Goal: Task Accomplishment & Management: Complete application form

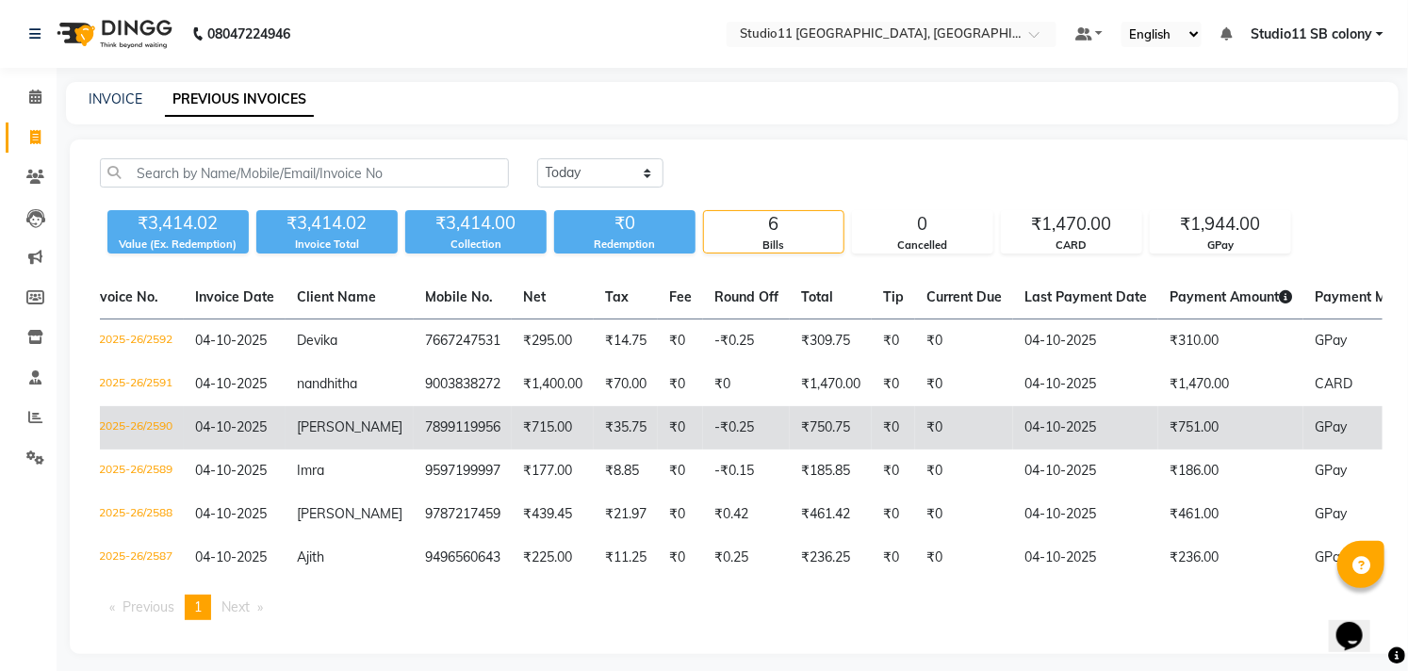
click at [428, 427] on td "7899119956" at bounding box center [463, 427] width 98 height 43
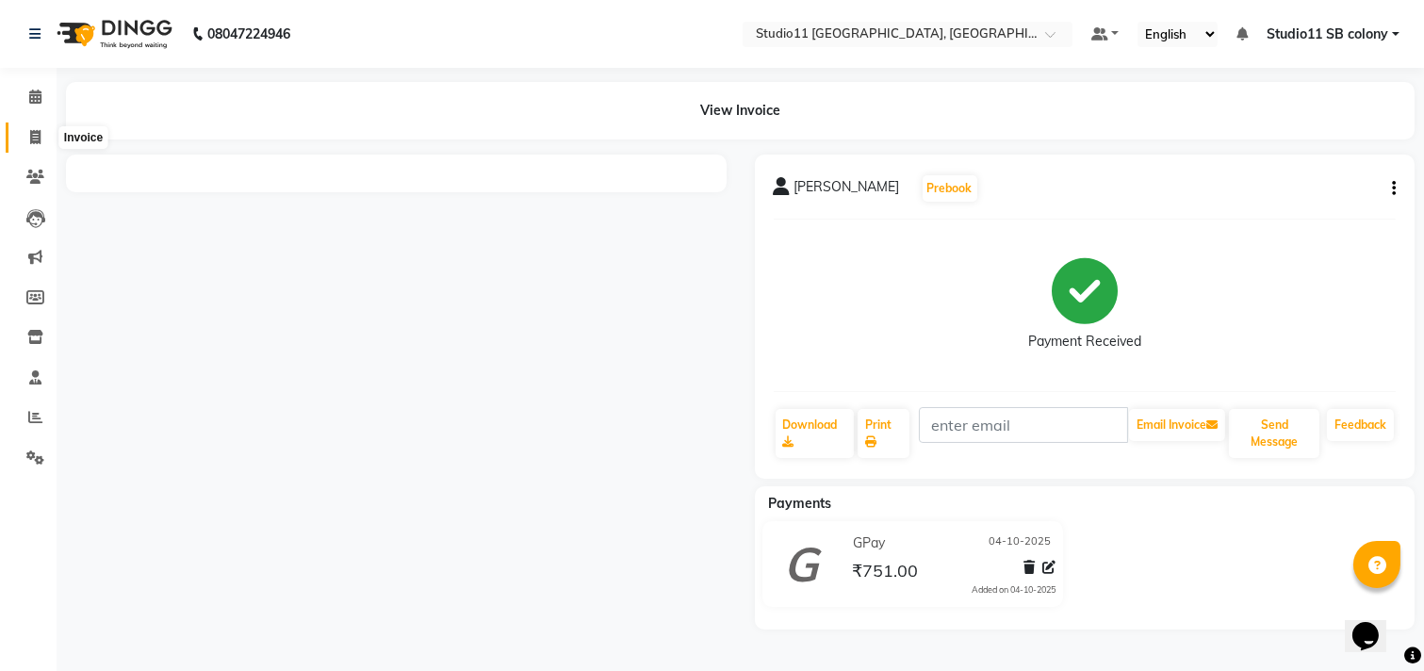
click at [32, 142] on icon at bounding box center [35, 137] width 10 height 14
select select "service"
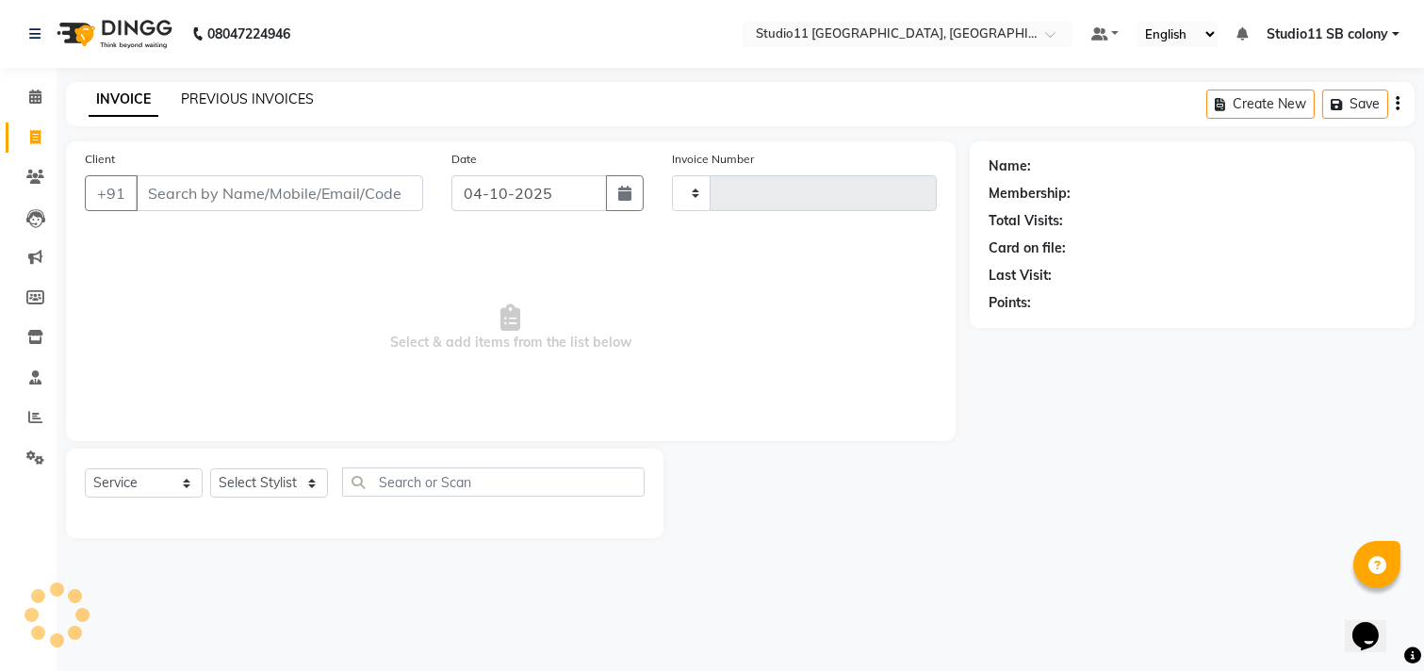
click at [241, 100] on link "PREVIOUS INVOICES" at bounding box center [247, 98] width 133 height 17
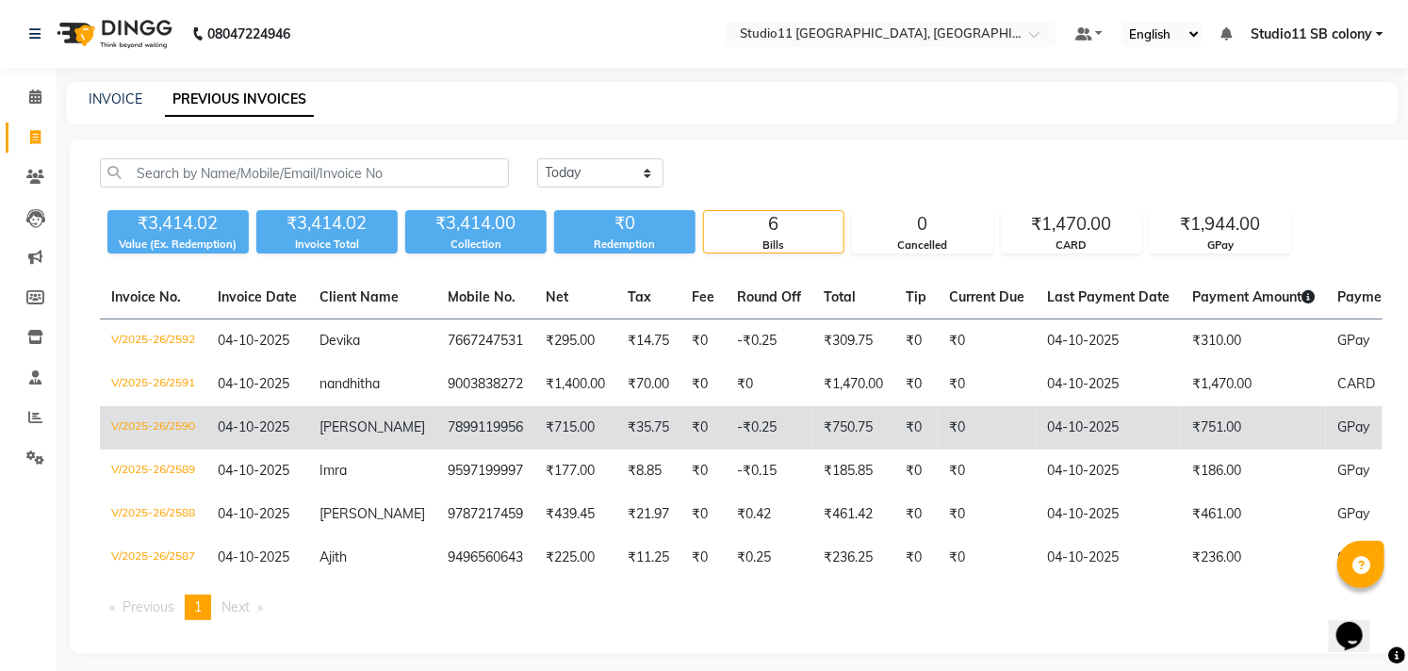
click at [484, 429] on td "7899119956" at bounding box center [485, 427] width 98 height 43
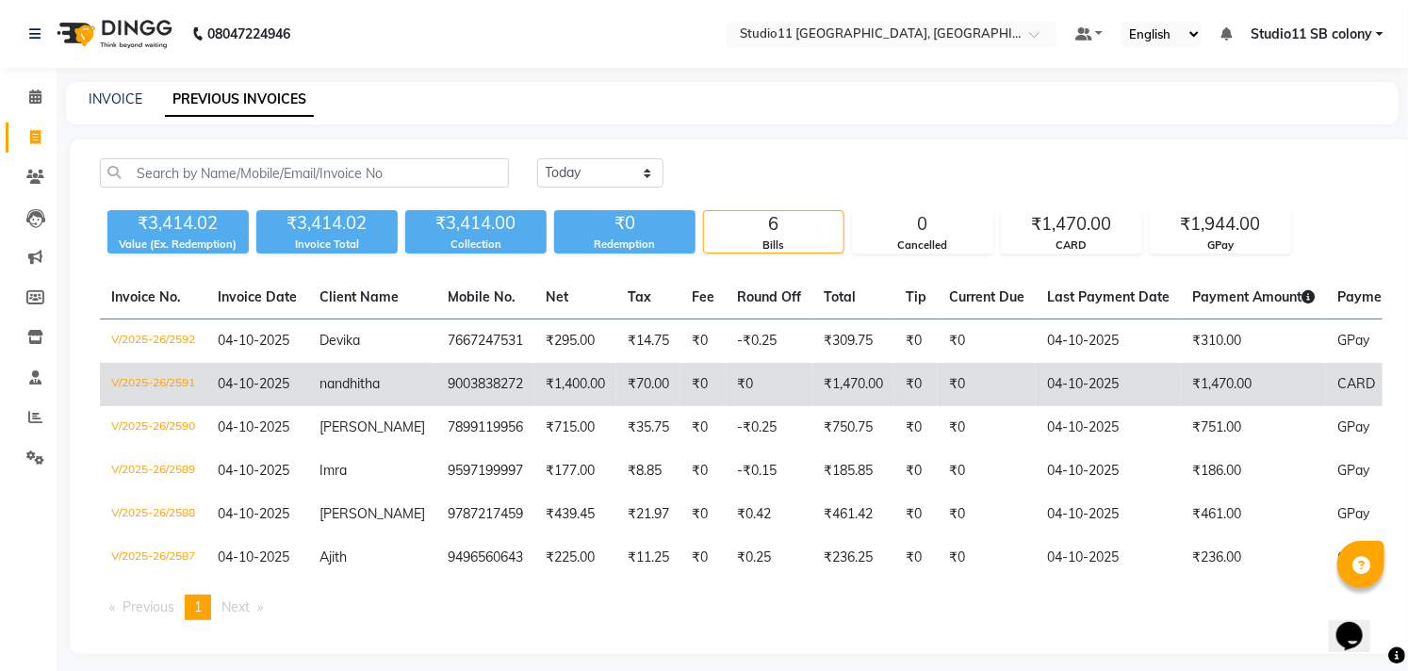
click at [854, 400] on td "₹1,470.00" at bounding box center [853, 384] width 82 height 43
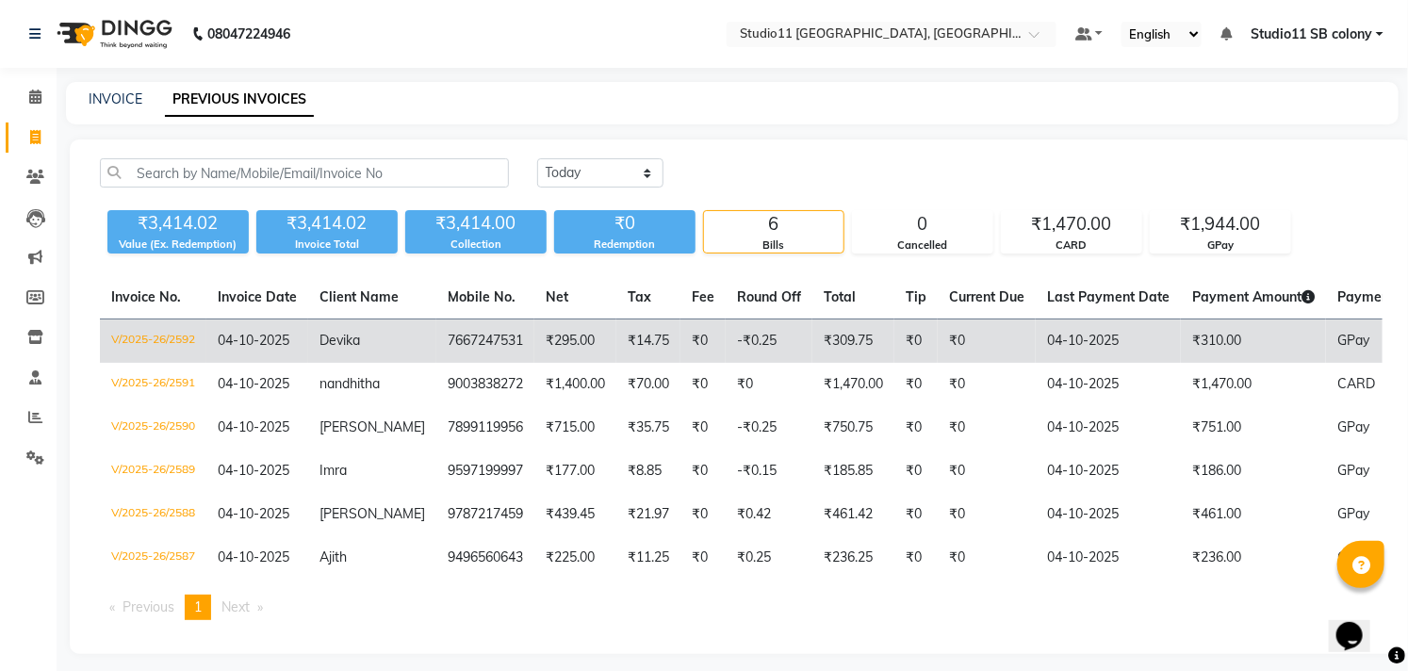
click at [478, 345] on td "7667247531" at bounding box center [485, 341] width 98 height 44
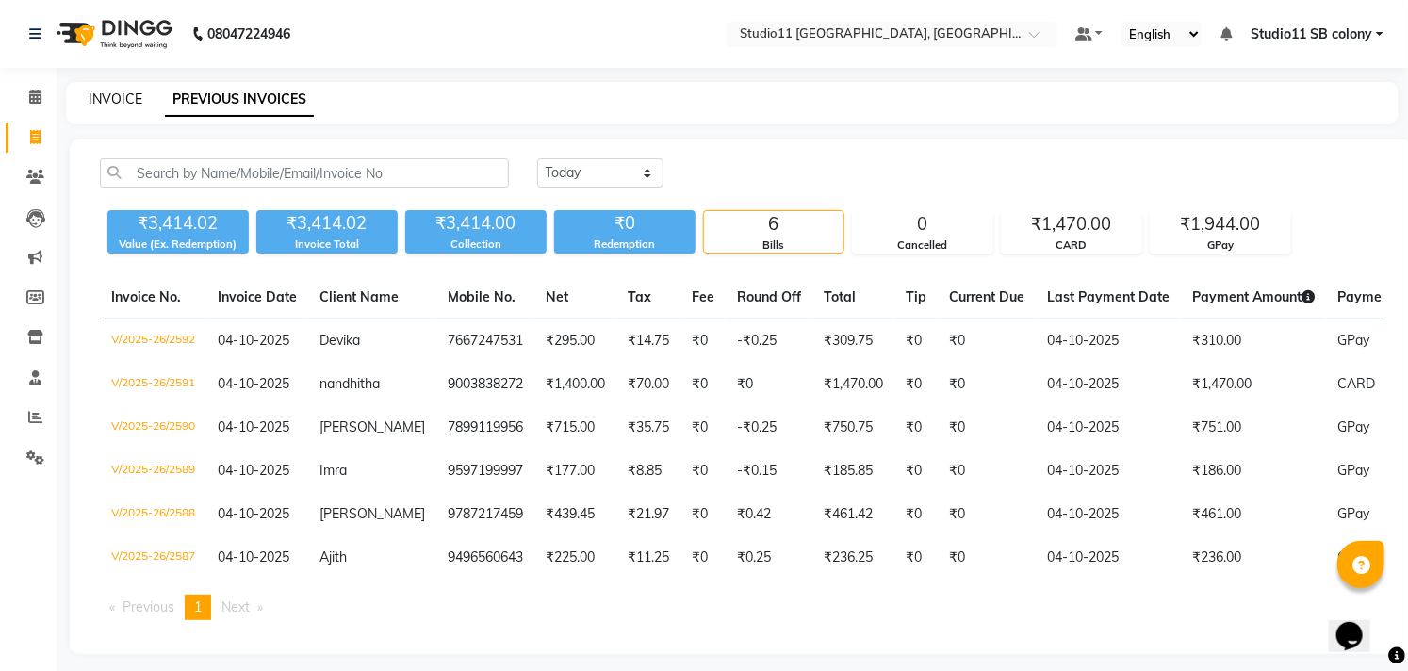
click at [118, 104] on link "INVOICE" at bounding box center [116, 98] width 54 height 17
select select "service"
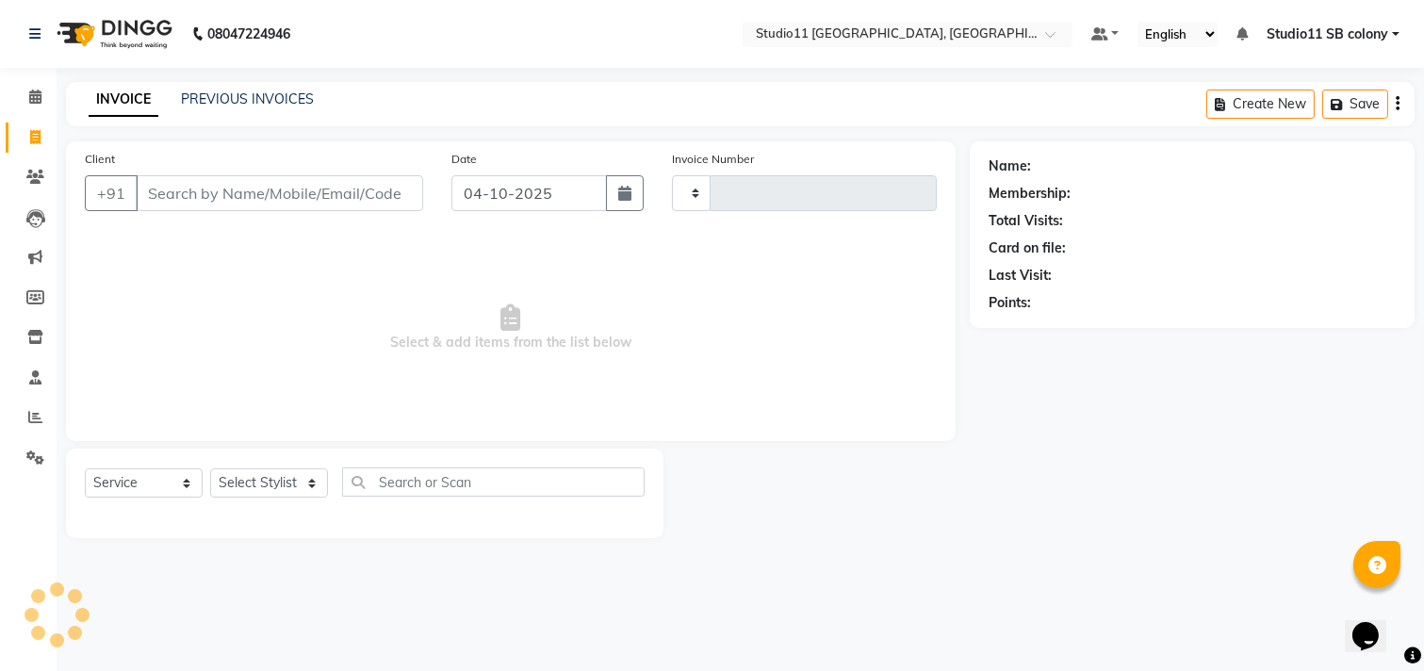
type input "2593"
select select "7717"
click at [254, 107] on div "PREVIOUS INVOICES" at bounding box center [247, 100] width 133 height 20
click at [255, 101] on link "PREVIOUS INVOICES" at bounding box center [247, 98] width 133 height 17
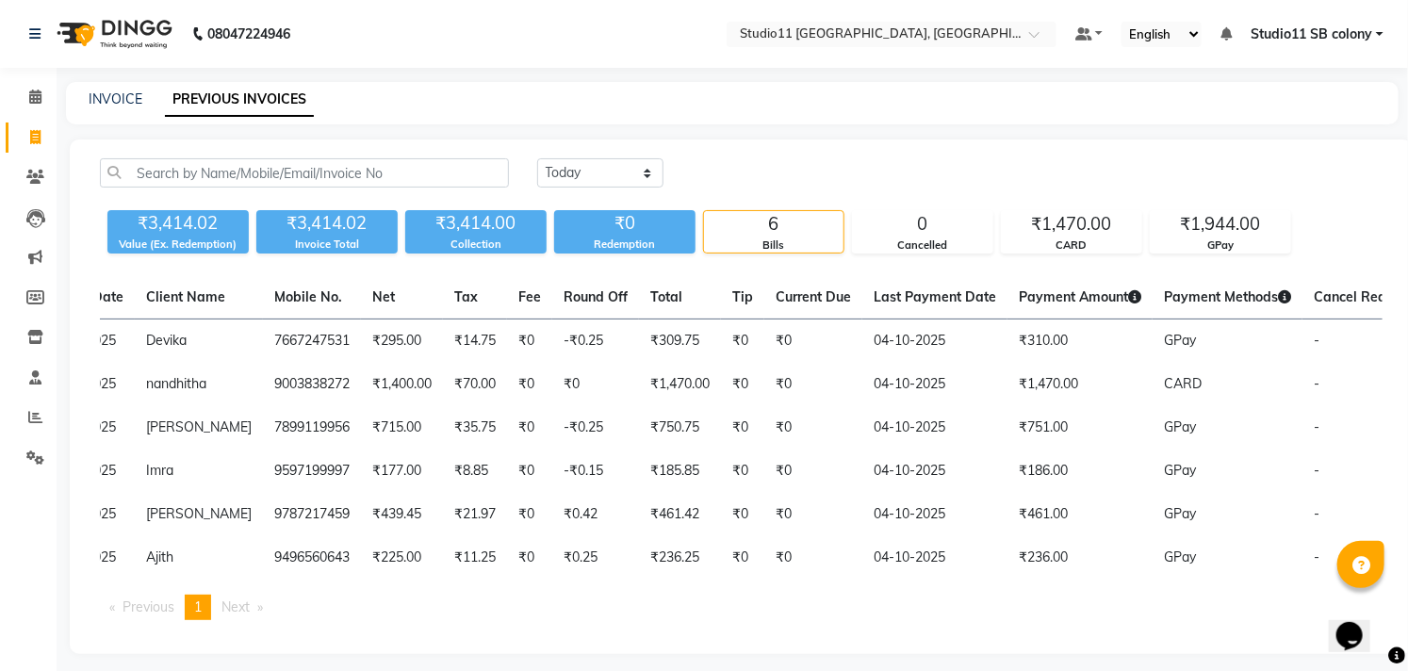
scroll to position [0, 175]
drag, startPoint x: 996, startPoint y: 611, endPoint x: 961, endPoint y: 616, distance: 35.3
click at [964, 616] on div "Invoice No. Invoice Date Client Name Mobile No. Net Tax Fee Round Off Total Tip…" at bounding box center [741, 455] width 1305 height 359
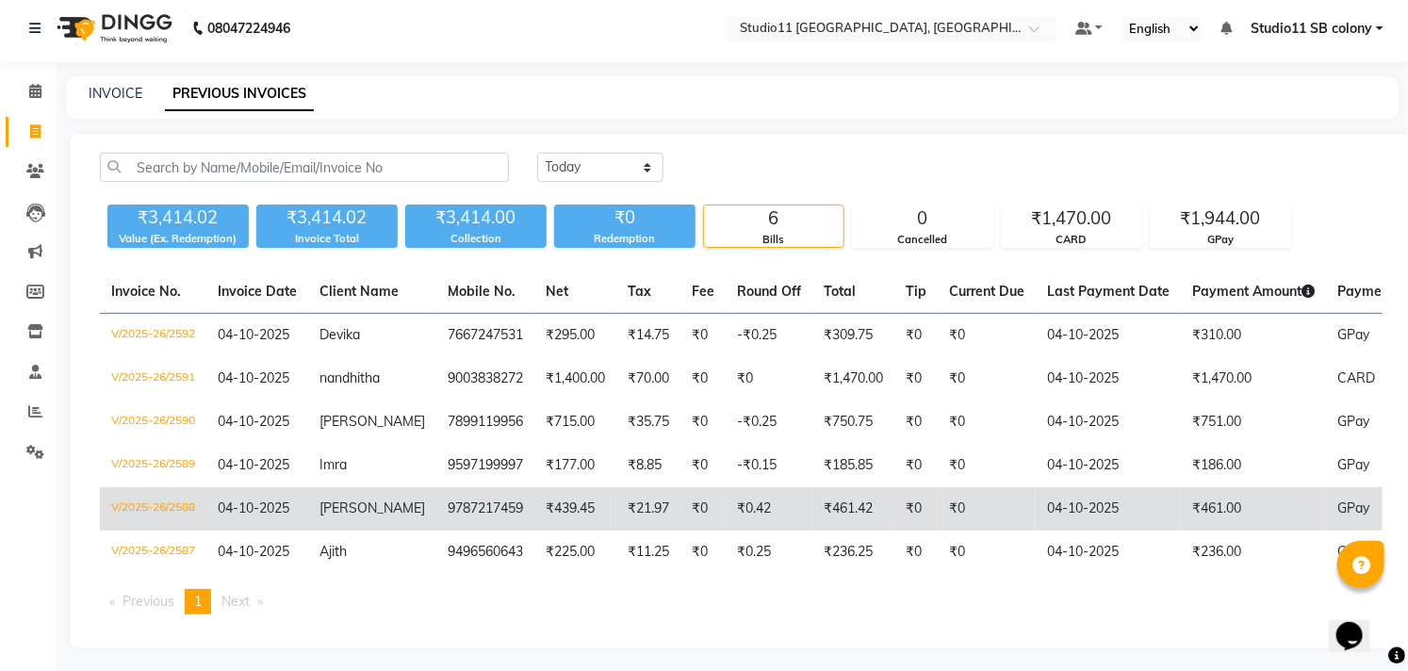
scroll to position [0, 0]
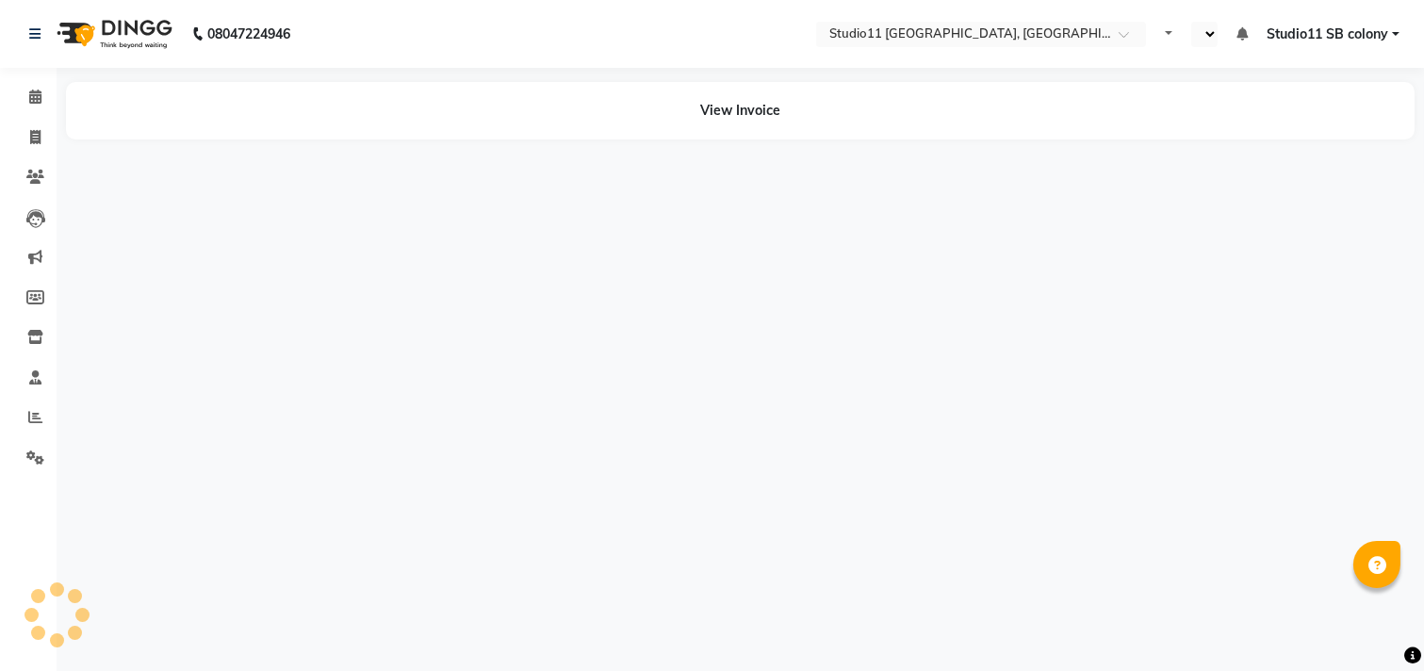
select select "en"
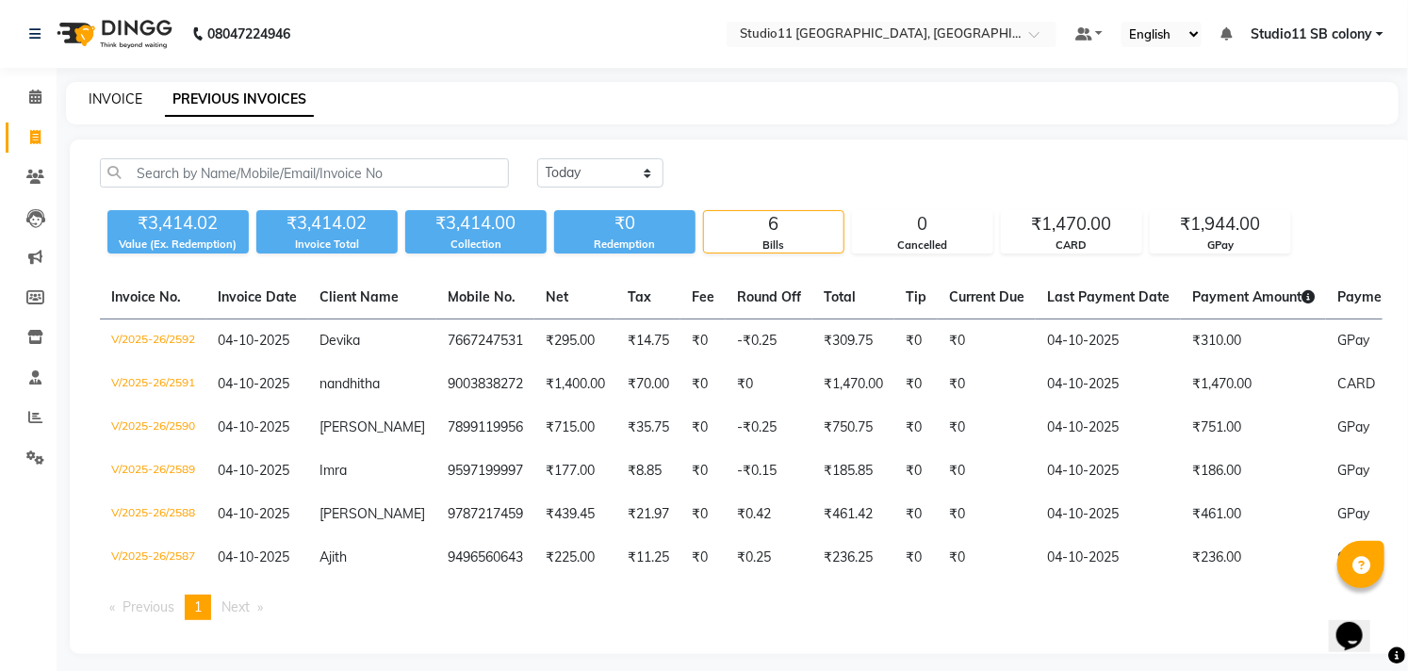
click at [118, 91] on link "INVOICE" at bounding box center [116, 98] width 54 height 17
select select "service"
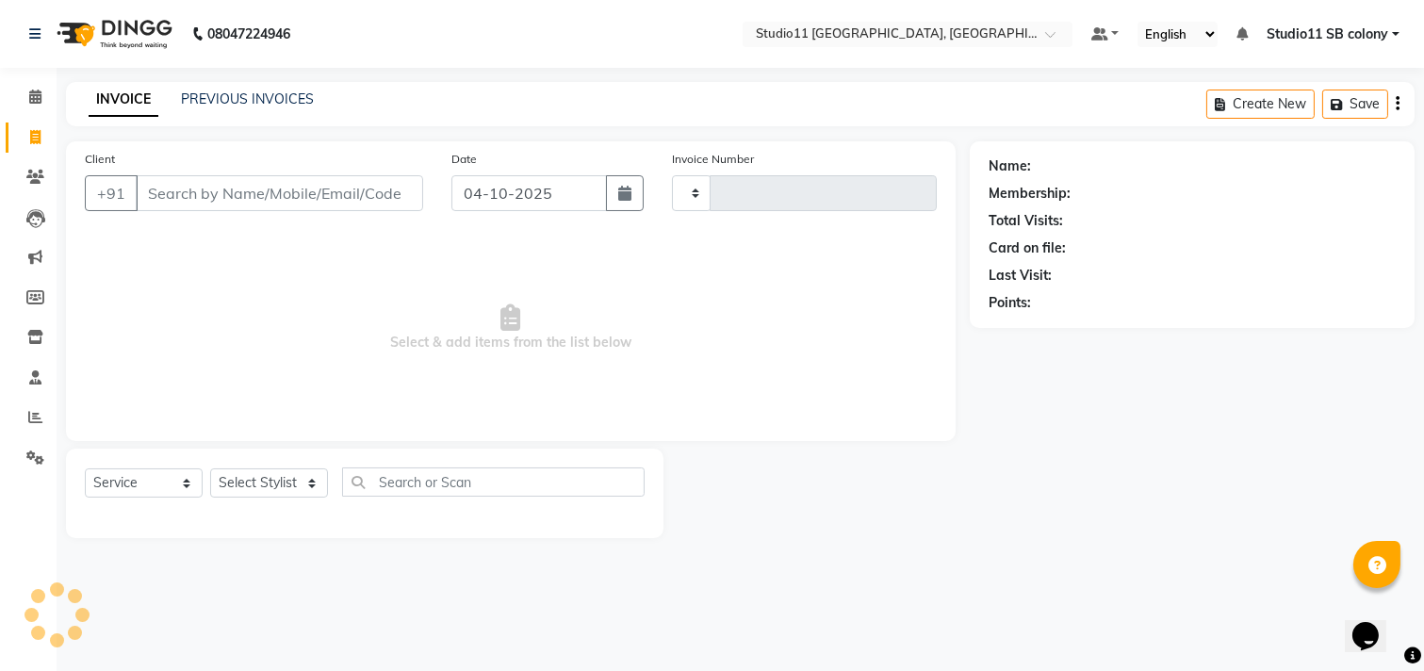
type input "2593"
select select "7717"
click at [297, 472] on select "Select Stylist" at bounding box center [269, 482] width 118 height 29
select select "69575"
click at [210, 469] on select "Select Stylist [PERSON_NAME] Dani [PERSON_NAME] Josna kaif [PERSON_NAME] [PERSO…" at bounding box center [269, 482] width 118 height 29
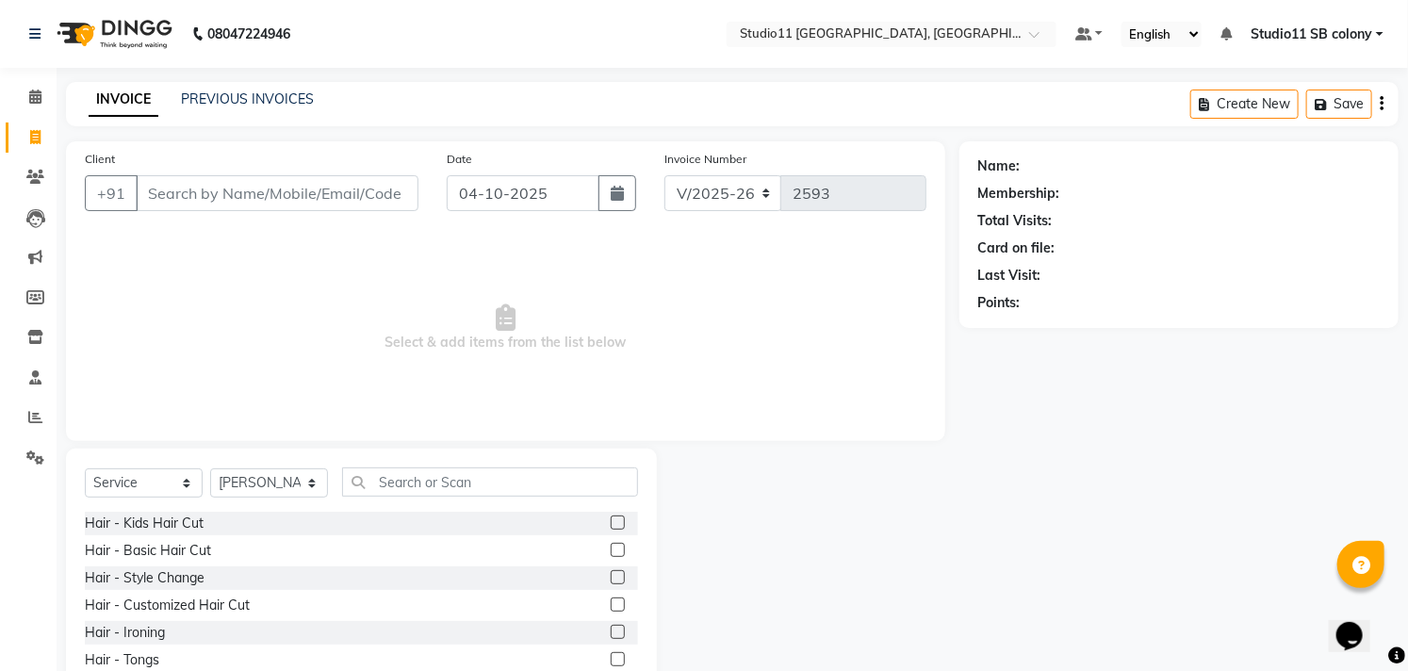
click at [611, 608] on label at bounding box center [618, 604] width 14 height 14
click at [611, 608] on input "checkbox" at bounding box center [617, 605] width 12 height 12
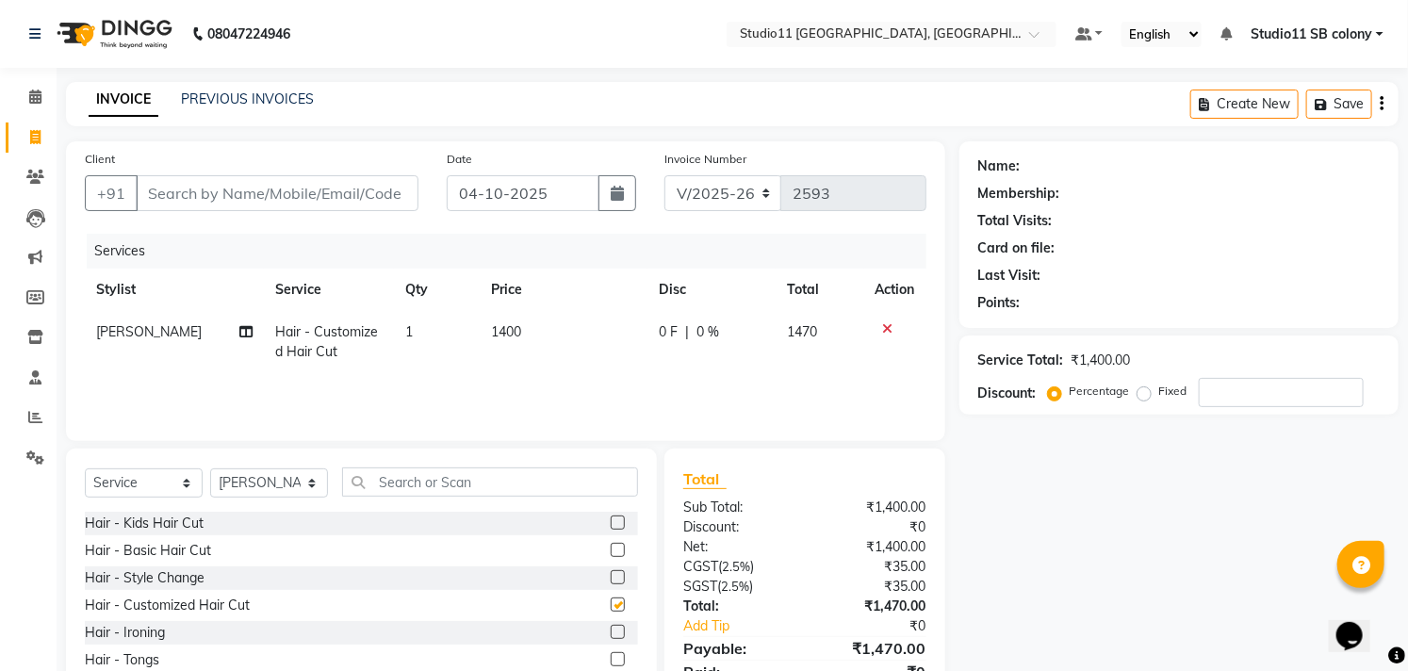
checkbox input "false"
click at [572, 344] on td "1400" at bounding box center [563, 342] width 167 height 62
select select "69575"
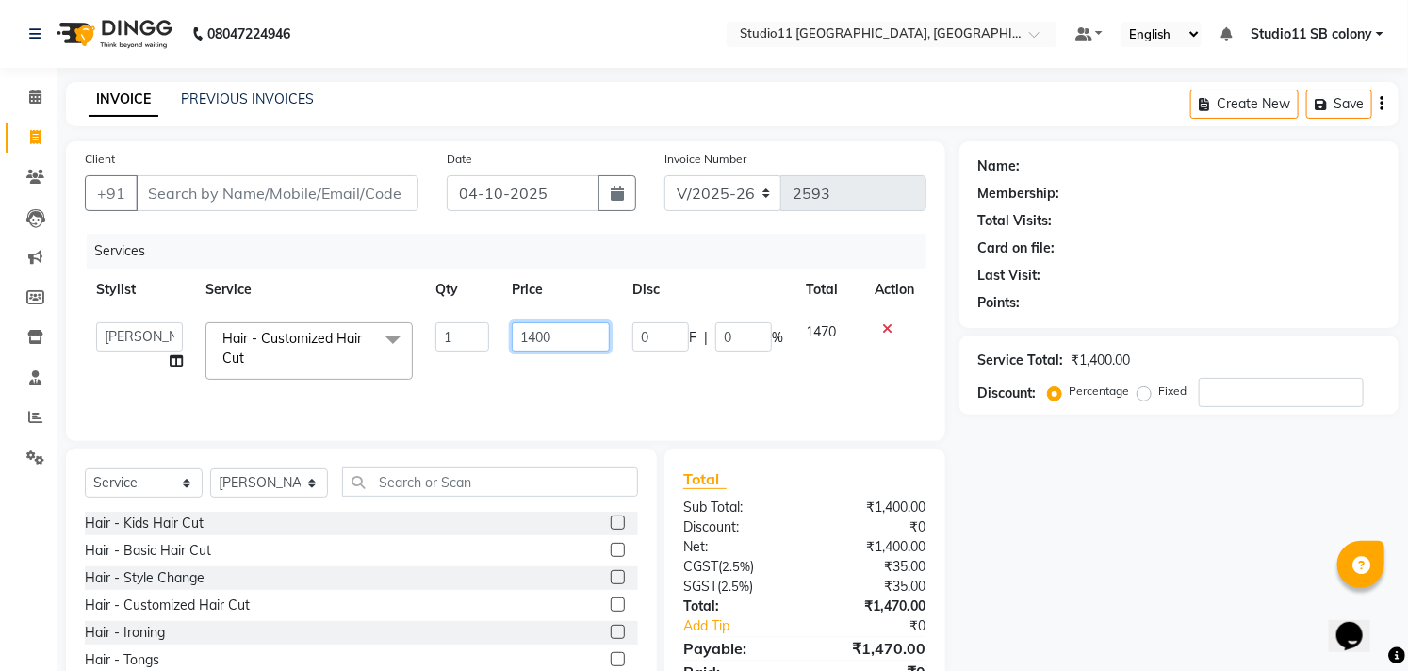
click at [596, 334] on input "1400" at bounding box center [561, 336] width 98 height 29
type input "1"
type input "1600"
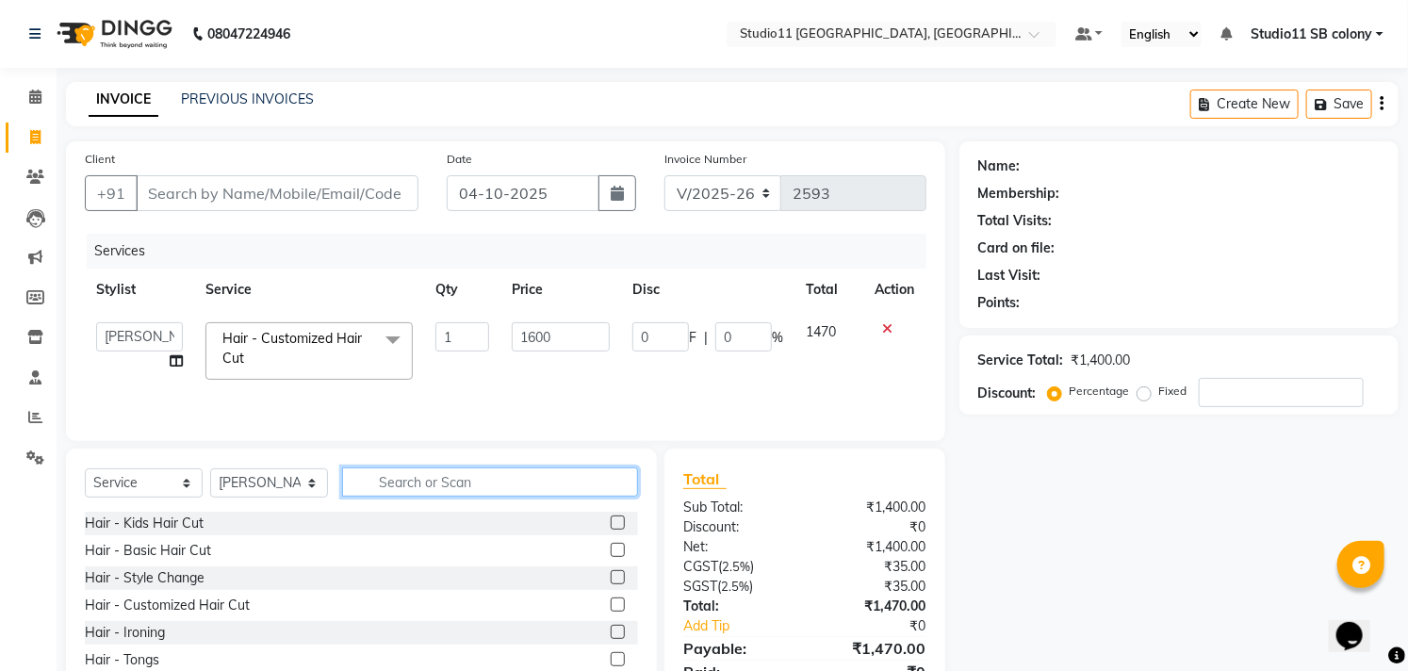
click at [495, 471] on input "text" at bounding box center [490, 481] width 296 height 29
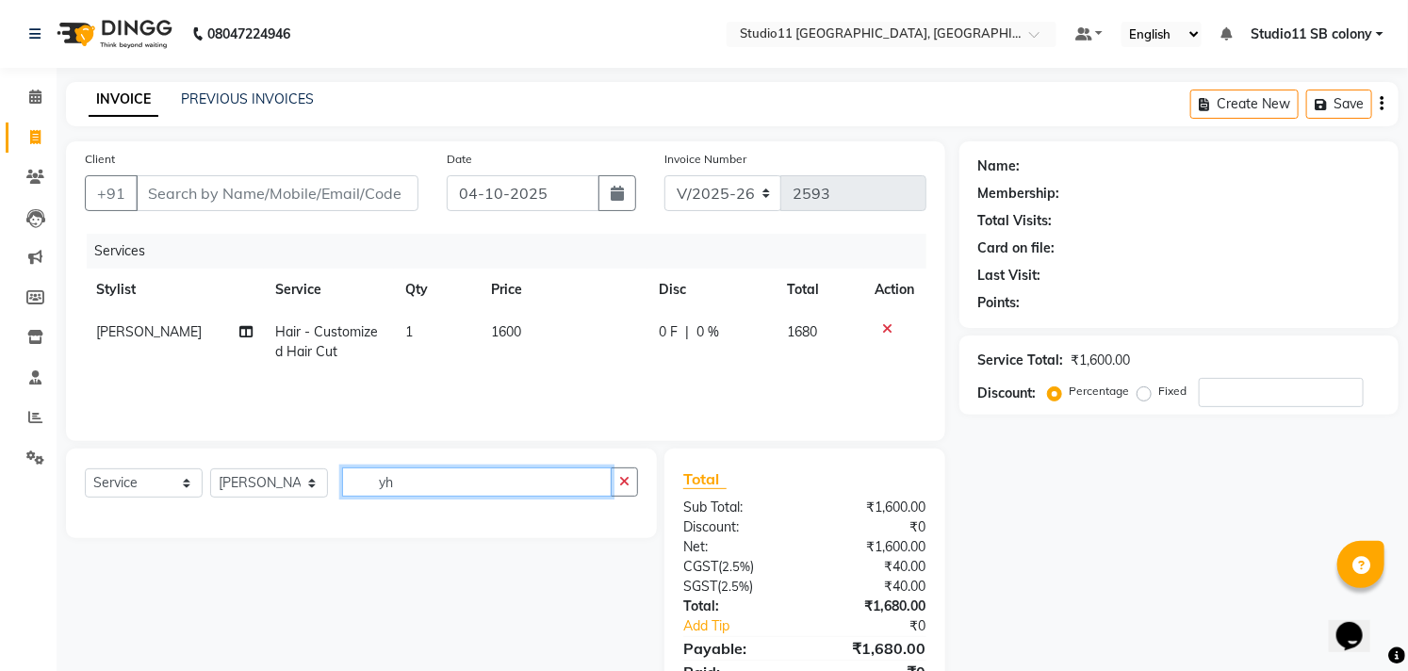
type input "y"
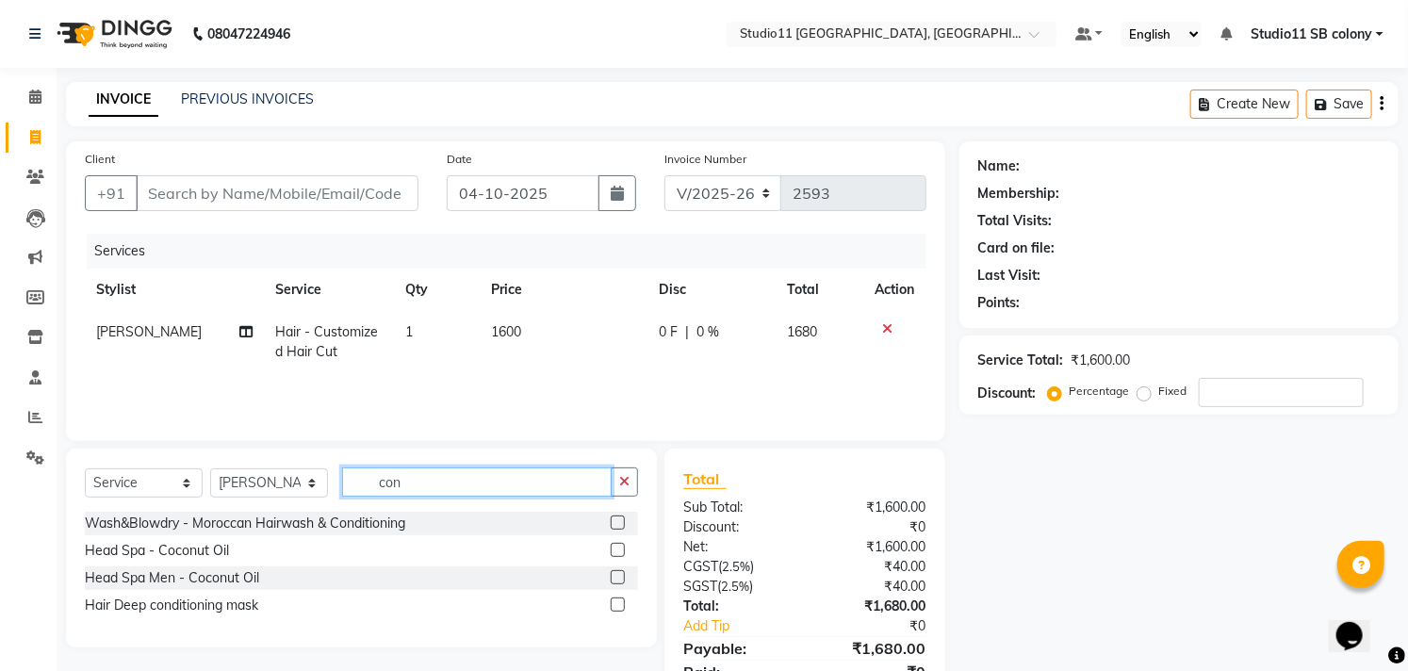
type input "con"
click at [620, 604] on label at bounding box center [618, 604] width 14 height 14
click at [620, 604] on input "checkbox" at bounding box center [617, 605] width 12 height 12
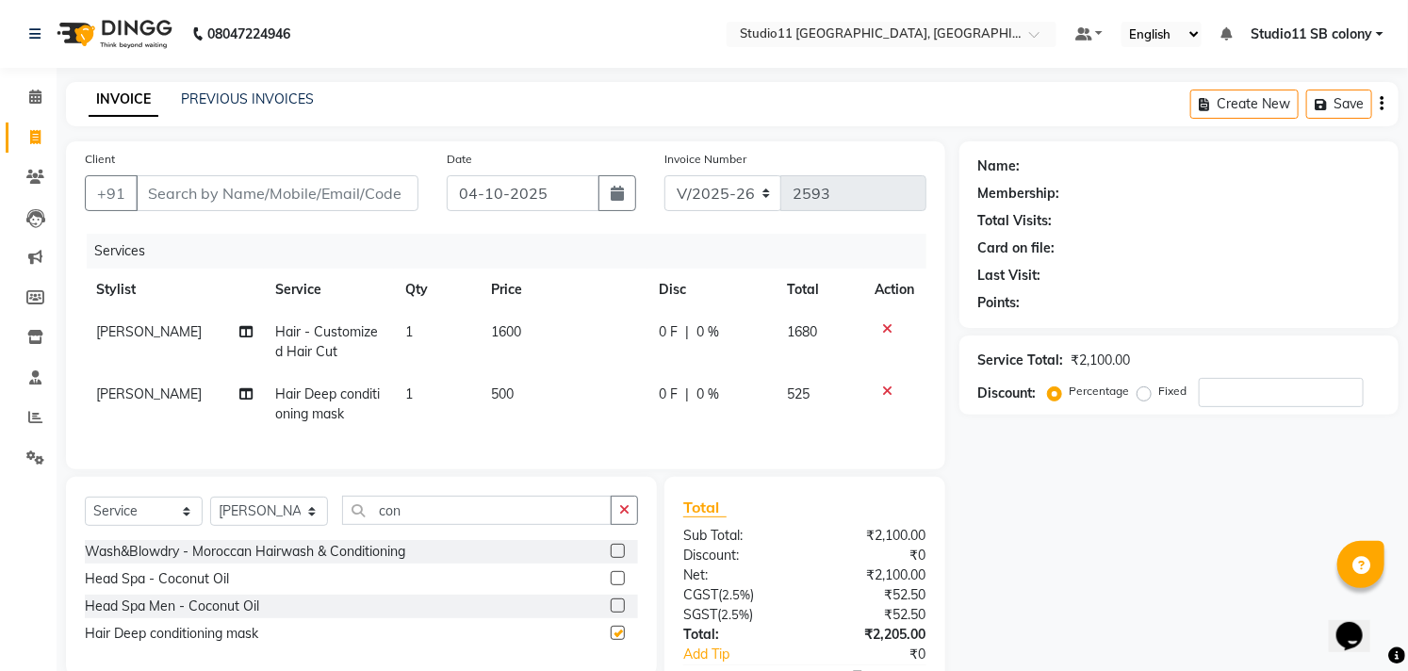
checkbox input "false"
click at [549, 416] on td "500" at bounding box center [563, 404] width 167 height 62
select select "69575"
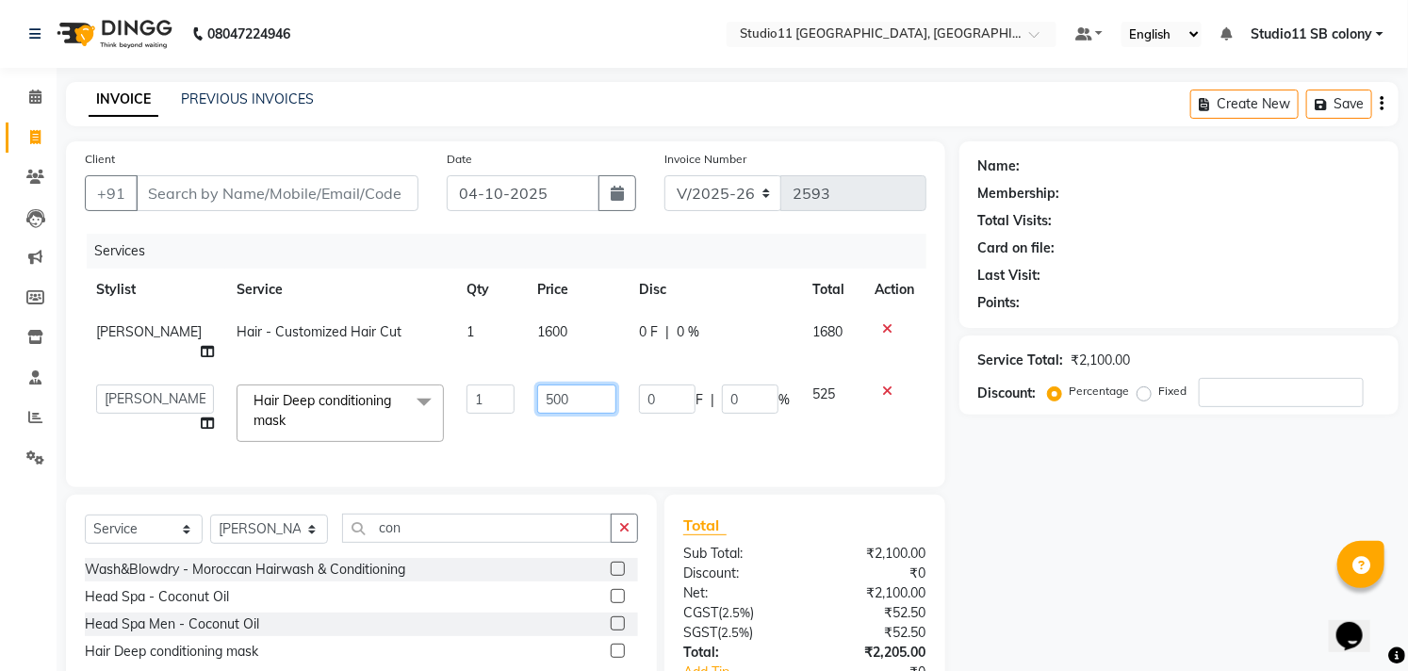
click at [594, 384] on input "500" at bounding box center [576, 398] width 79 height 29
type input "5"
type input "600"
click at [1274, 573] on div "Name: Membership: Total Visits: Card on file: Last Visit: Points: Service Total…" at bounding box center [1185, 456] width 453 height 630
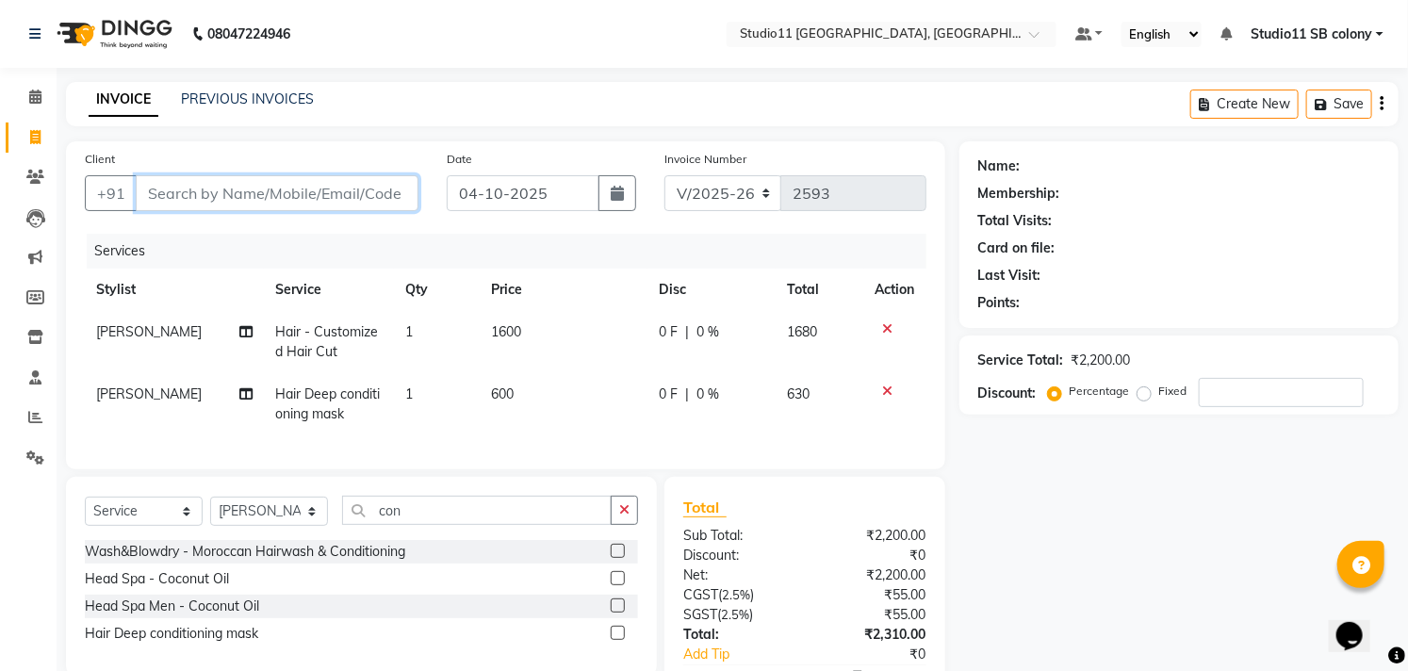
click at [307, 199] on input "Client" at bounding box center [277, 193] width 283 height 36
type input "9"
type input "0"
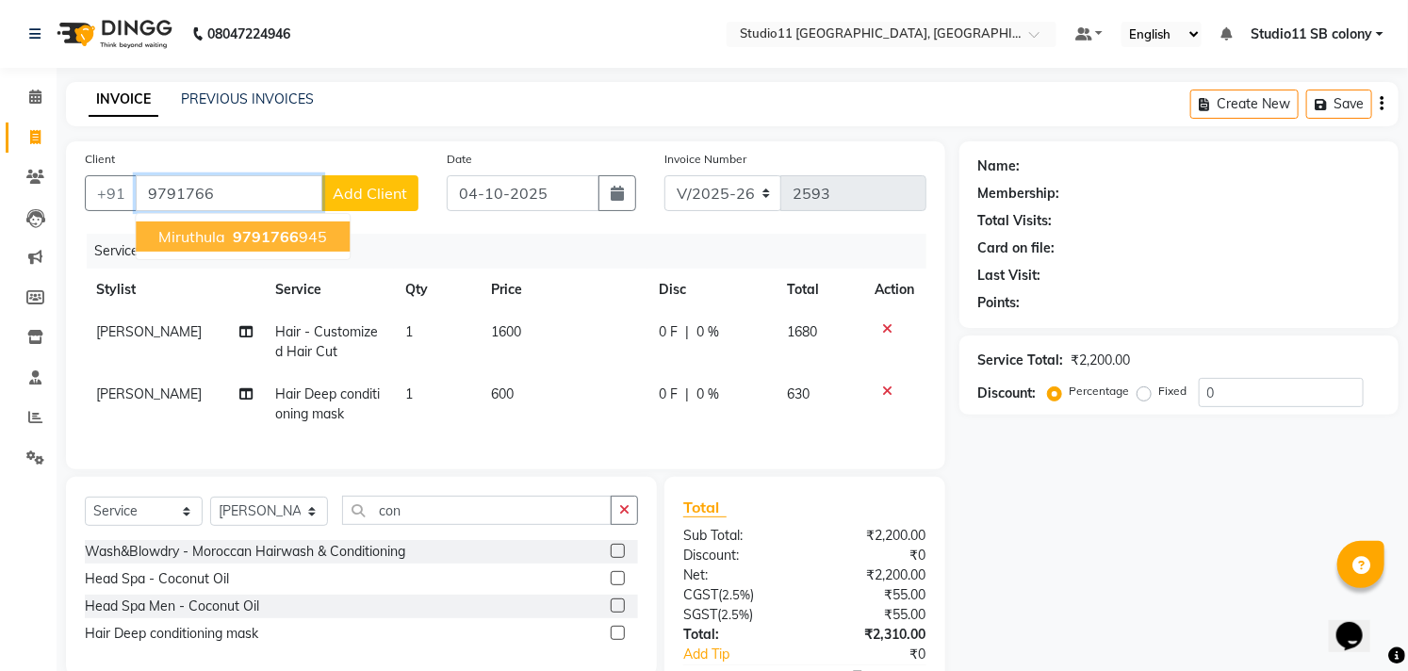
click at [299, 237] on ngb-highlight "9791766 945" at bounding box center [278, 236] width 98 height 19
type input "9791766945"
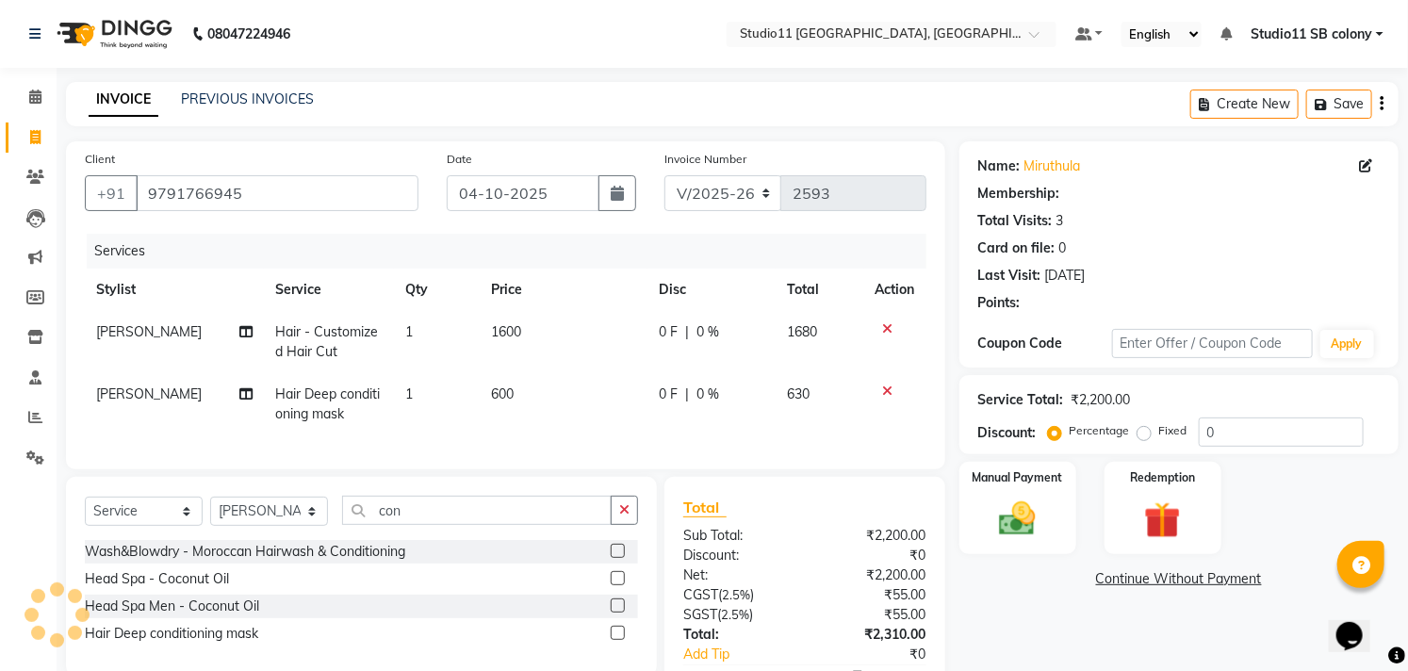
select select "1: Object"
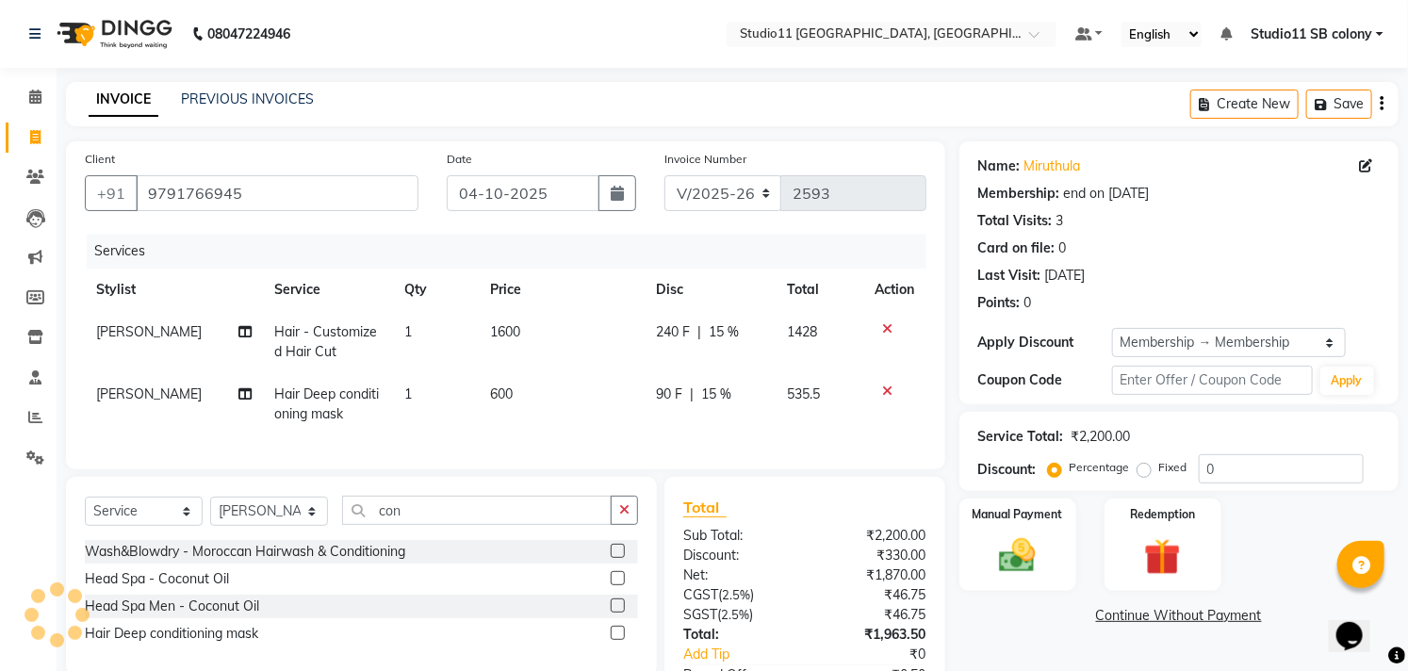
type input "15"
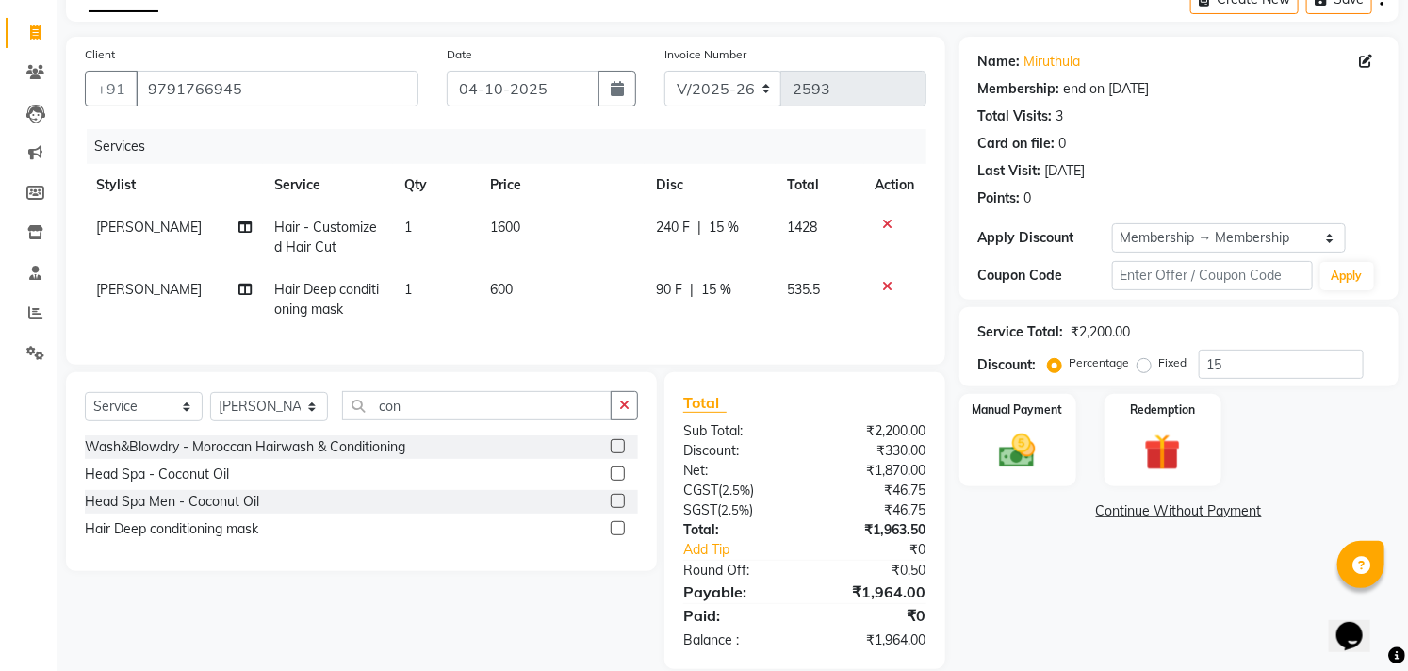
scroll to position [146, 0]
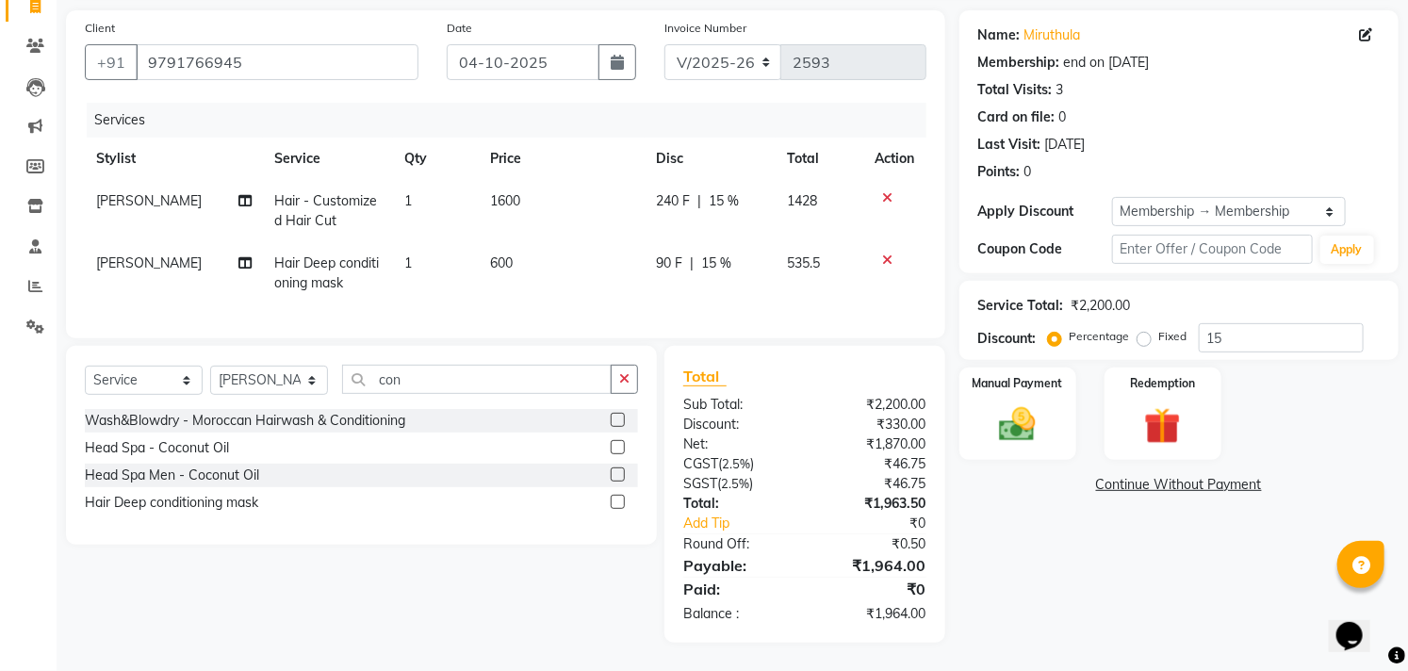
click at [511, 203] on td "1600" at bounding box center [562, 211] width 166 height 62
select select "69575"
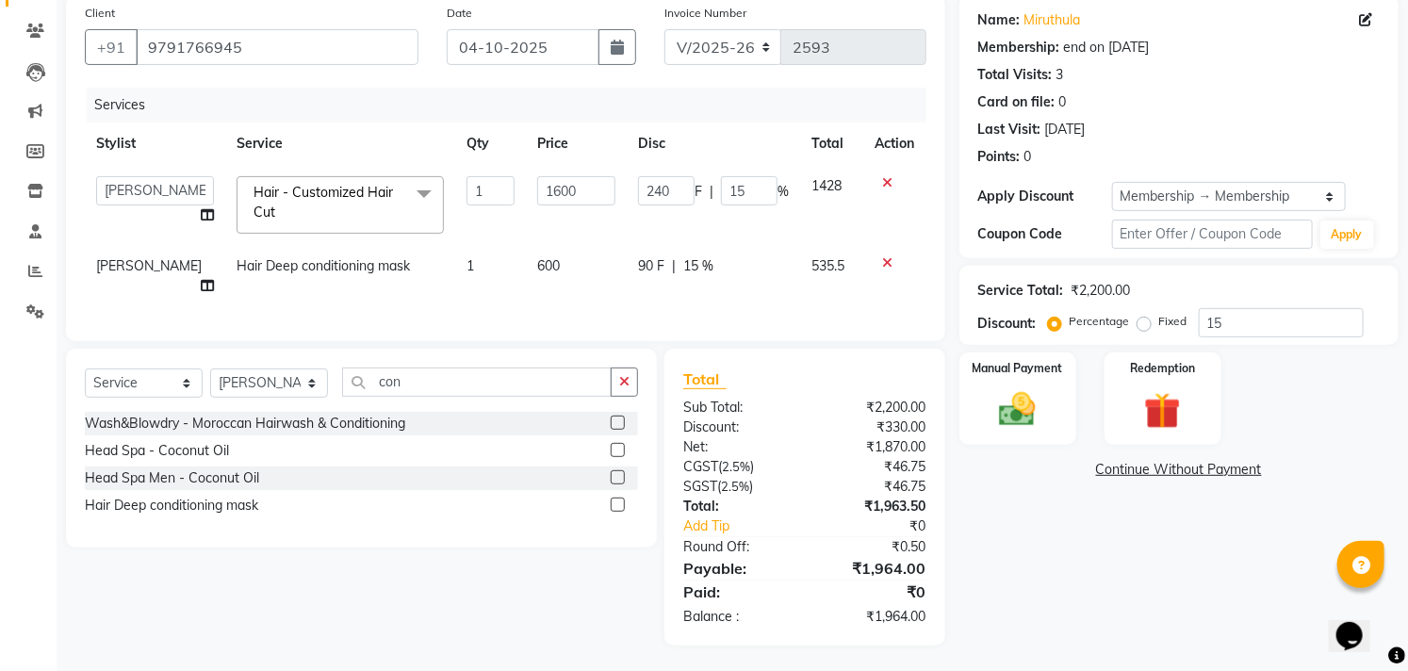
scroll to position [144, 0]
click at [589, 196] on input "1600" at bounding box center [576, 192] width 78 height 29
type input "1800"
click at [595, 90] on div "Client [PHONE_NUMBER] Date [DATE] Invoice Number V/2025 V/[PHONE_NUMBER] Servic…" at bounding box center [505, 170] width 879 height 346
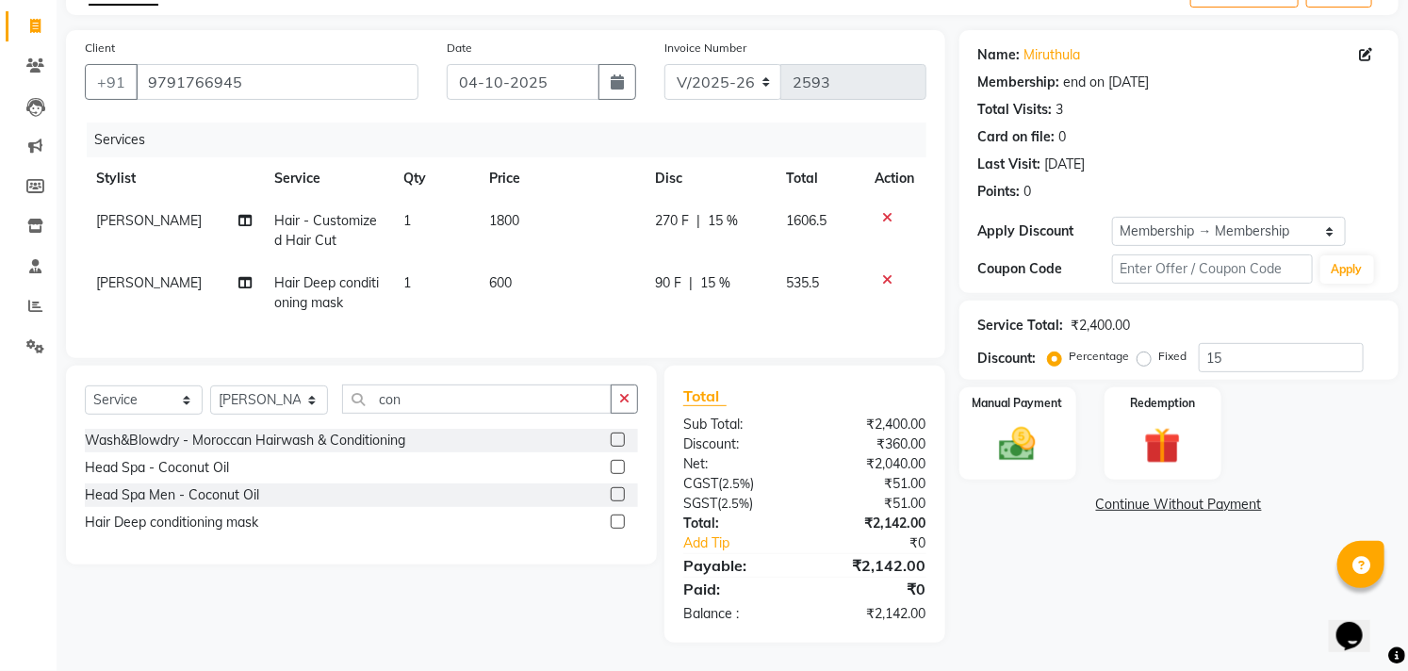
scroll to position [126, 0]
click at [494, 274] on span "600" at bounding box center [500, 282] width 23 height 17
select select "69575"
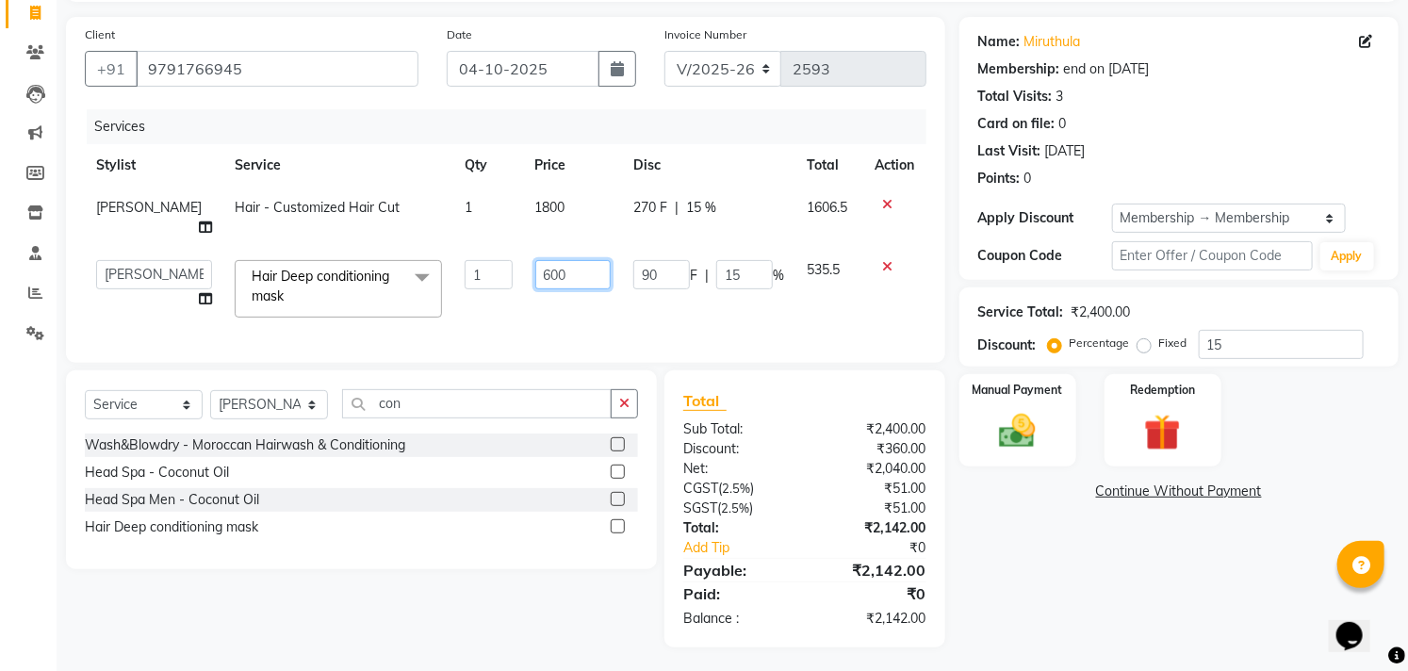
click at [579, 264] on input "600" at bounding box center [572, 274] width 75 height 29
type input "6"
type input "800"
click at [756, 305] on td "90 F | 15 %" at bounding box center [708, 289] width 173 height 80
select select "69575"
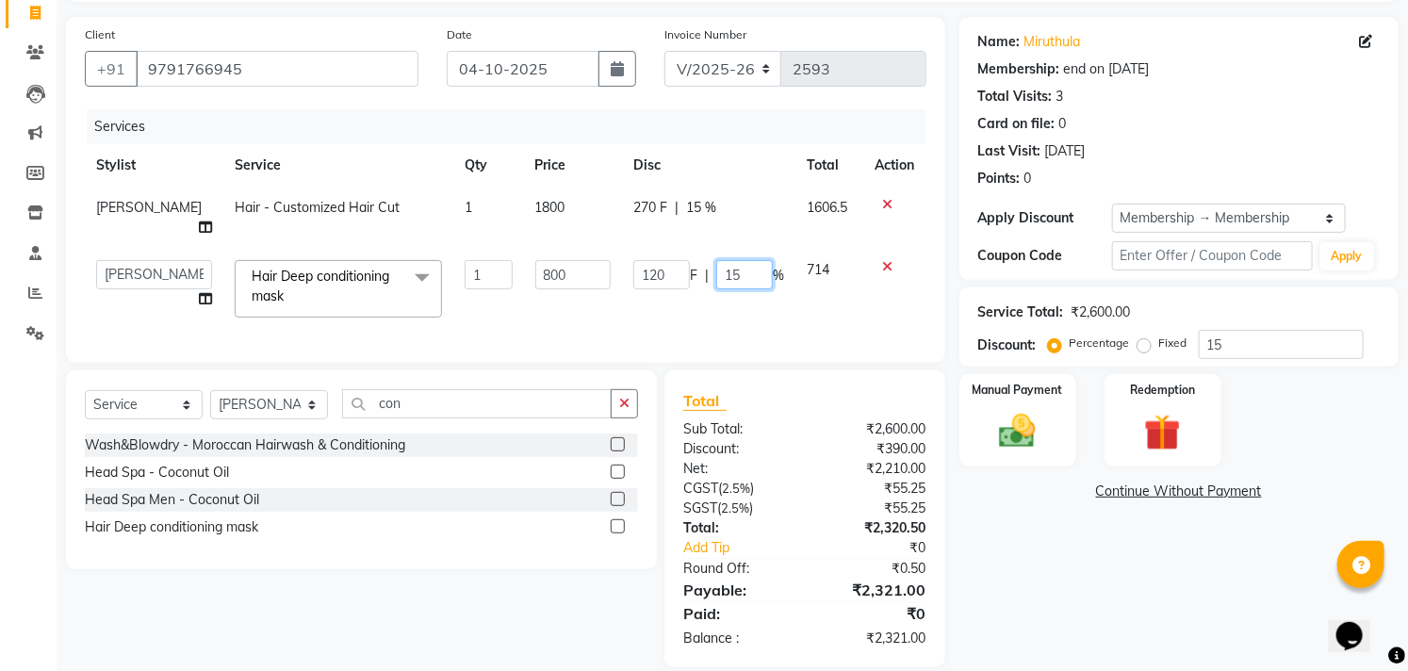
click at [758, 260] on input "15" at bounding box center [744, 274] width 57 height 29
type input "10"
click at [722, 199] on div "270 F | 15 %" at bounding box center [708, 208] width 151 height 20
select select "69575"
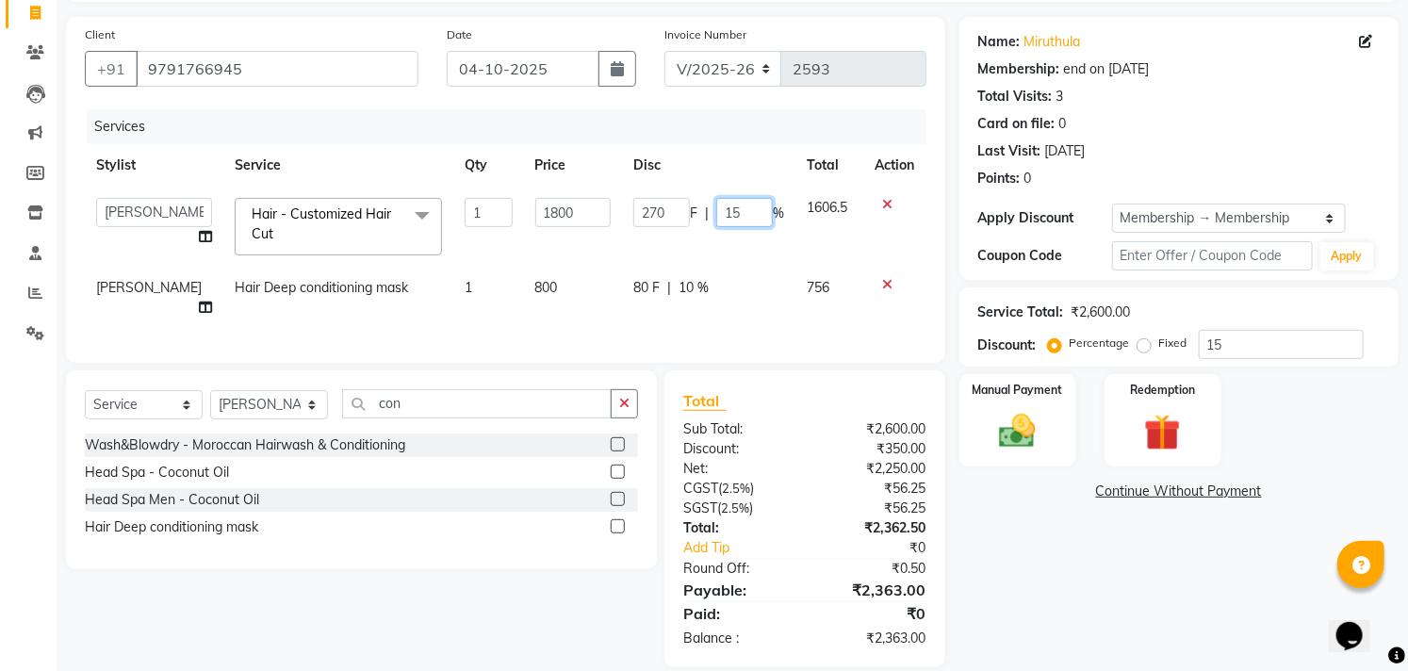
click at [745, 205] on input "15" at bounding box center [744, 212] width 57 height 29
type input "10"
click at [749, 297] on td "80 F | 10 %" at bounding box center [708, 298] width 173 height 62
select select "69575"
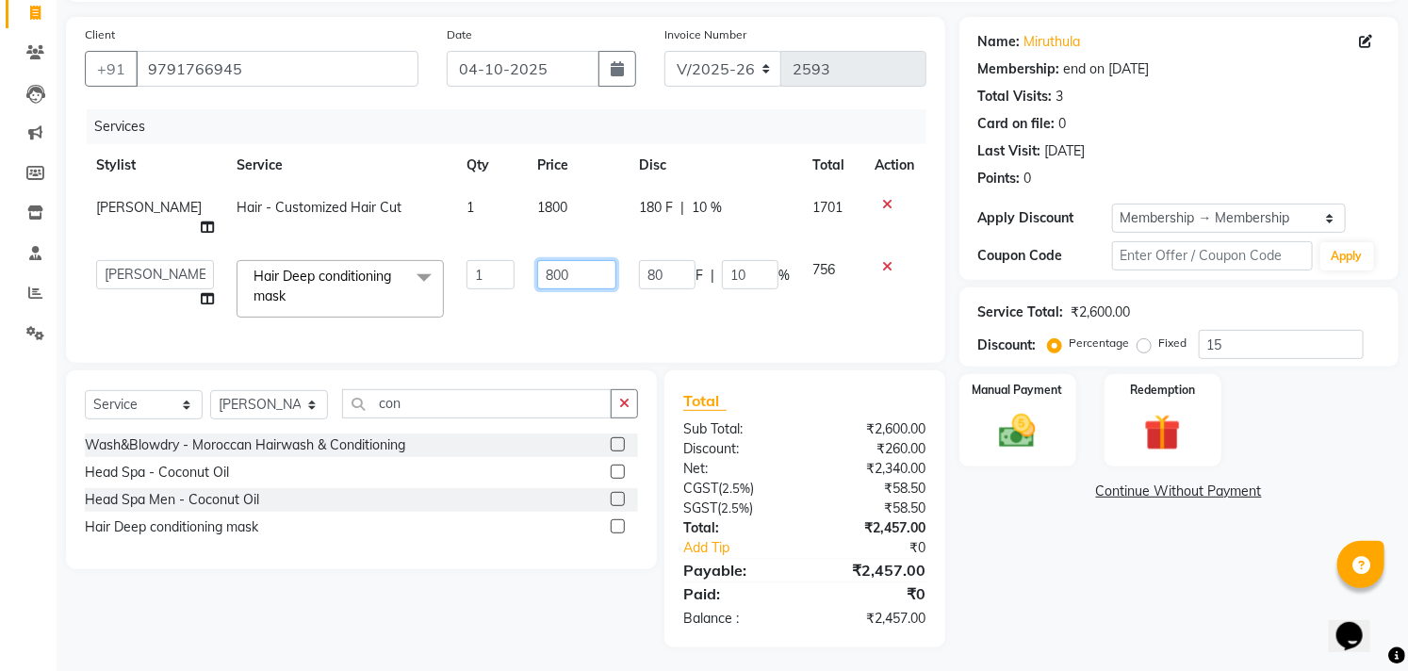
click at [600, 260] on input "800" at bounding box center [576, 274] width 79 height 29
type input "8"
type input "700"
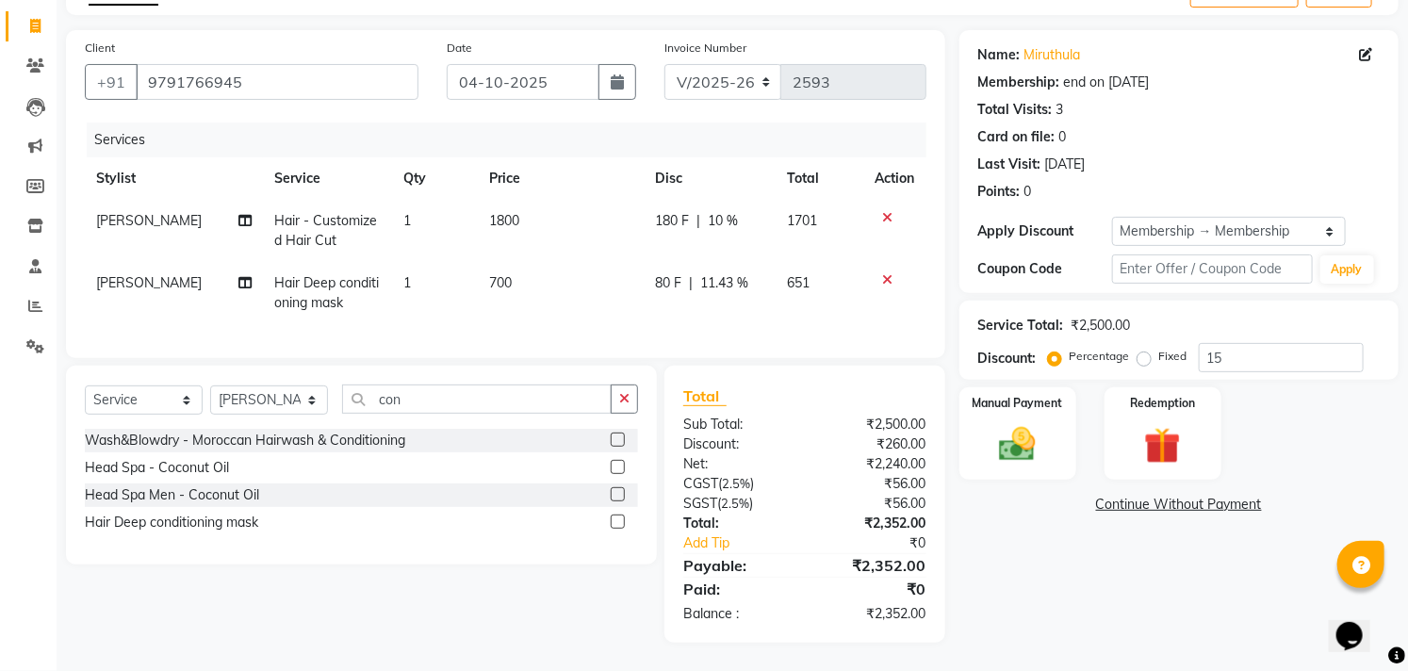
click at [629, 293] on tr "[PERSON_NAME] Hair Deep conditioning mask 1 700 80 F | 11.43 % 651" at bounding box center [506, 293] width 842 height 62
click at [551, 207] on td "1800" at bounding box center [561, 231] width 166 height 62
select select "69575"
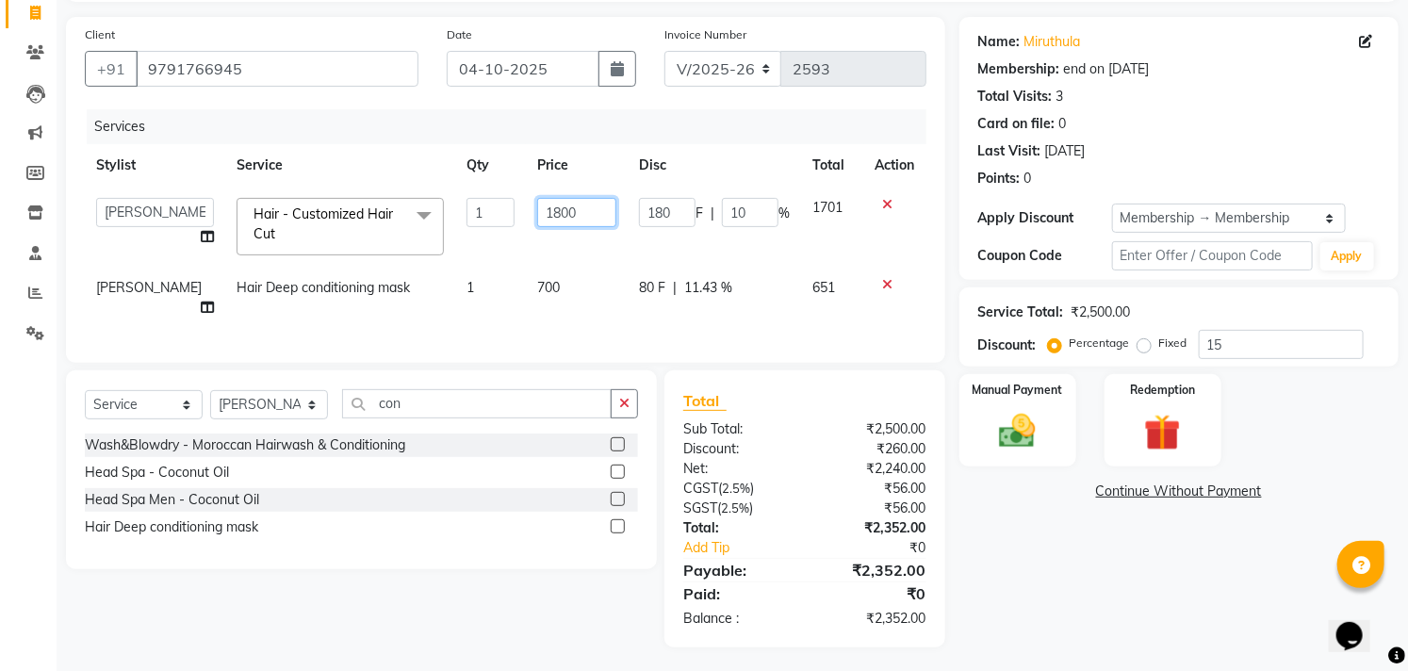
click at [551, 207] on input "1800" at bounding box center [576, 212] width 79 height 29
type input "1750"
click at [618, 306] on td "700" at bounding box center [577, 298] width 102 height 62
select select "69575"
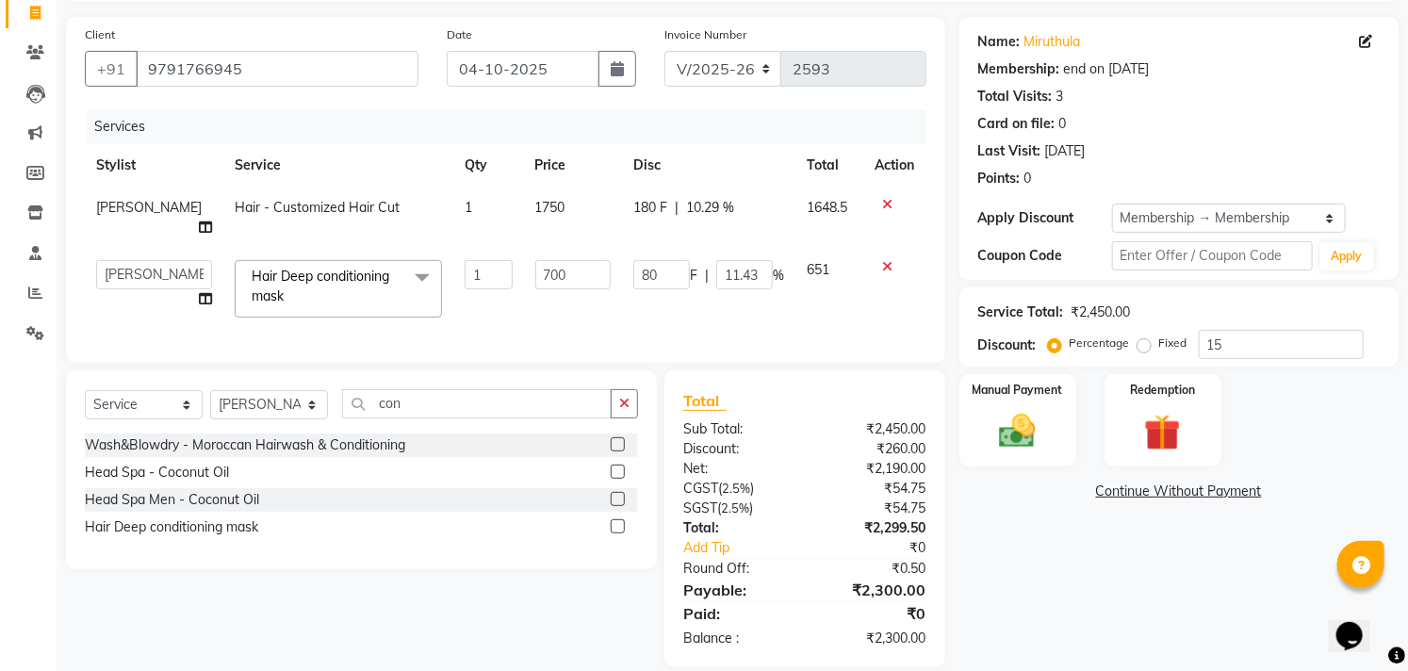
click at [561, 208] on td "1750" at bounding box center [573, 218] width 98 height 62
select select "69575"
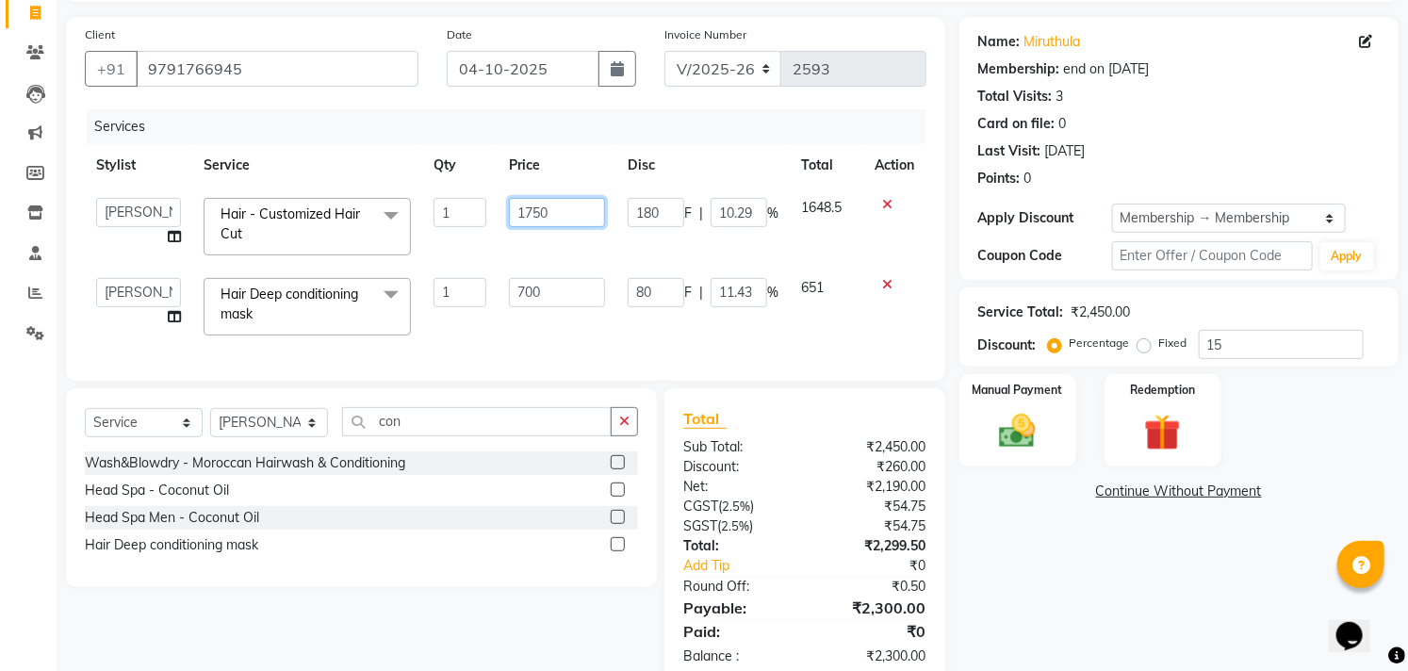
click at [563, 203] on input "1750" at bounding box center [557, 212] width 96 height 29
type input "1785"
click at [634, 134] on div "Services" at bounding box center [514, 126] width 854 height 35
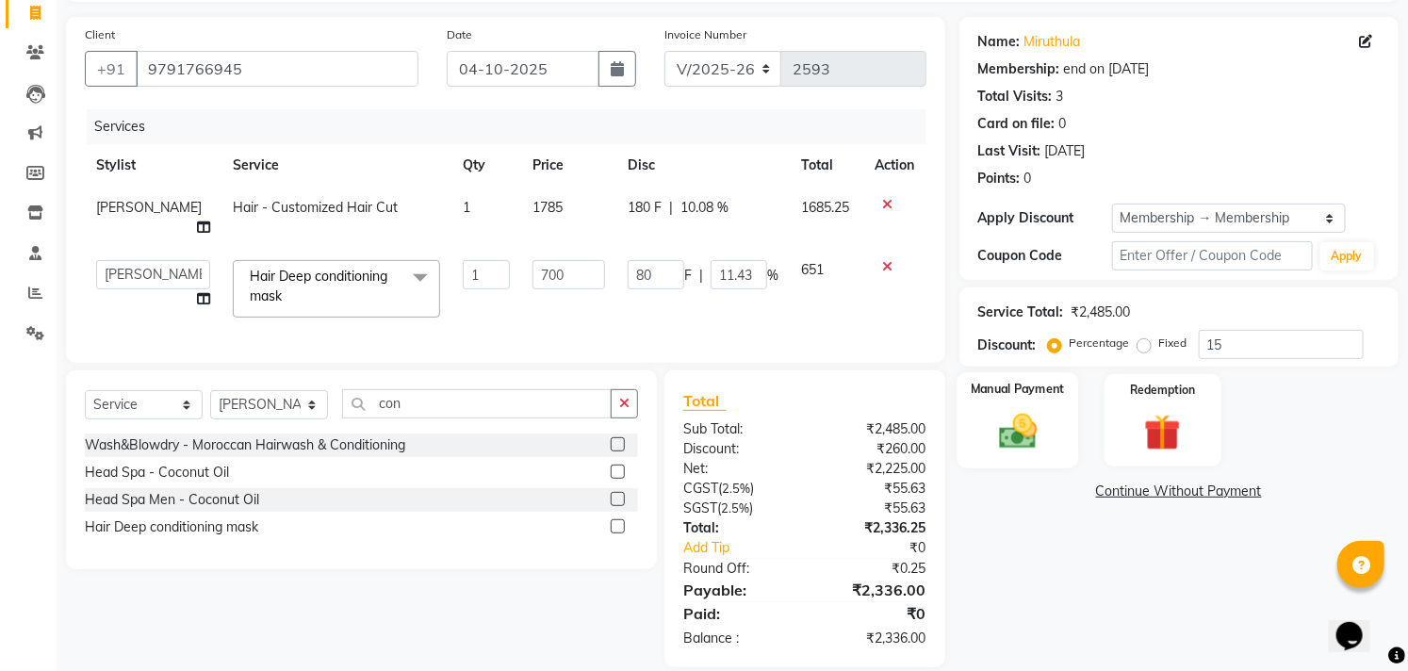
click at [1013, 426] on img at bounding box center [1018, 431] width 62 height 43
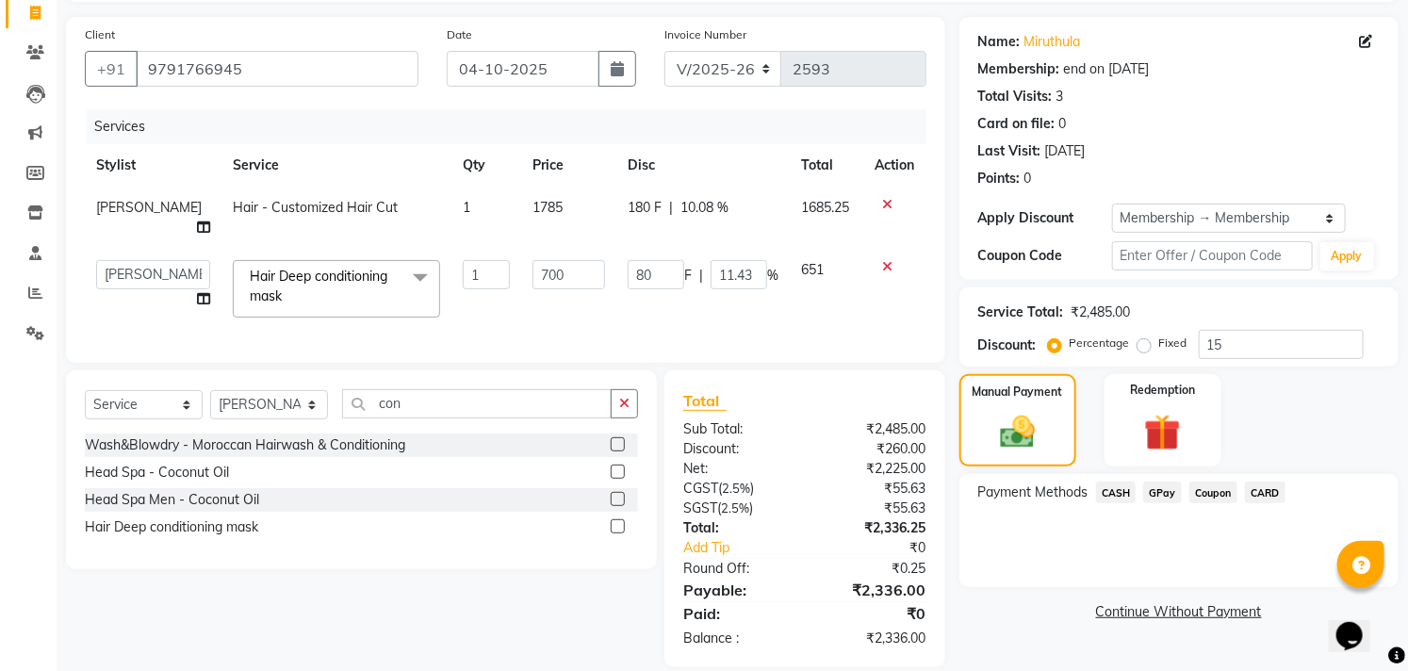
click at [1155, 494] on span "GPay" at bounding box center [1162, 493] width 39 height 22
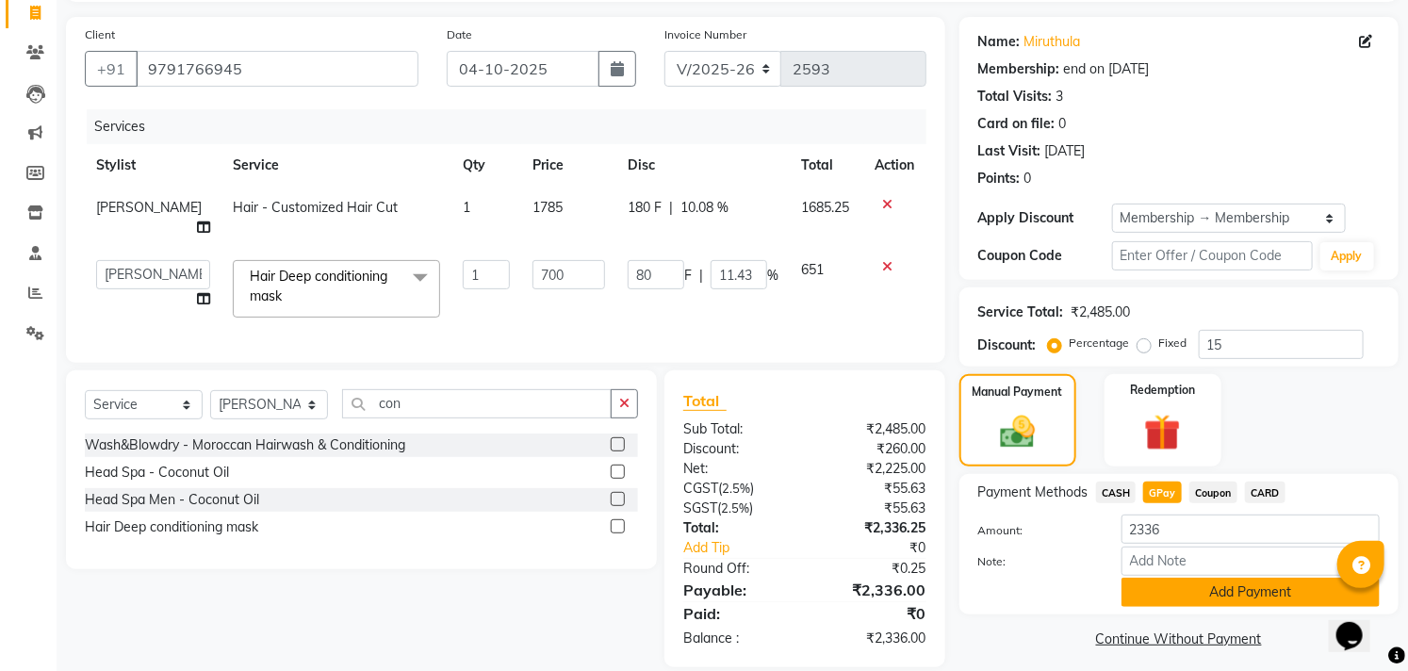
click at [1230, 586] on button "Add Payment" at bounding box center [1250, 592] width 258 height 29
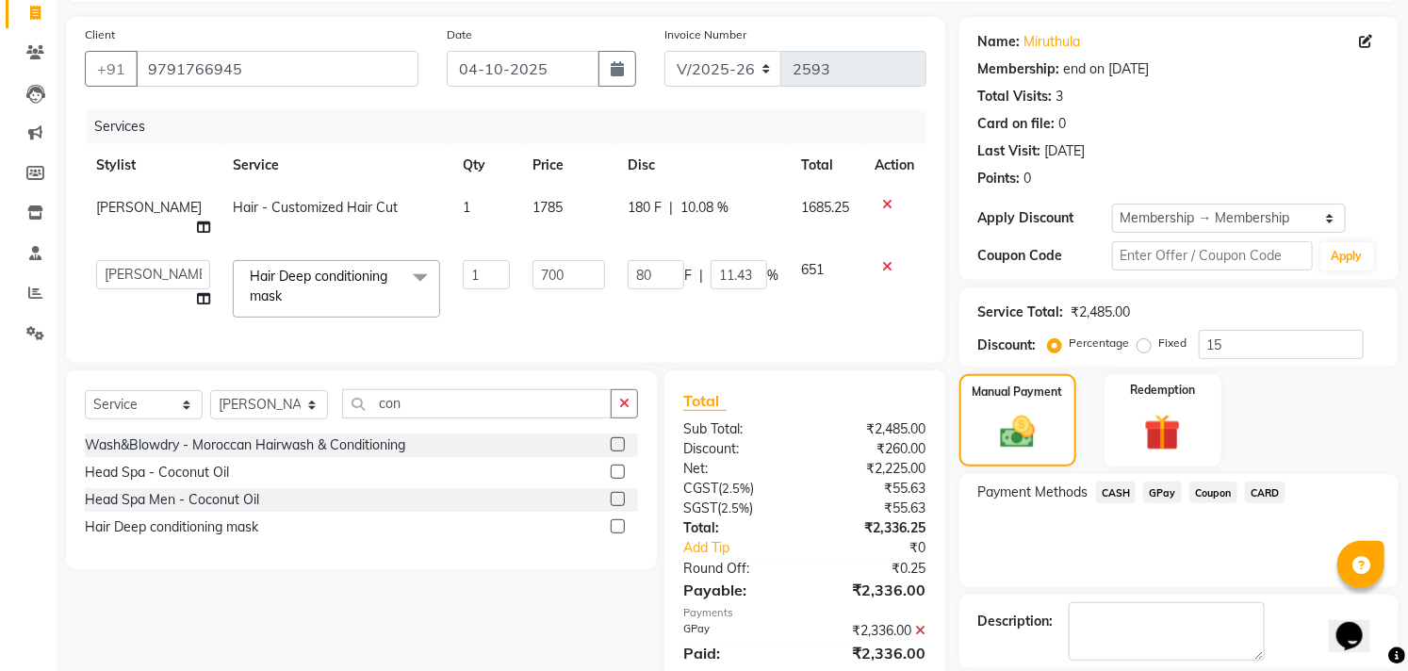
scroll to position [213, 0]
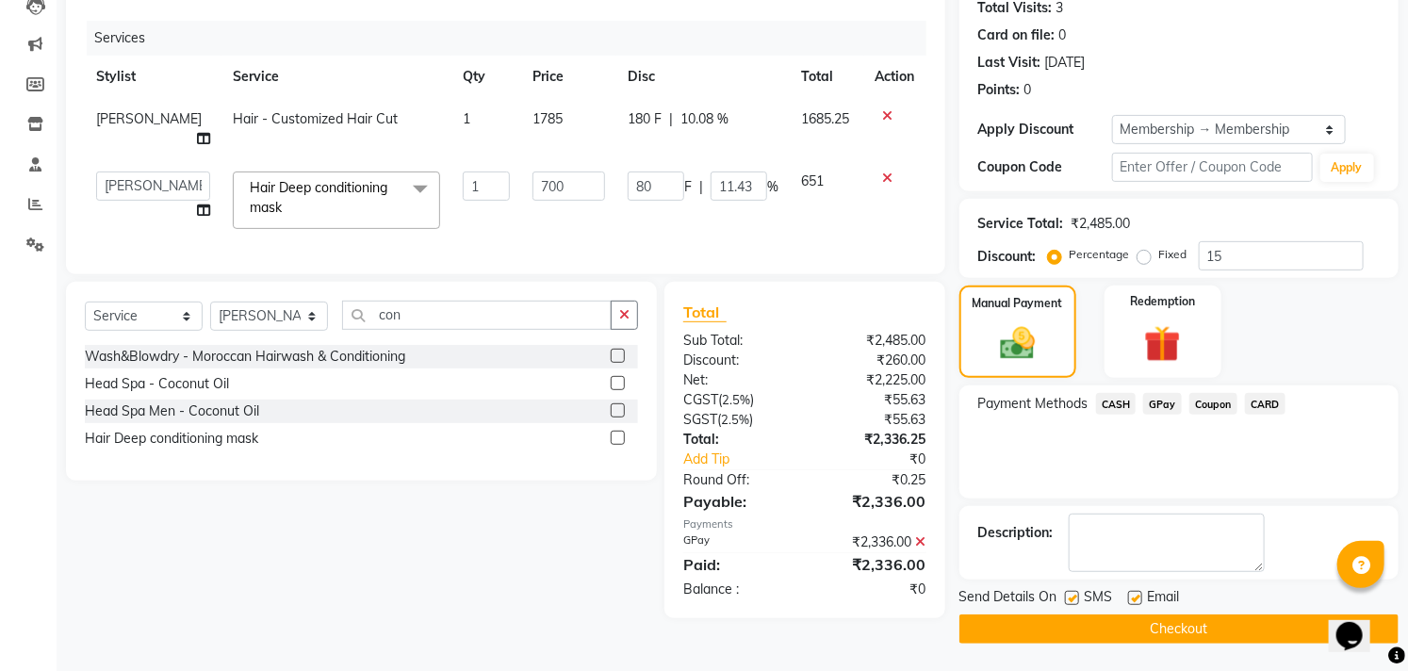
click at [1072, 600] on label at bounding box center [1072, 598] width 14 height 14
click at [1072, 600] on input "checkbox" at bounding box center [1071, 599] width 12 height 12
checkbox input "false"
click at [1131, 600] on label at bounding box center [1135, 598] width 14 height 14
click at [1131, 600] on input "checkbox" at bounding box center [1134, 599] width 12 height 12
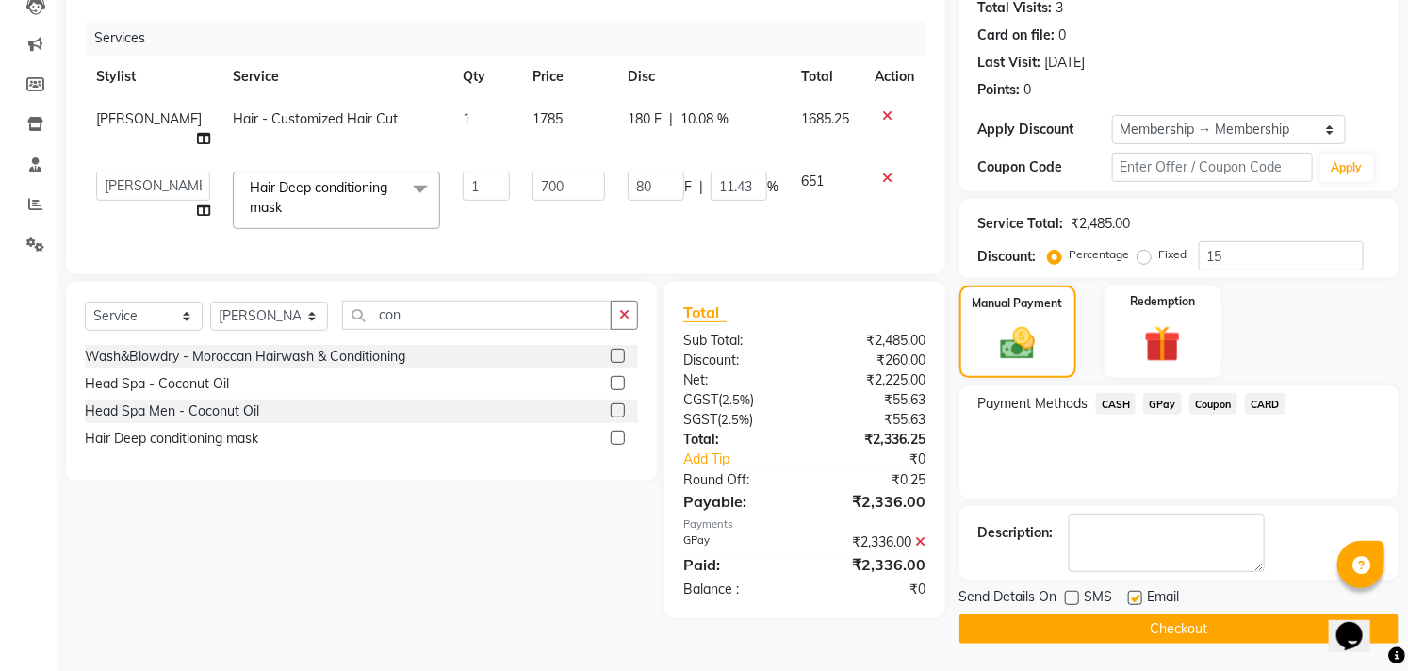
checkbox input "false"
click at [1134, 620] on button "Checkout" at bounding box center [1178, 628] width 439 height 29
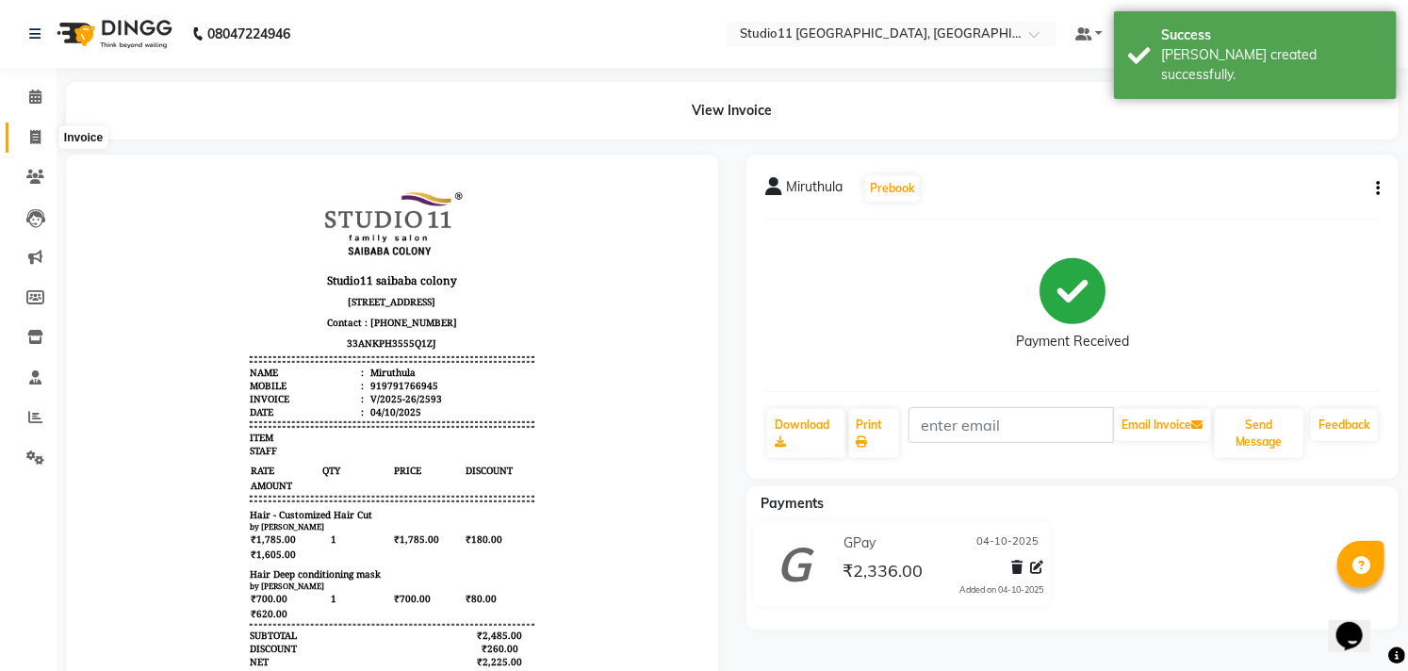
click at [30, 146] on span at bounding box center [35, 138] width 33 height 22
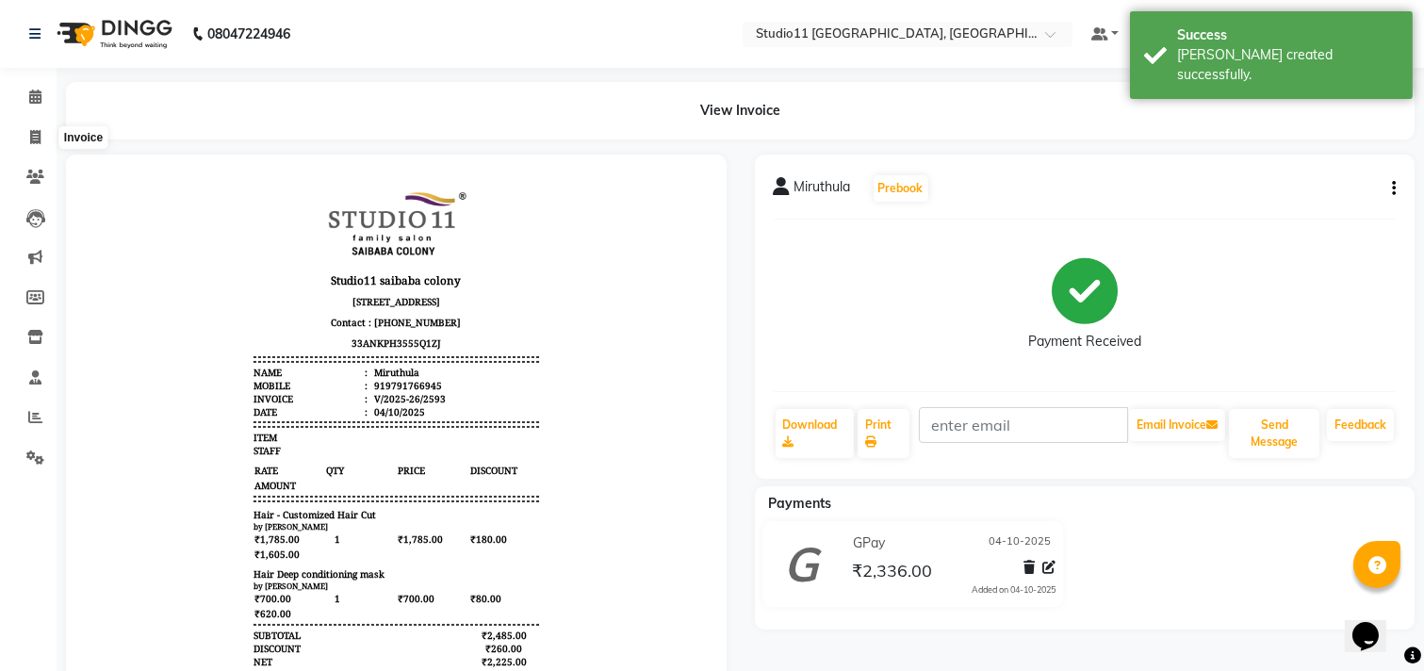
select select "service"
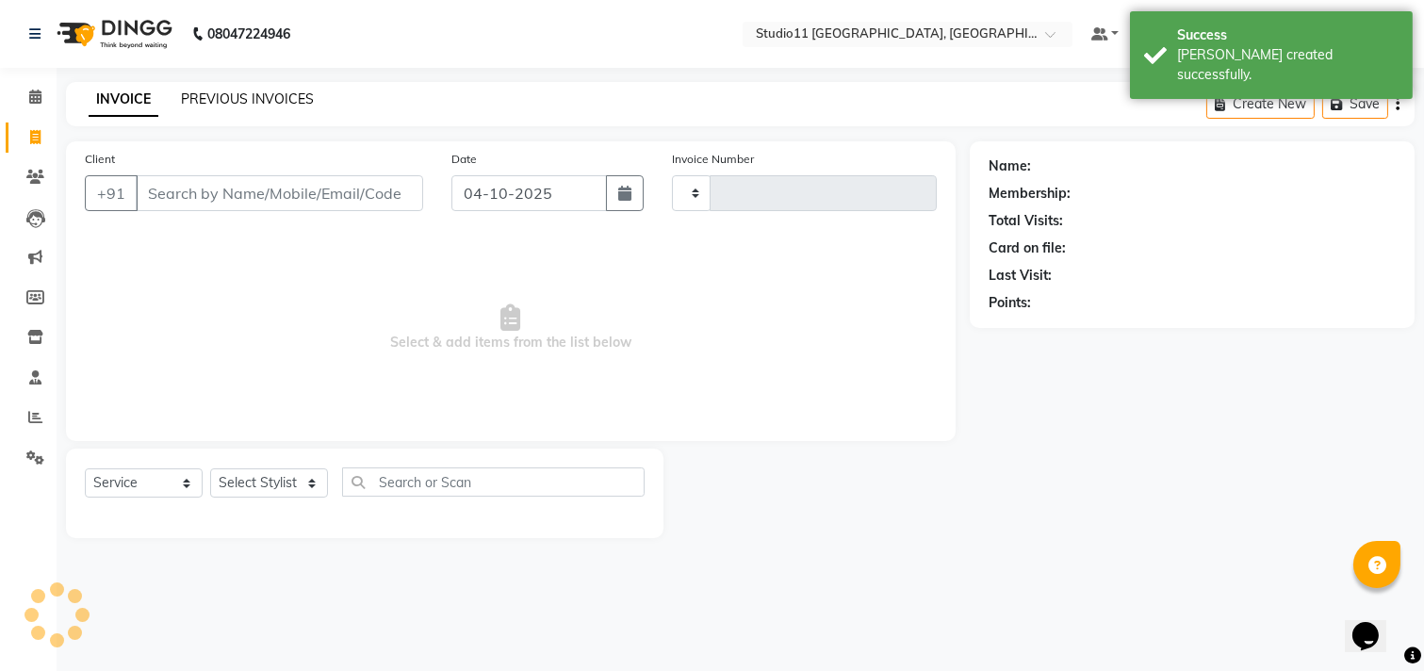
click at [289, 105] on link "PREVIOUS INVOICES" at bounding box center [247, 98] width 133 height 17
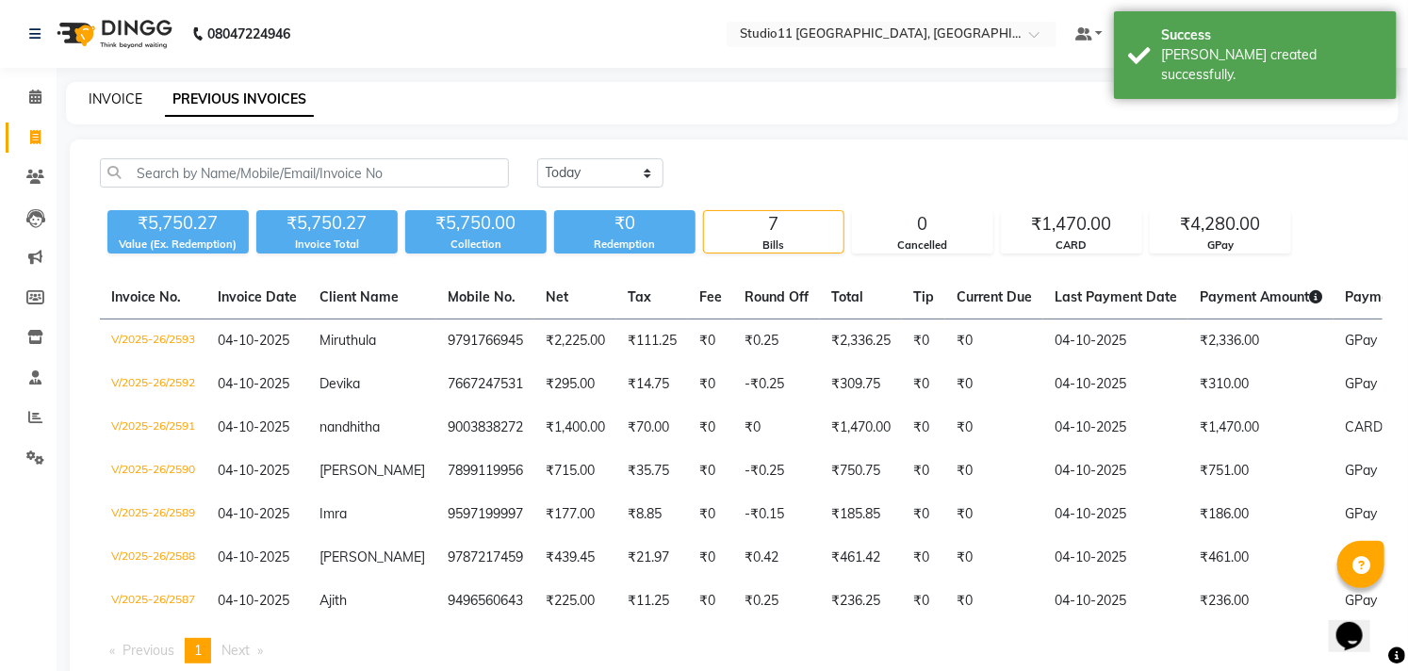
click at [91, 95] on link "INVOICE" at bounding box center [116, 98] width 54 height 17
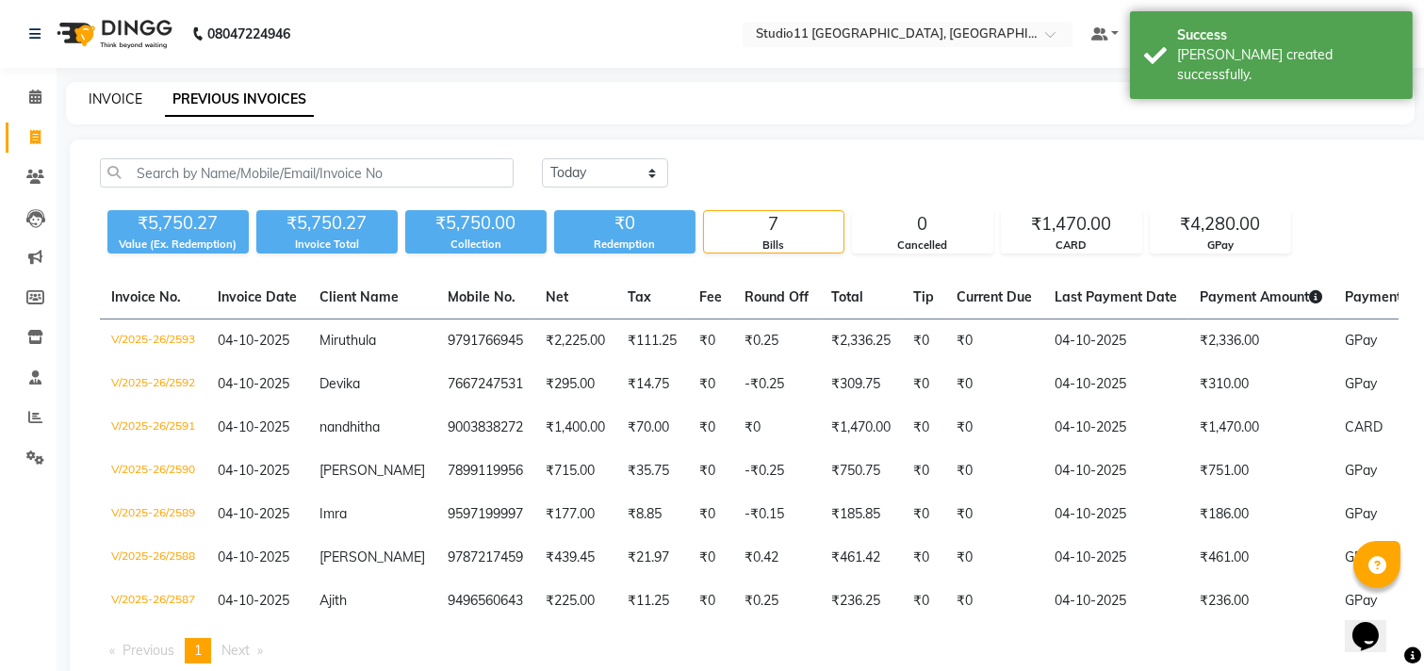
select select "7717"
select select "service"
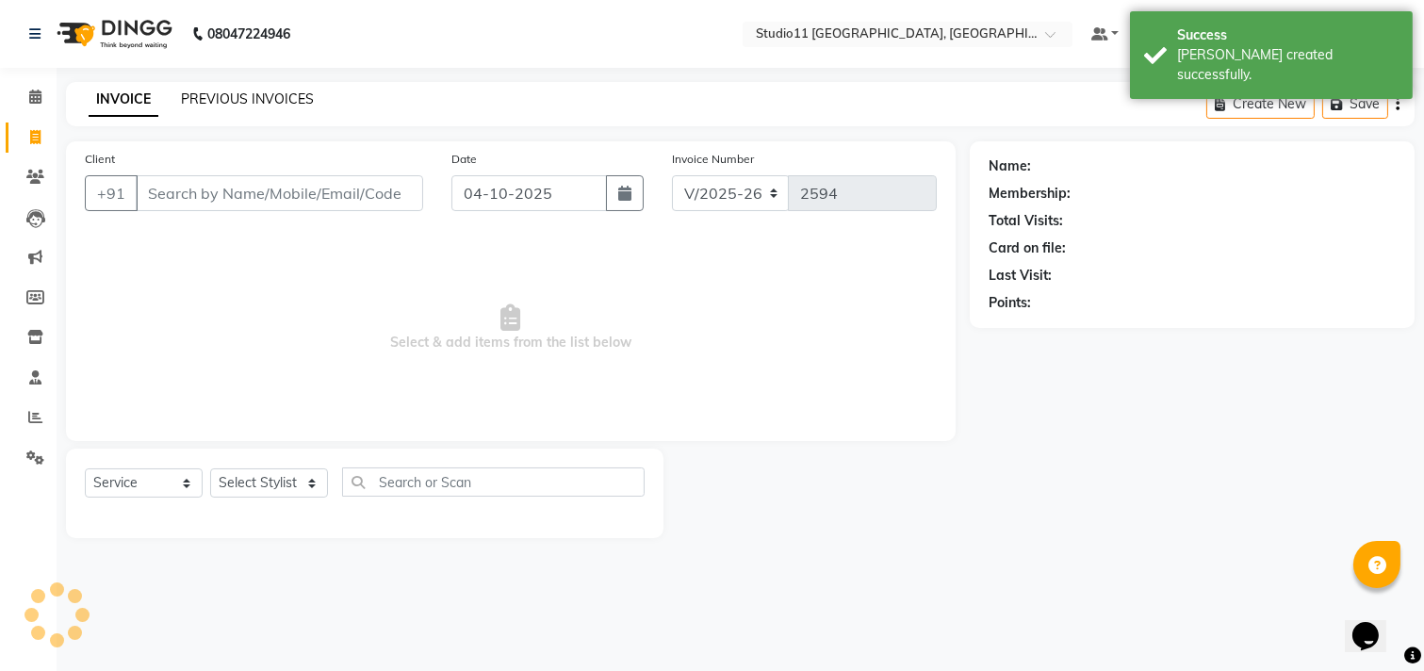
click at [234, 97] on link "PREVIOUS INVOICES" at bounding box center [247, 98] width 133 height 17
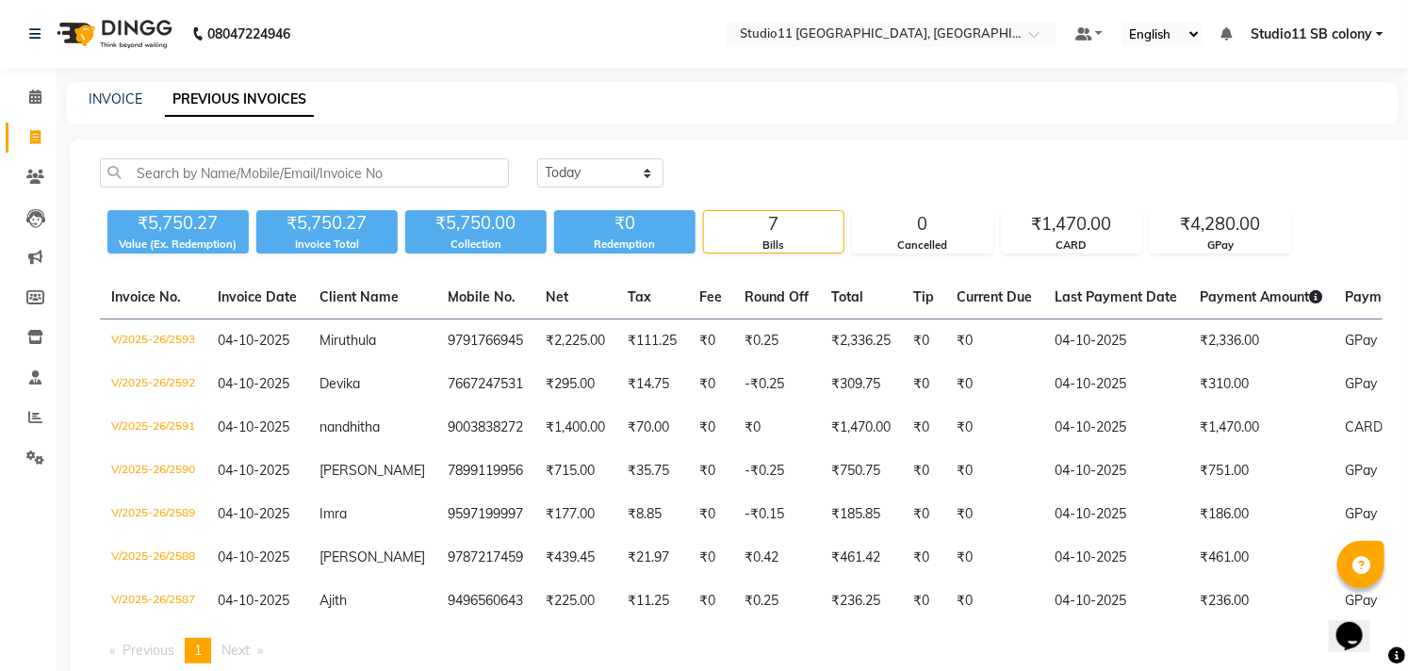
click at [111, 90] on div "INVOICE" at bounding box center [116, 100] width 54 height 20
click at [130, 106] on link "INVOICE" at bounding box center [116, 98] width 54 height 17
select select "service"
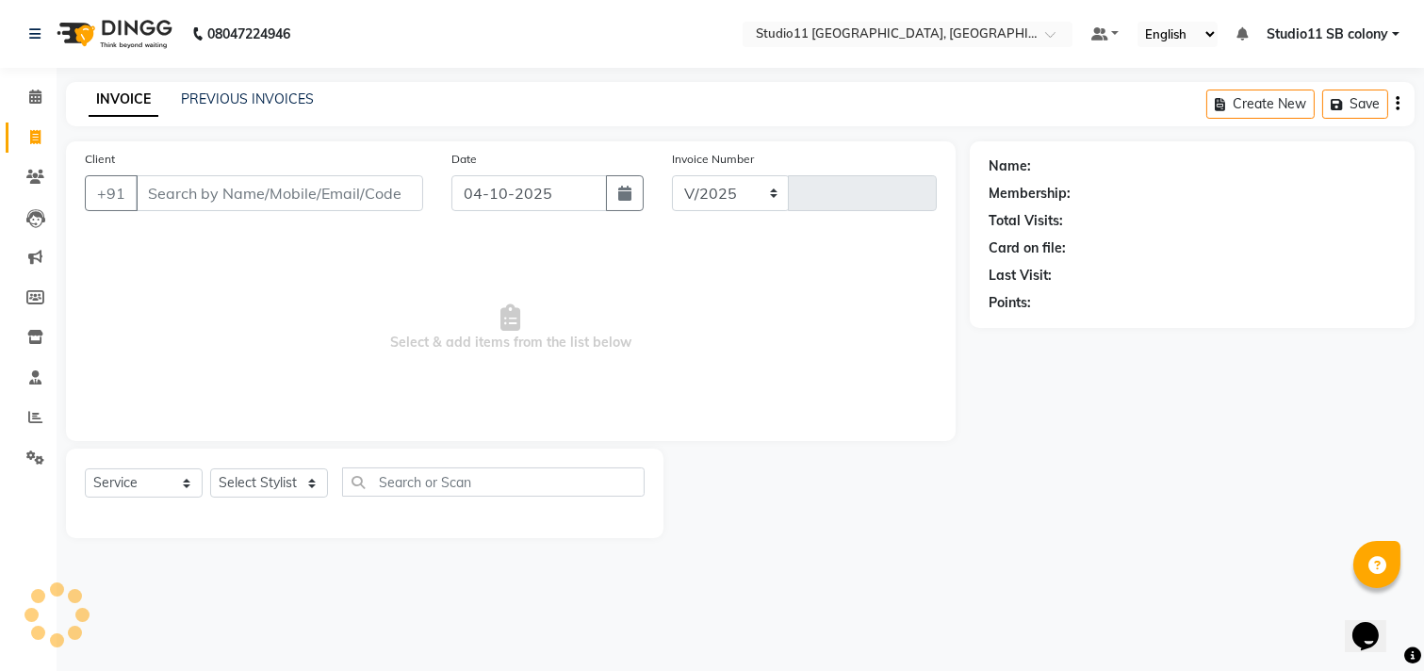
select select "7717"
type input "2594"
click at [313, 474] on select "Select Stylist" at bounding box center [269, 482] width 118 height 29
select select "68835"
click at [210, 469] on select "Select Stylist [PERSON_NAME] Dani [PERSON_NAME] Josna kaif [PERSON_NAME] [PERSO…" at bounding box center [269, 482] width 118 height 29
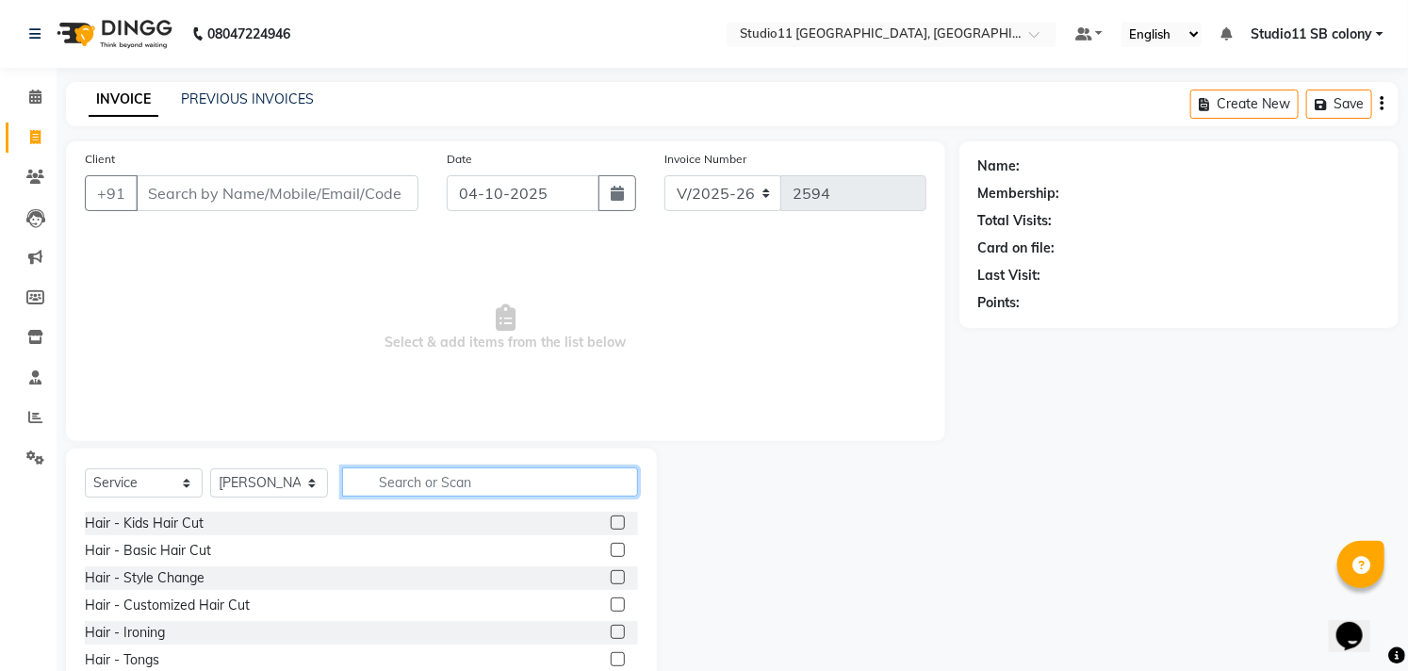
click at [458, 486] on input "text" at bounding box center [490, 481] width 296 height 29
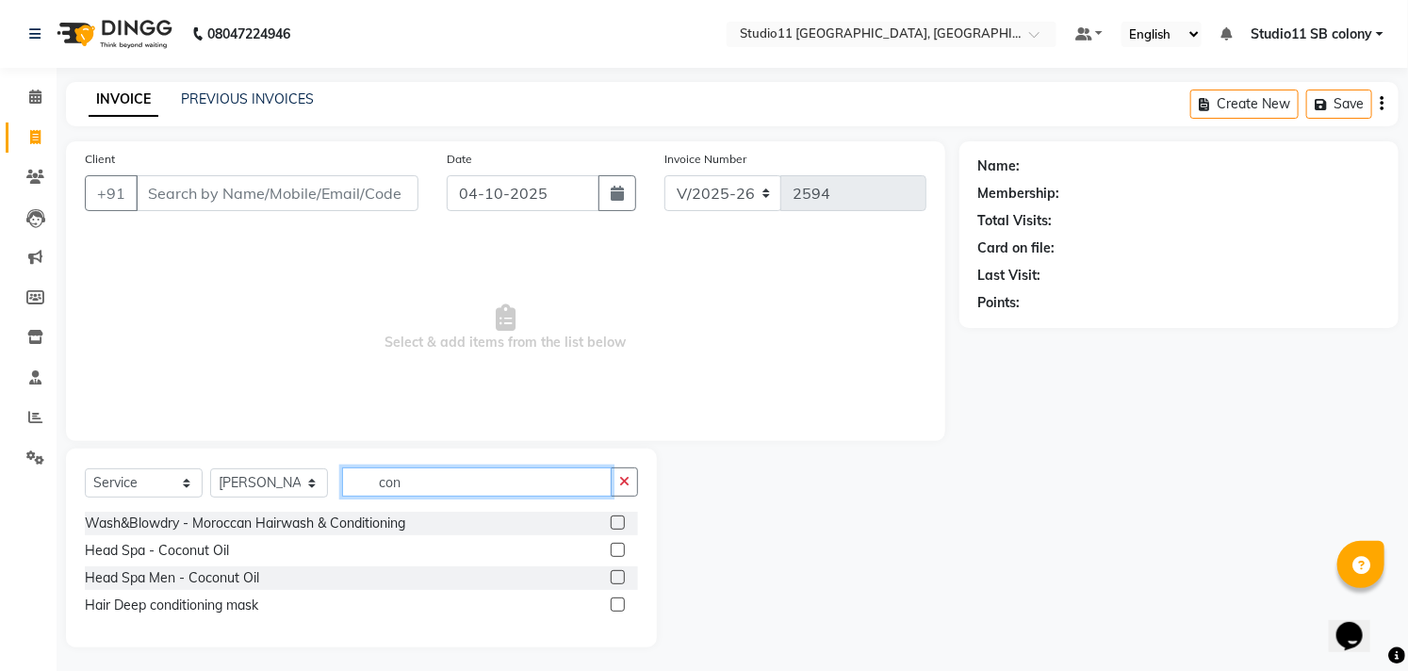
type input "con"
click at [620, 606] on label at bounding box center [618, 604] width 14 height 14
click at [620, 606] on input "checkbox" at bounding box center [617, 605] width 12 height 12
checkbox input "true"
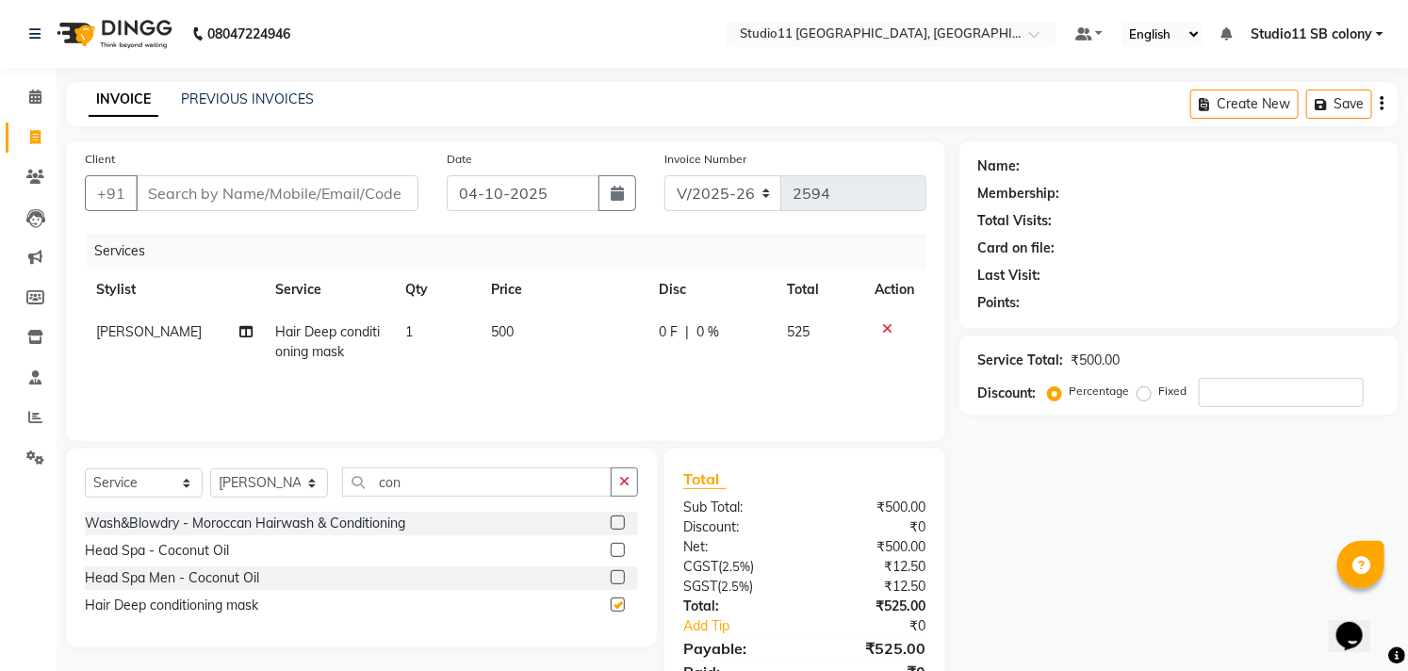
drag, startPoint x: 588, startPoint y: 364, endPoint x: 595, endPoint y: 355, distance: 10.7
click at [588, 363] on td "500" at bounding box center [563, 342] width 167 height 62
select select "68835"
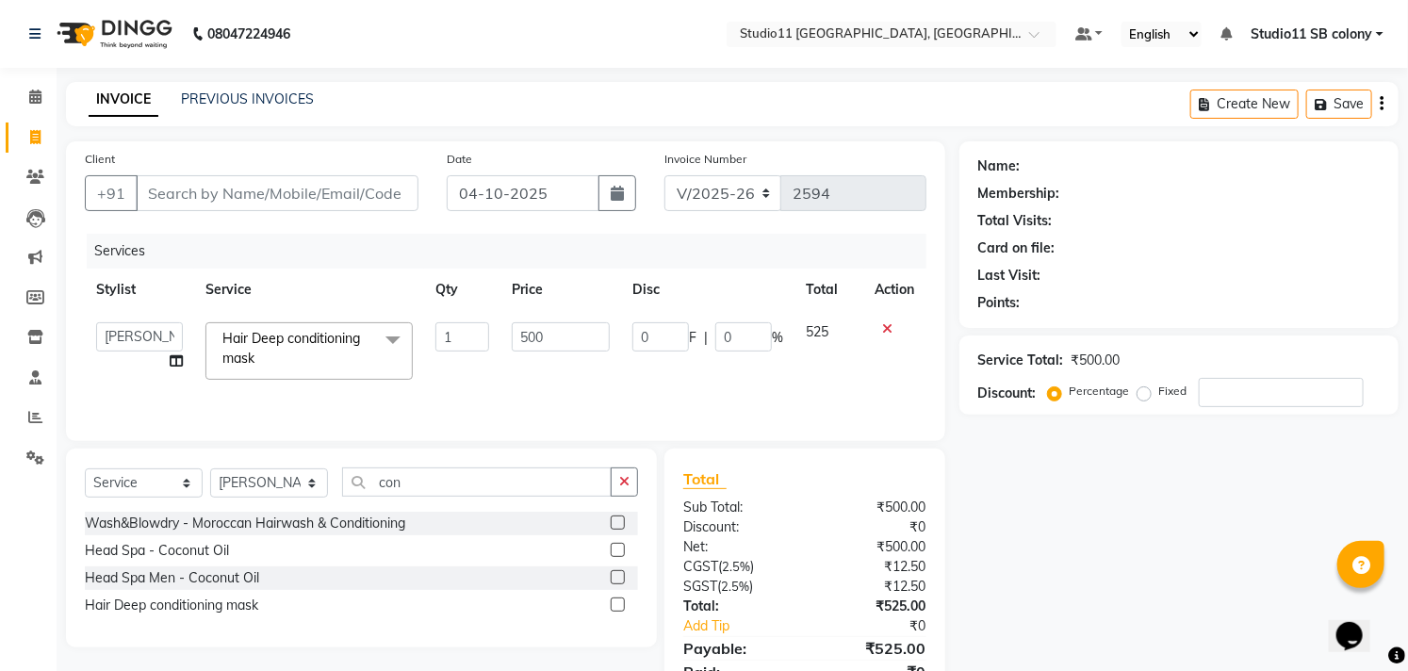
checkbox input "false"
click at [623, 336] on td "0 F | 0 %" at bounding box center [707, 351] width 173 height 80
click at [595, 328] on input "500" at bounding box center [561, 336] width 98 height 29
click at [521, 342] on input "500" at bounding box center [561, 336] width 98 height 29
type input "5"
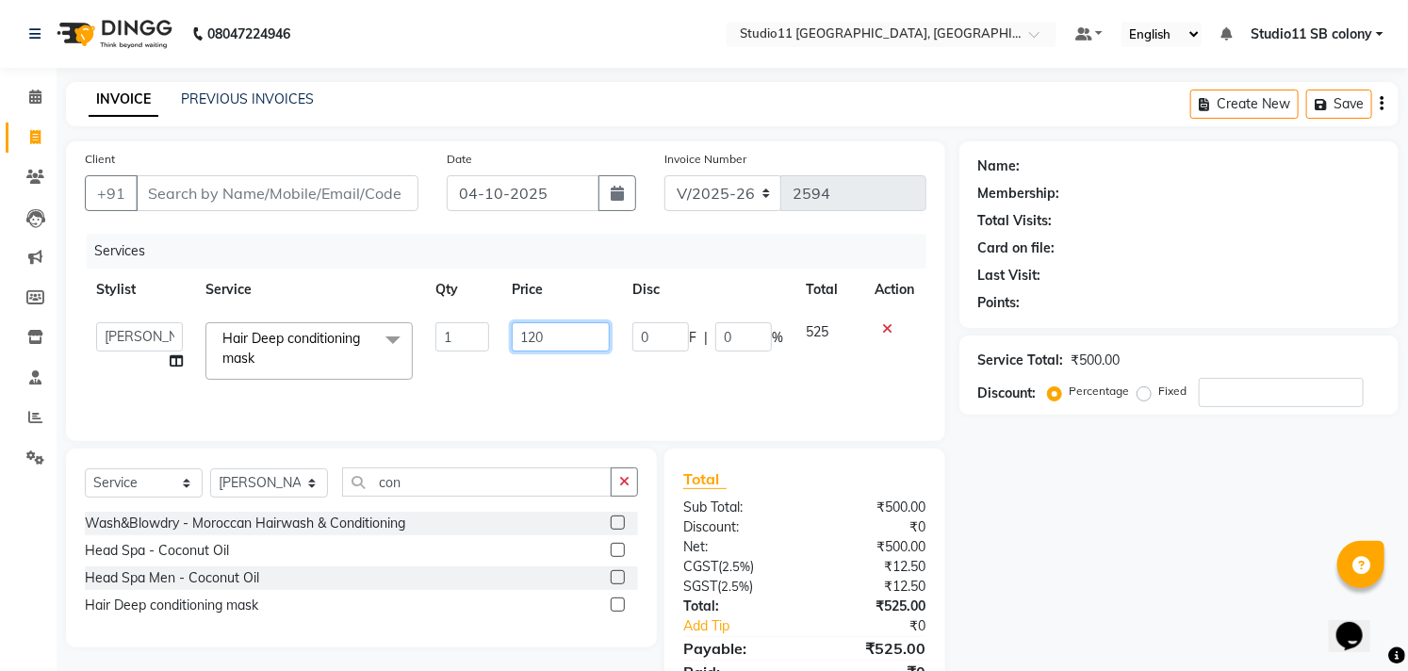
type input "1200"
click at [388, 199] on input "Client" at bounding box center [277, 193] width 283 height 36
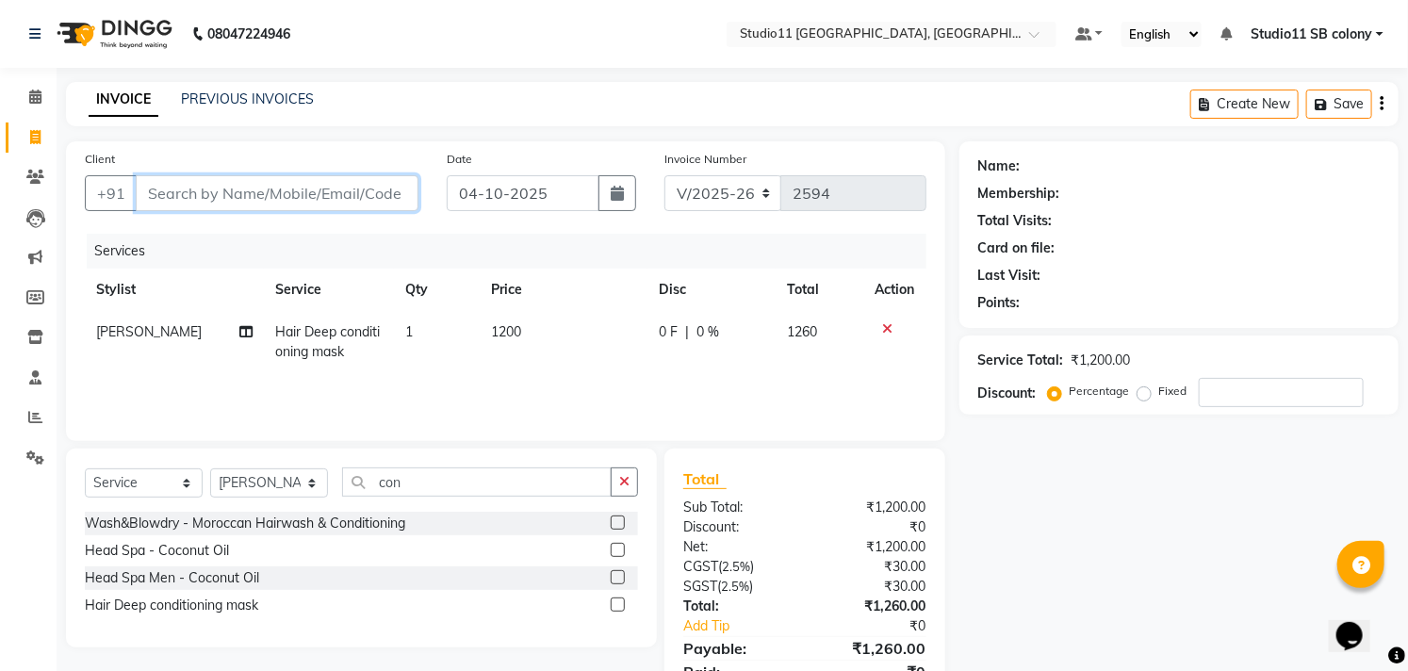
type input "9"
type input "0"
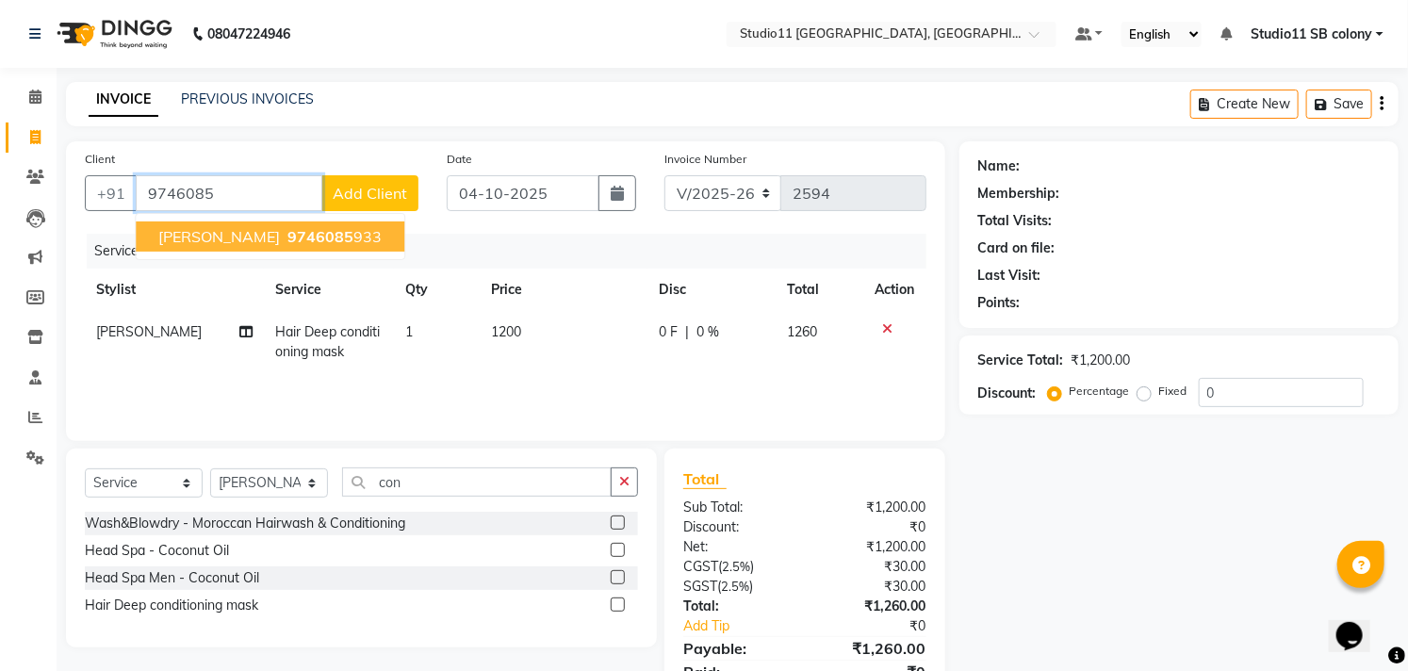
click at [314, 240] on button "[PERSON_NAME] 9746085 933" at bounding box center [270, 236] width 269 height 30
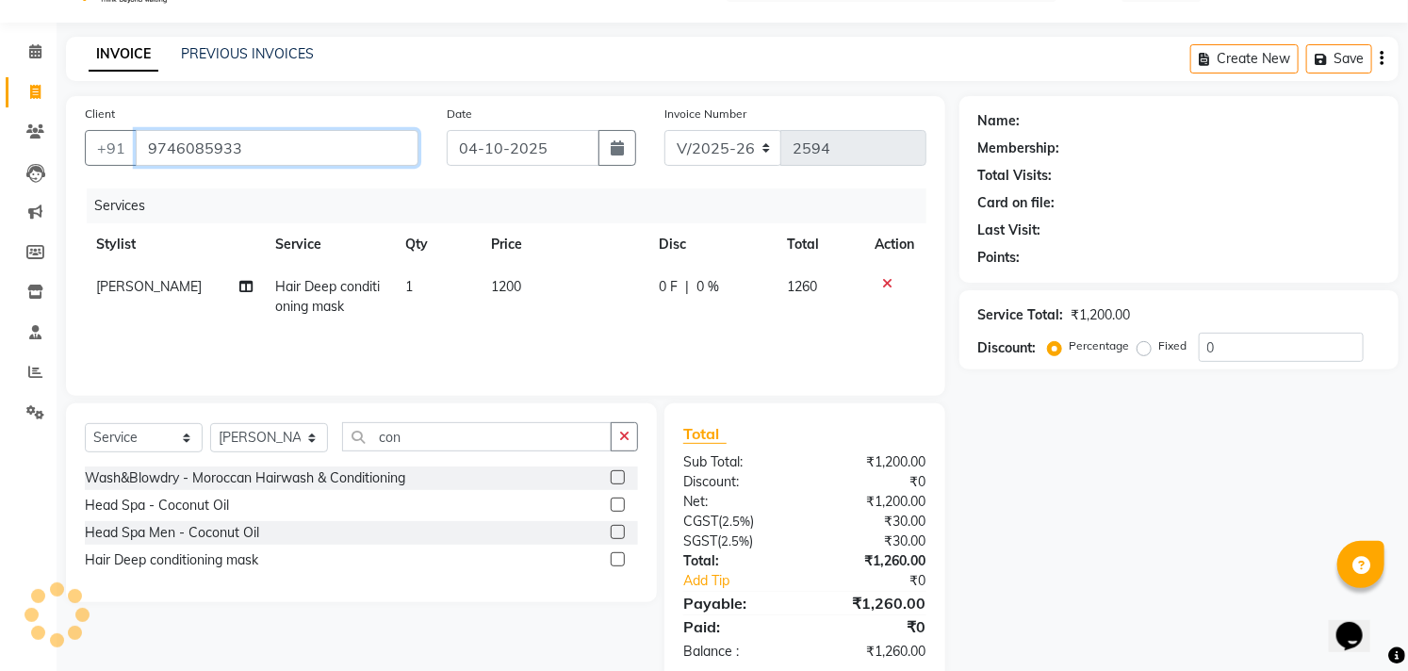
scroll to position [82, 0]
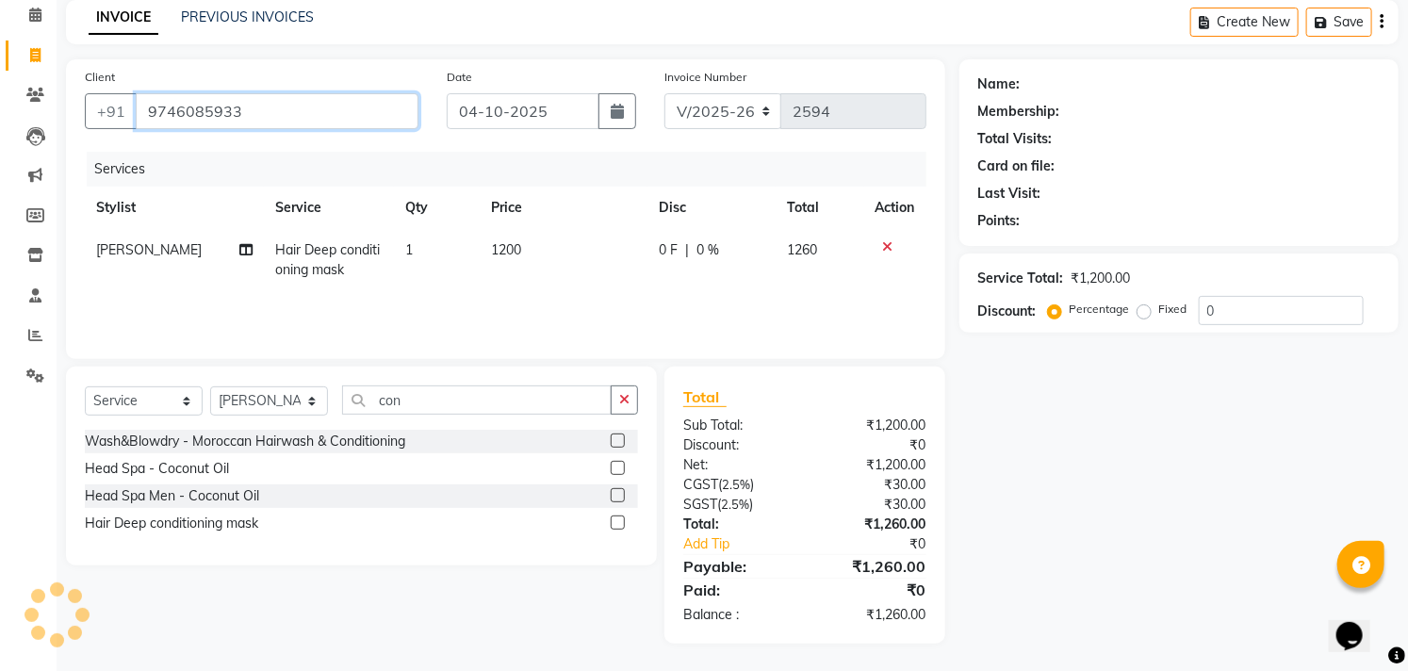
type input "9746085933"
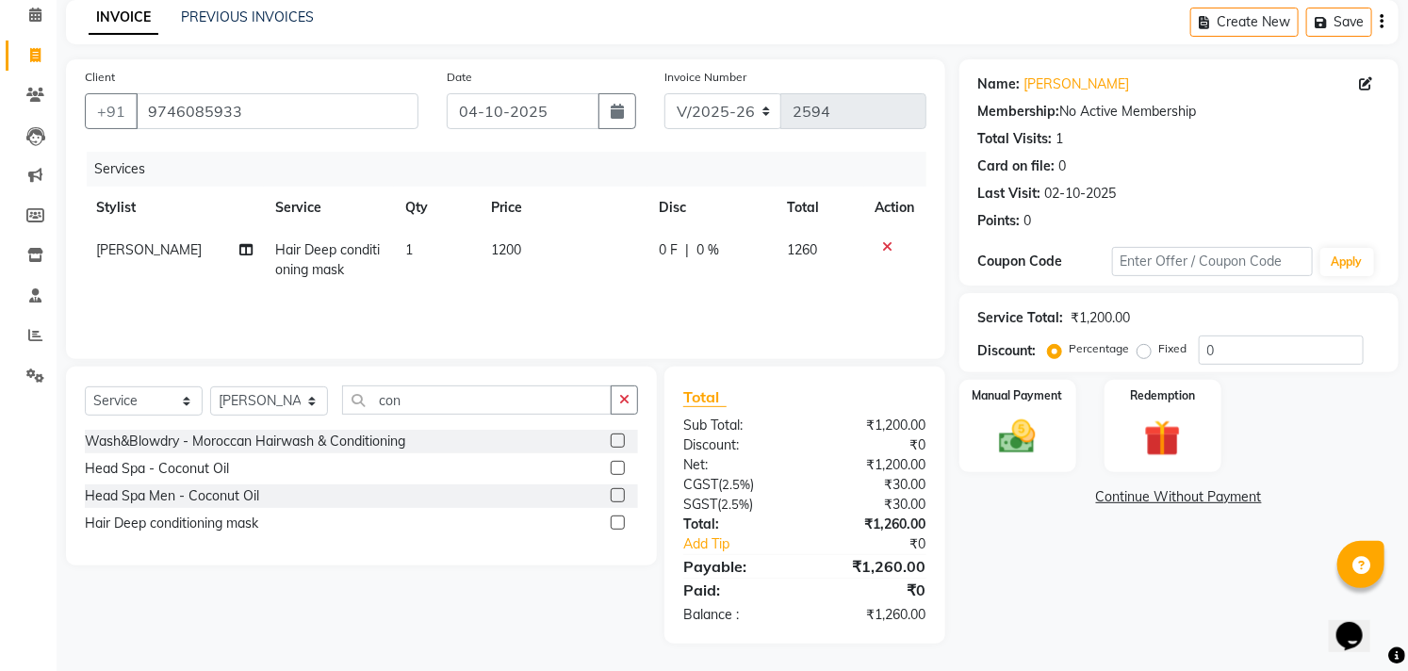
click at [541, 245] on td "1200" at bounding box center [563, 260] width 167 height 62
select select "68835"
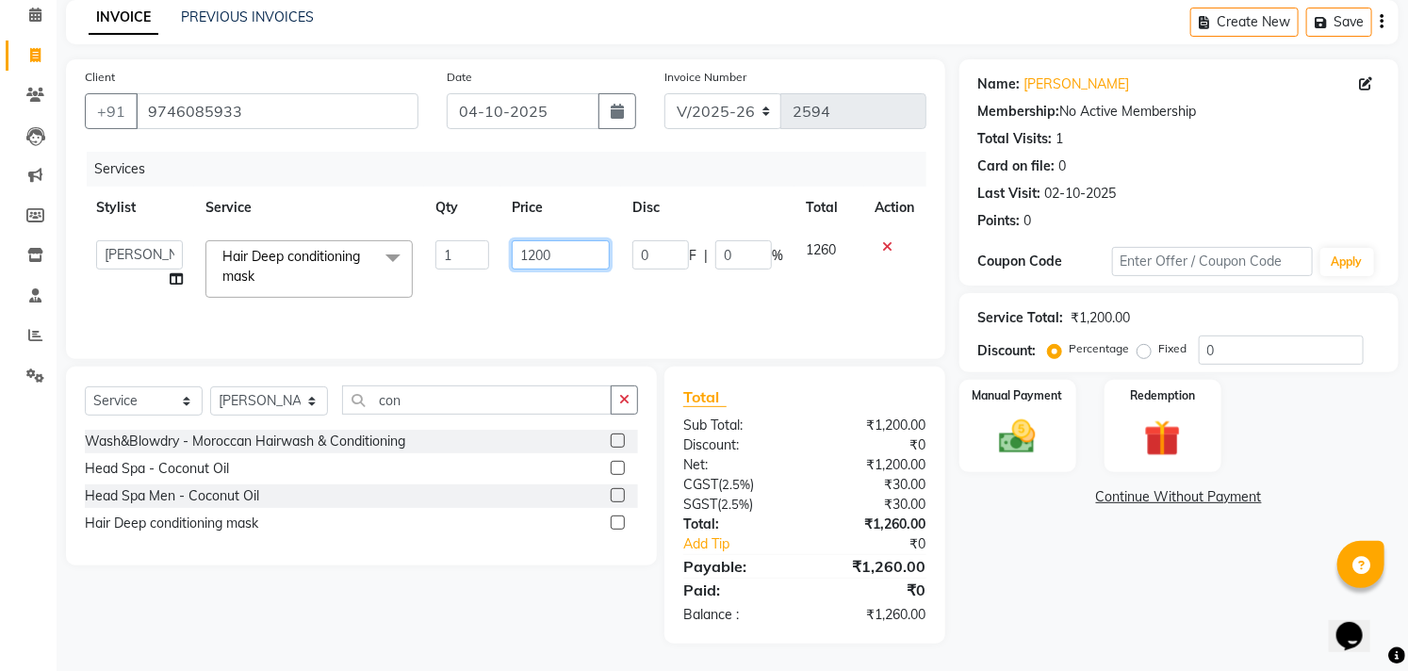
click at [580, 252] on input "1200" at bounding box center [561, 254] width 98 height 29
type input "1350"
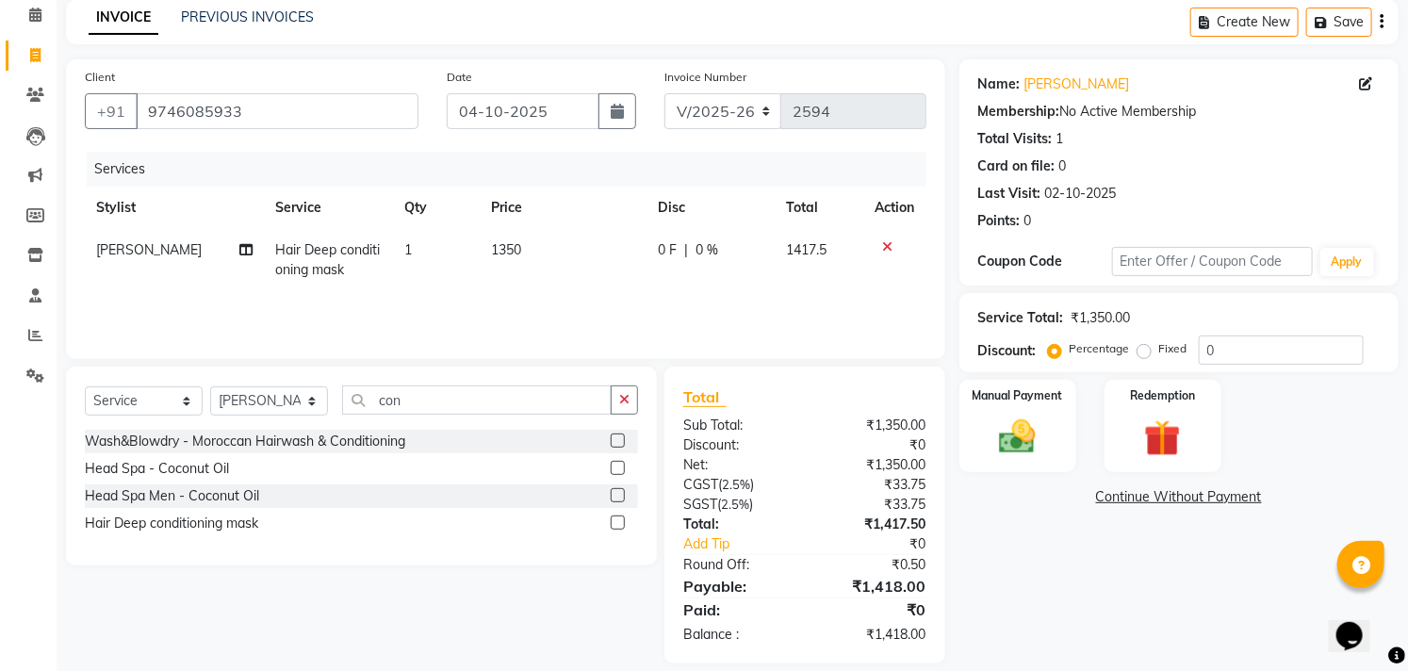
click at [595, 157] on div "Services" at bounding box center [514, 169] width 854 height 35
click at [566, 246] on td "1350" at bounding box center [563, 260] width 167 height 62
select select "68835"
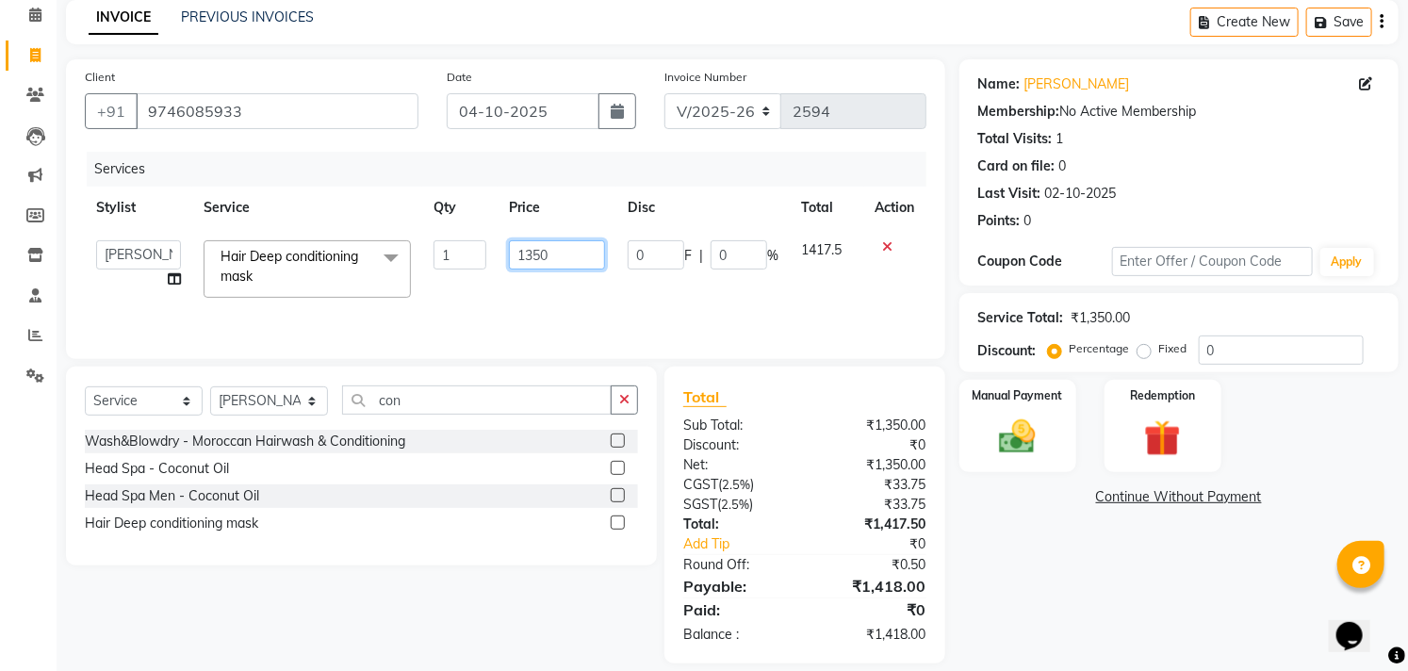
click at [567, 246] on input "1350" at bounding box center [557, 254] width 96 height 29
type input "1349"
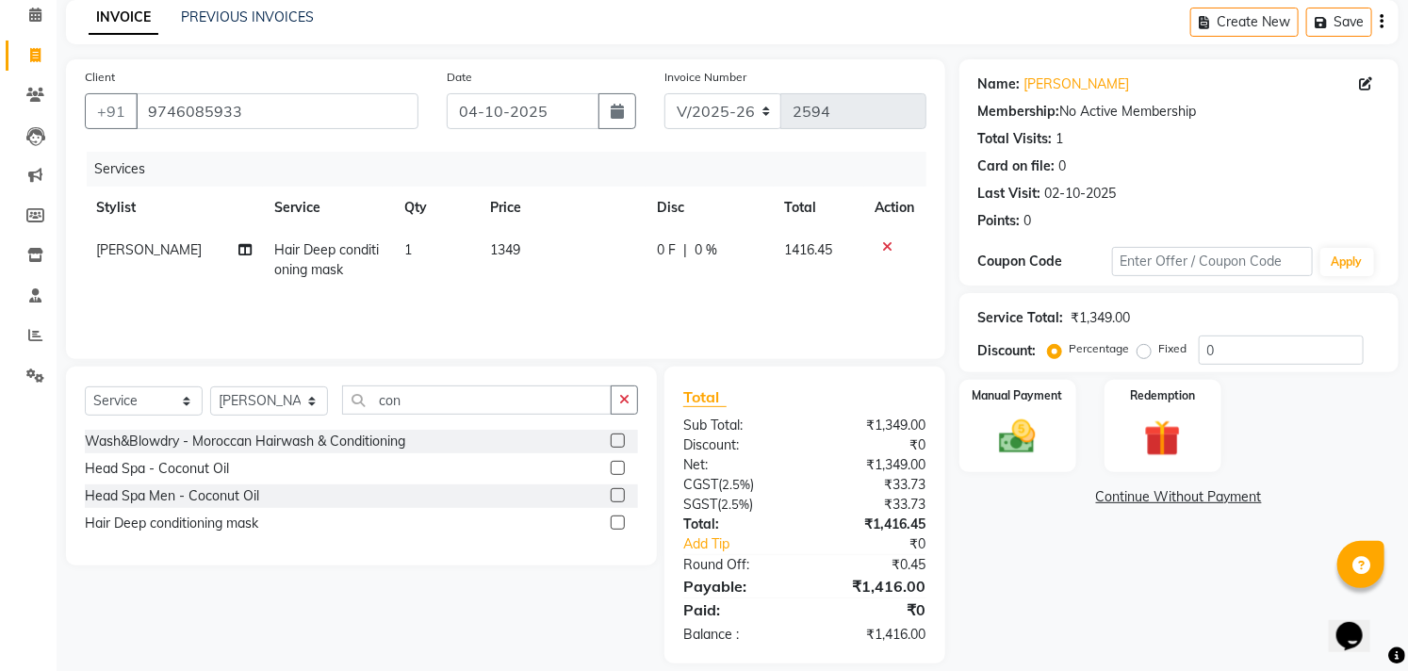
click at [570, 167] on div "Services" at bounding box center [514, 169] width 854 height 35
click at [1049, 468] on div "Manual Payment" at bounding box center [1018, 426] width 122 height 96
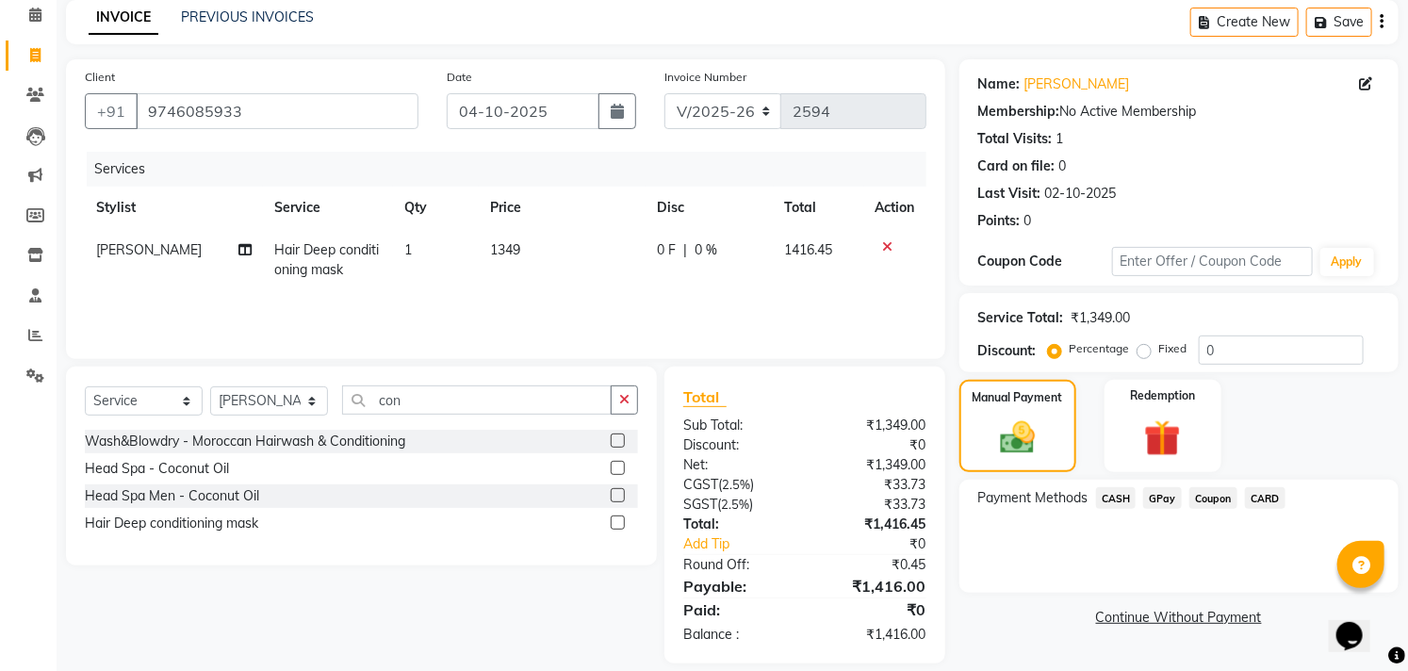
click at [1160, 499] on span "GPay" at bounding box center [1162, 498] width 39 height 22
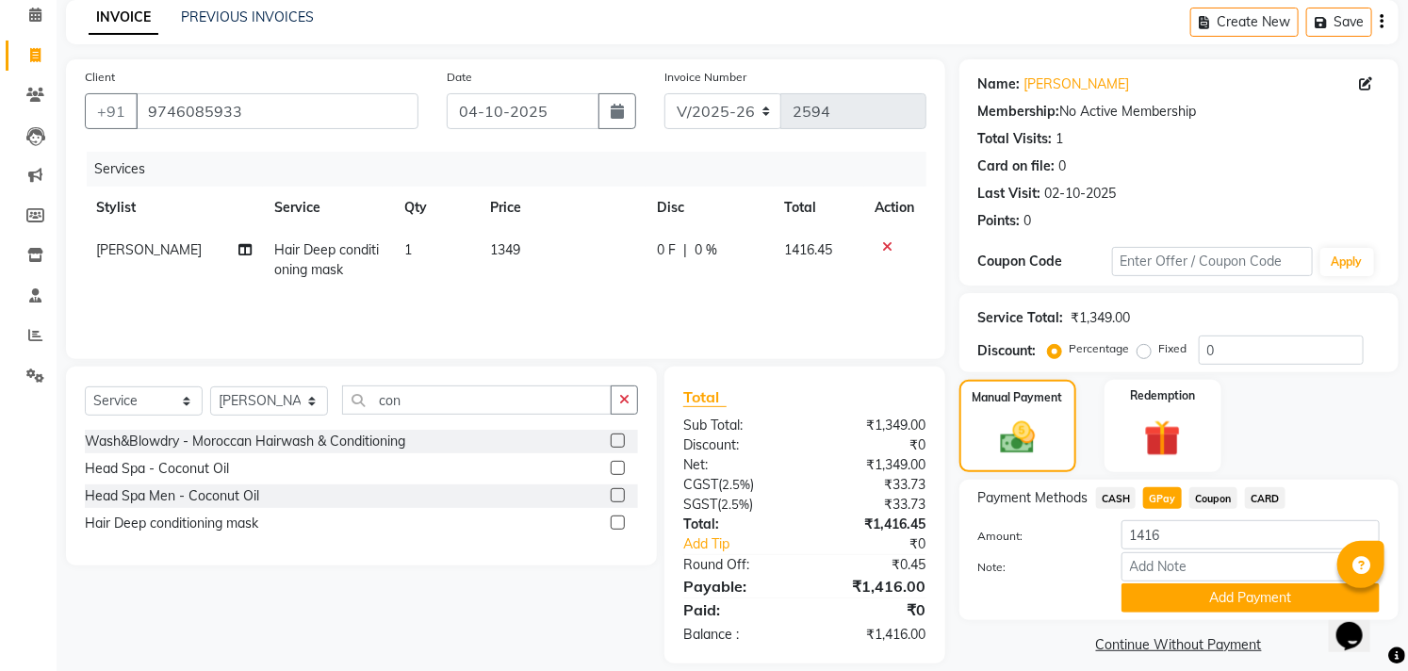
drag, startPoint x: 1212, startPoint y: 587, endPoint x: 1210, endPoint y: 547, distance: 40.6
click at [1211, 573] on div "Amount: 1416 Note: Add Payment" at bounding box center [1178, 566] width 401 height 92
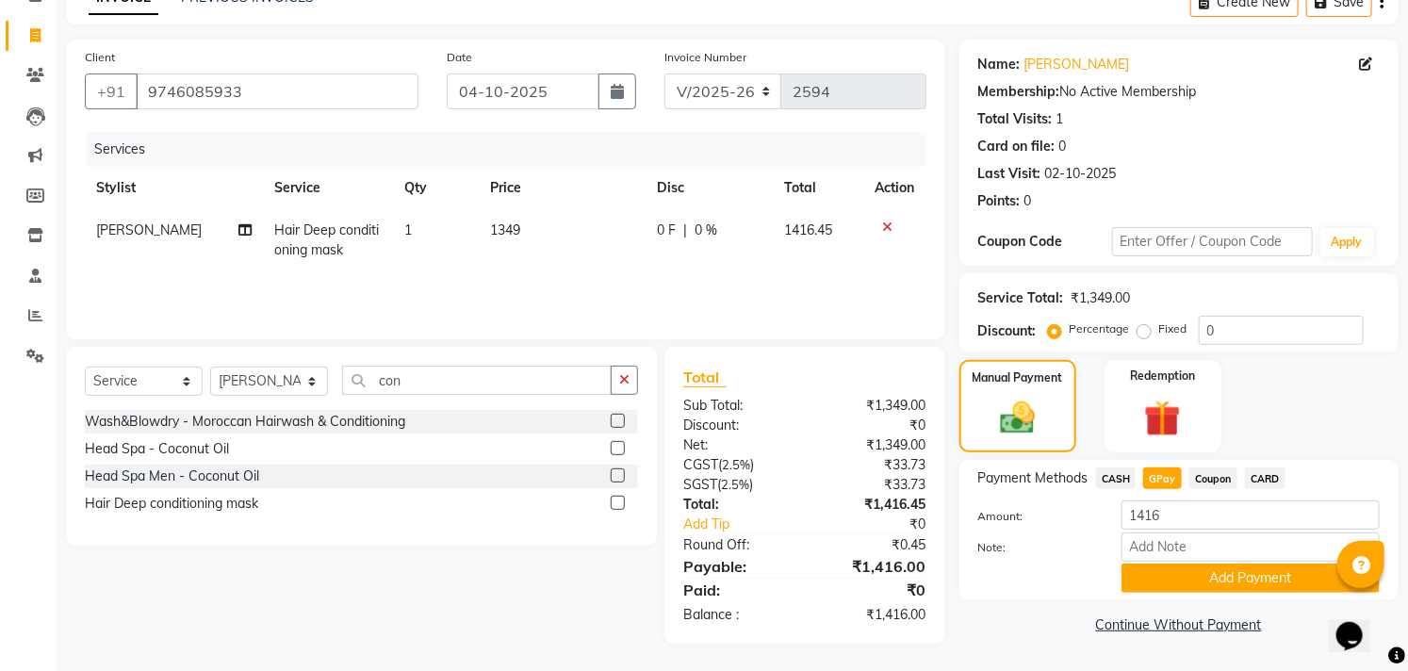
click at [1208, 573] on button "Add Payment" at bounding box center [1250, 578] width 258 height 29
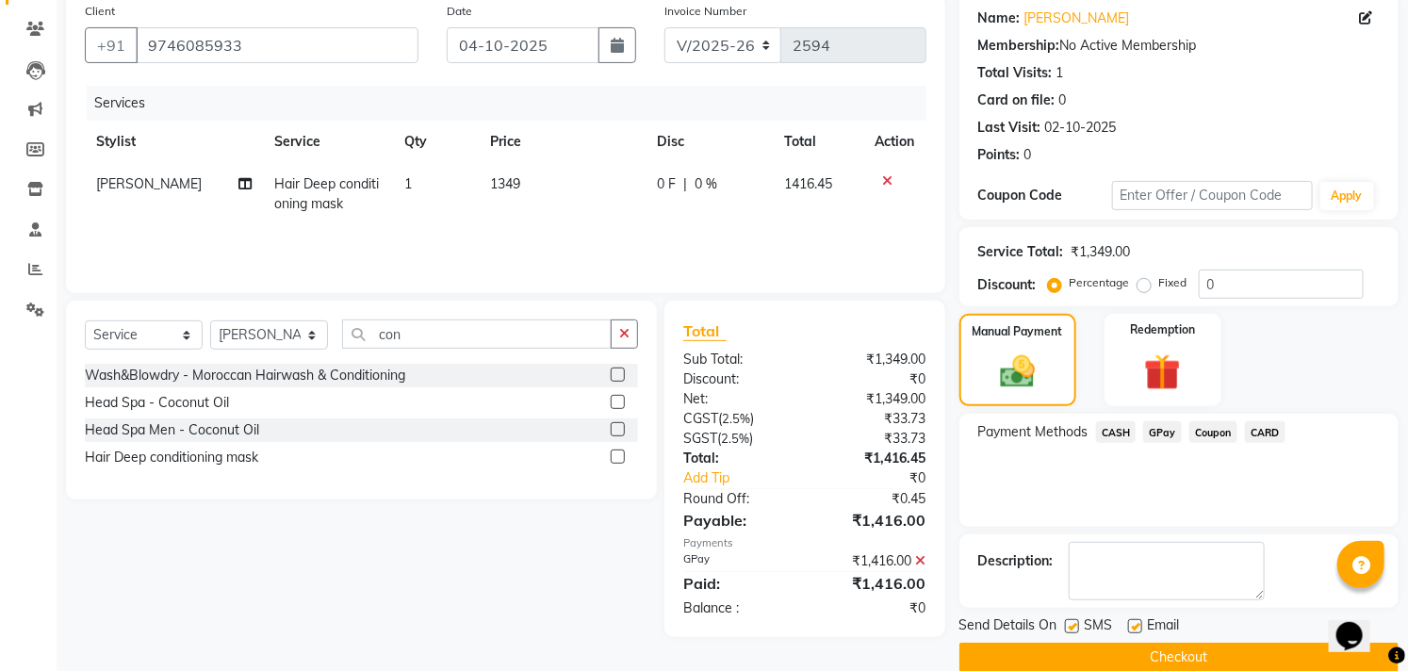
scroll to position [176, 0]
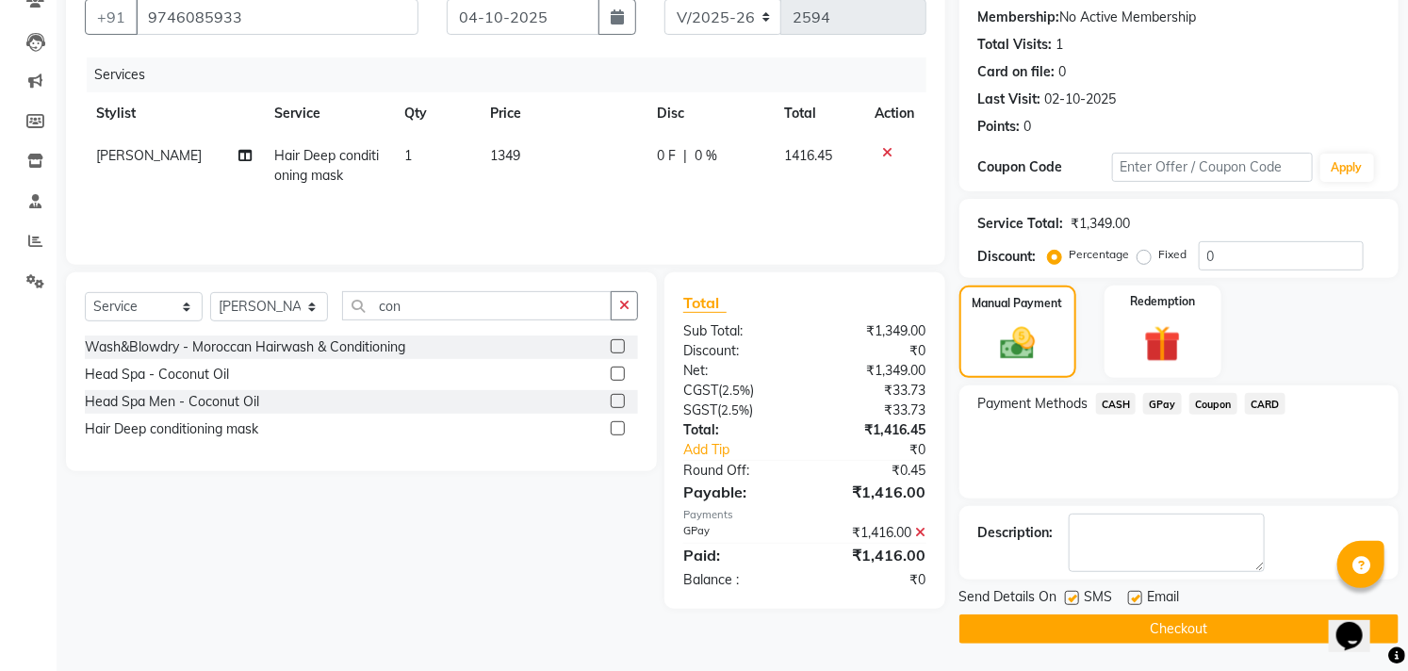
click at [1140, 598] on label at bounding box center [1135, 598] width 14 height 14
click at [1140, 598] on input "checkbox" at bounding box center [1134, 599] width 12 height 12
checkbox input "false"
drag, startPoint x: 1074, startPoint y: 597, endPoint x: 1068, endPoint y: 604, distance: 10.0
click at [1072, 597] on label at bounding box center [1072, 598] width 14 height 14
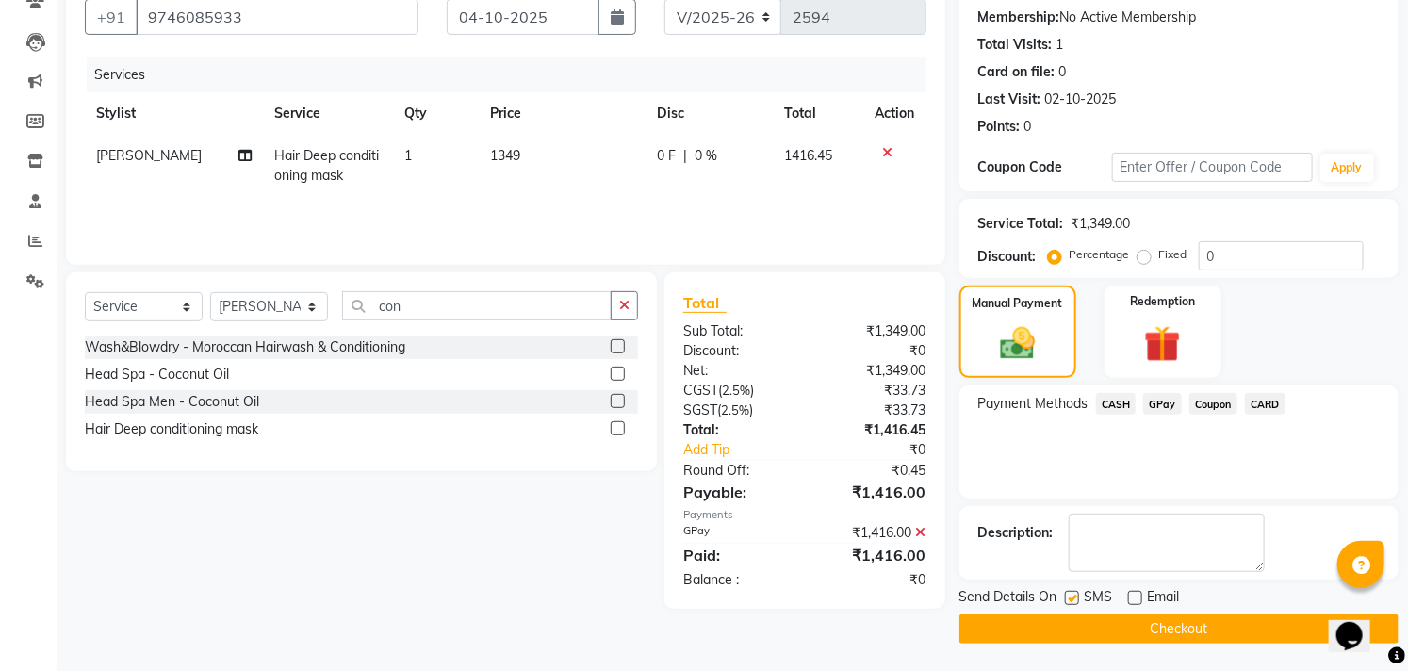
click at [1072, 597] on input "checkbox" at bounding box center [1071, 599] width 12 height 12
checkbox input "false"
click at [1084, 628] on button "Checkout" at bounding box center [1178, 628] width 439 height 29
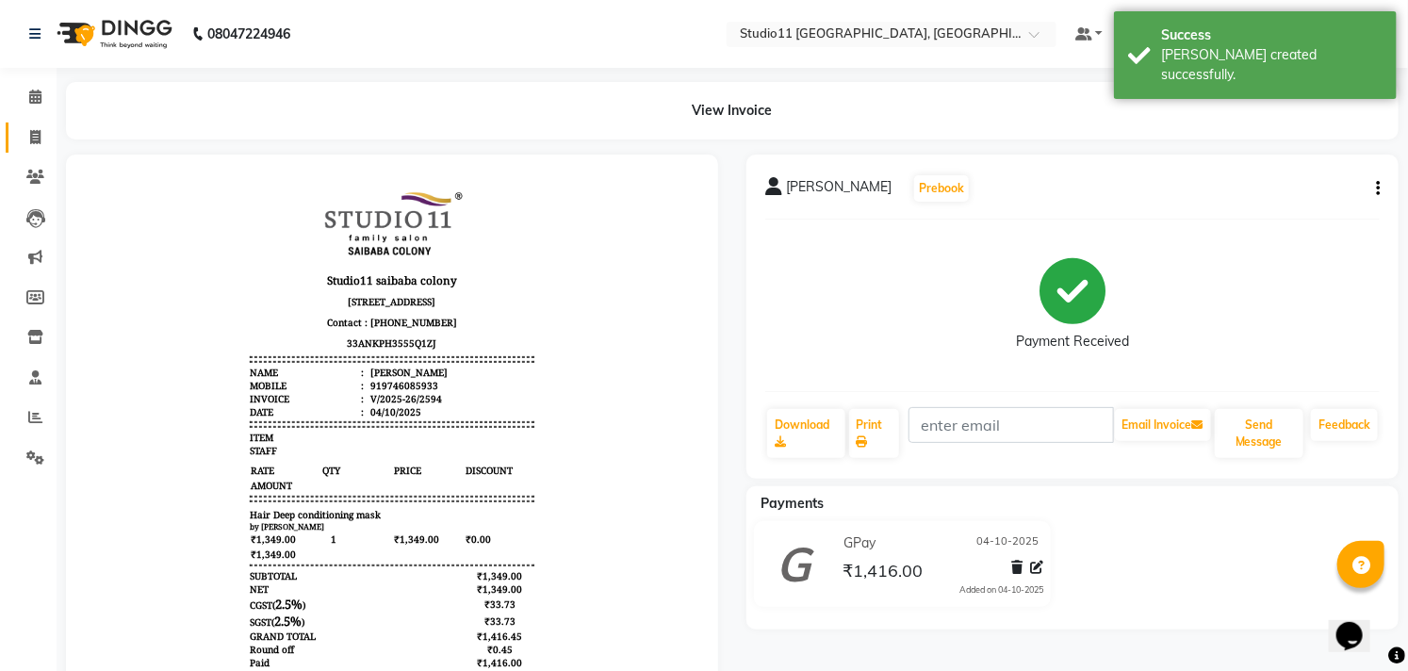
click at [26, 141] on span at bounding box center [35, 138] width 33 height 22
select select "service"
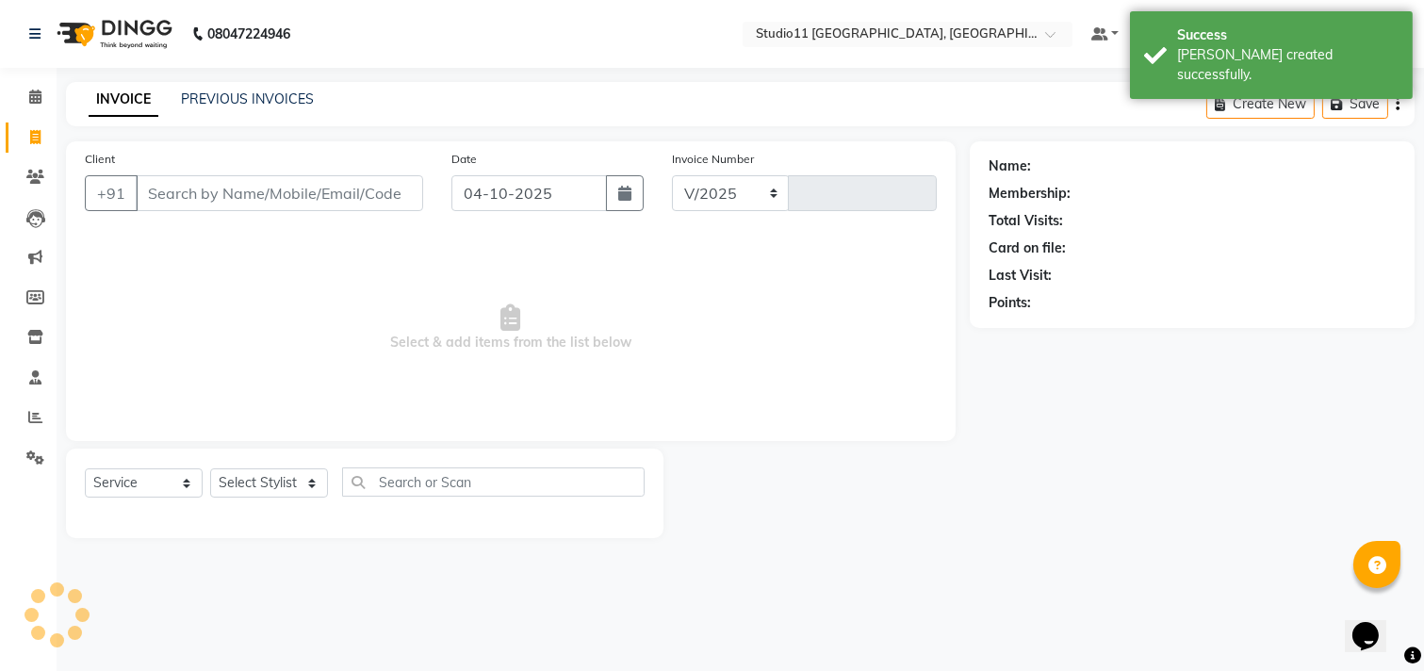
select select "7717"
type input "2595"
click at [250, 94] on link "PREVIOUS INVOICES" at bounding box center [247, 98] width 133 height 17
